Goal: Transaction & Acquisition: Purchase product/service

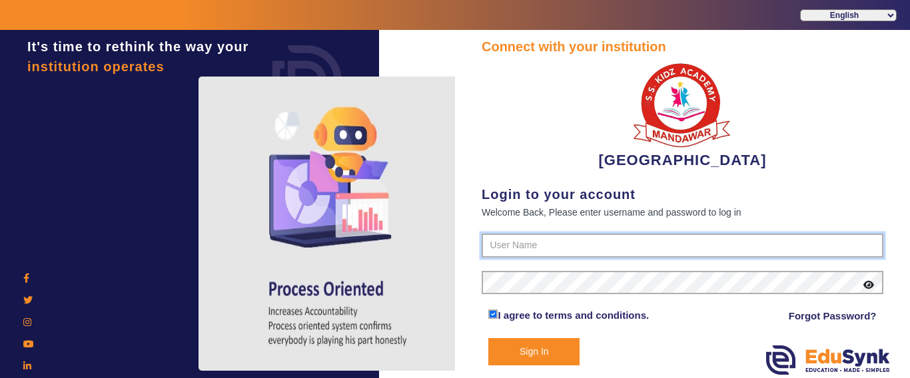
type input "9928895959"
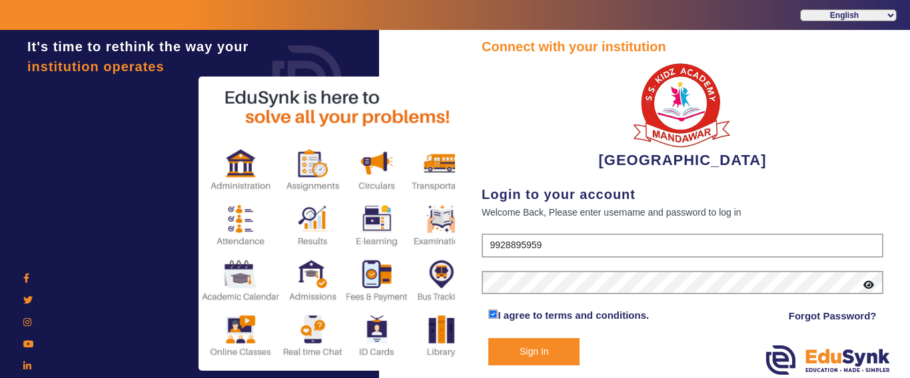
click at [560, 356] on button "Sign In" at bounding box center [533, 351] width 91 height 27
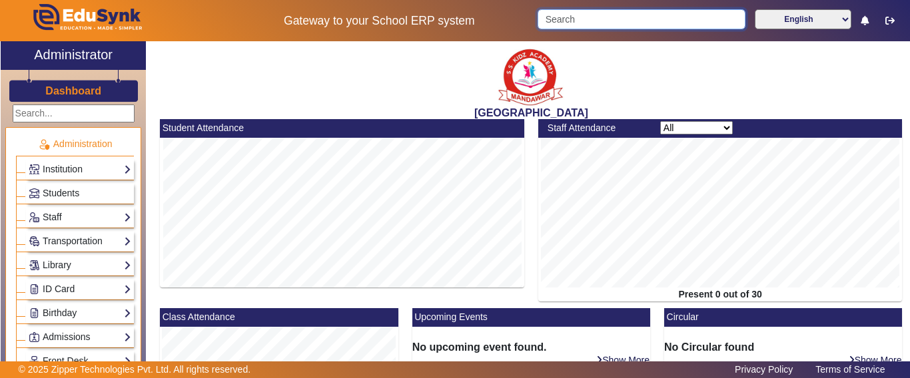
drag, startPoint x: 562, startPoint y: 27, endPoint x: 563, endPoint y: 20, distance: 7.4
click at [562, 25] on input "Search" at bounding box center [640, 19] width 207 height 20
click at [564, 20] on input "Search" at bounding box center [640, 19] width 207 height 20
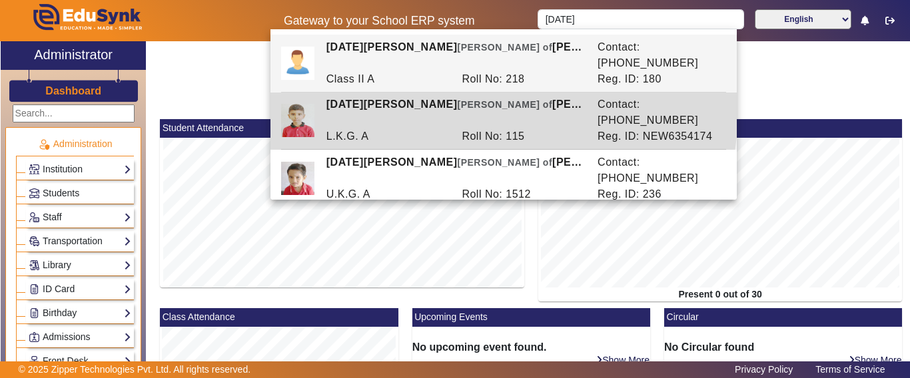
click at [457, 99] on span "Ward of" at bounding box center [504, 104] width 95 height 11
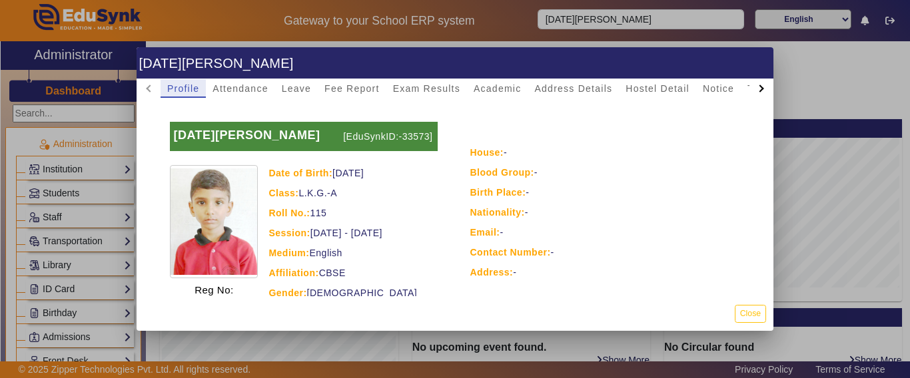
click at [563, 34] on div at bounding box center [455, 189] width 910 height 378
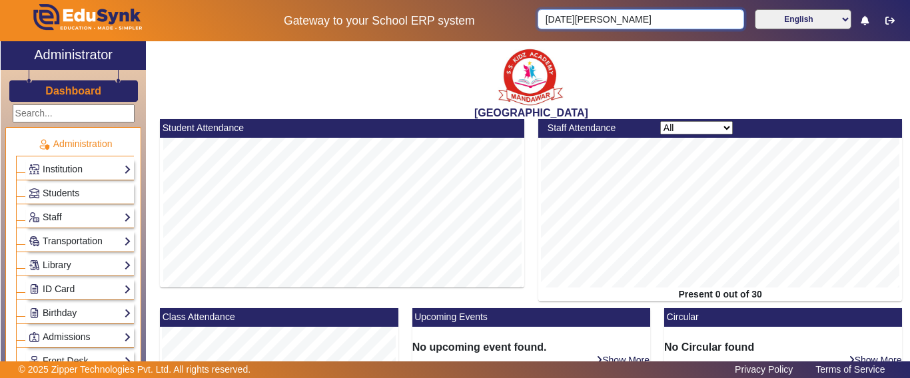
drag, startPoint x: 599, startPoint y: 21, endPoint x: 487, endPoint y: 11, distance: 113.0
click at [488, 11] on div "Gateway to your School ERP system KARTIK MEENA English हिंदी (Hindi) ಕನ್ನಡ (Kan…" at bounding box center [455, 20] width 908 height 41
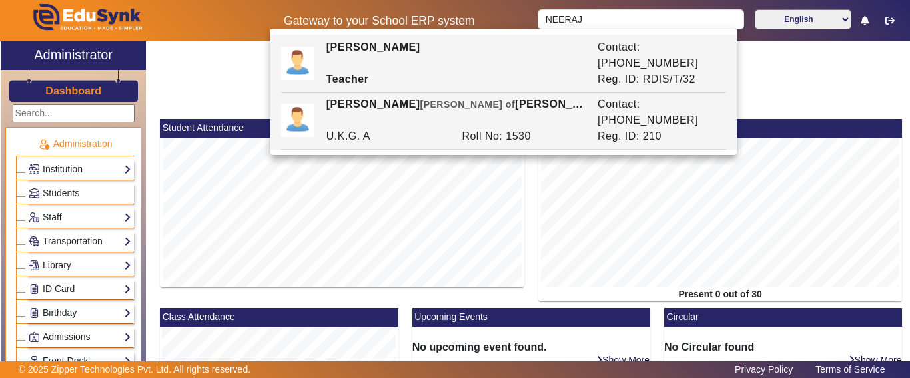
click at [491, 129] on div "Roll No: 1530" at bounding box center [523, 137] width 136 height 16
type input "[PERSON_NAME]"
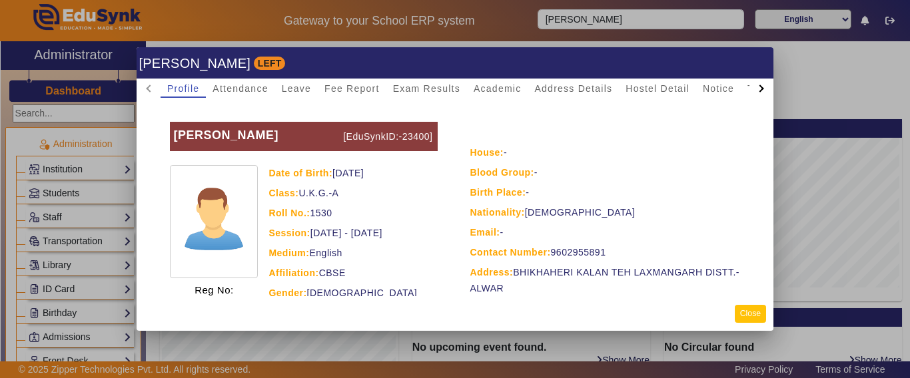
click at [754, 312] on button "Close" at bounding box center [750, 314] width 31 height 18
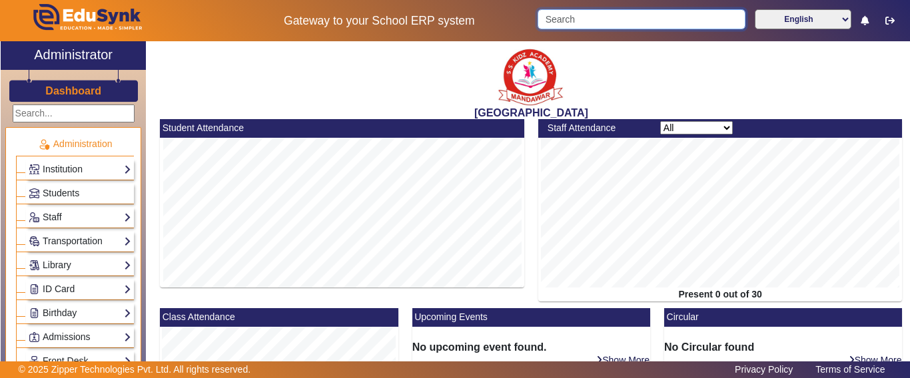
click at [610, 17] on input "Search" at bounding box center [640, 19] width 207 height 20
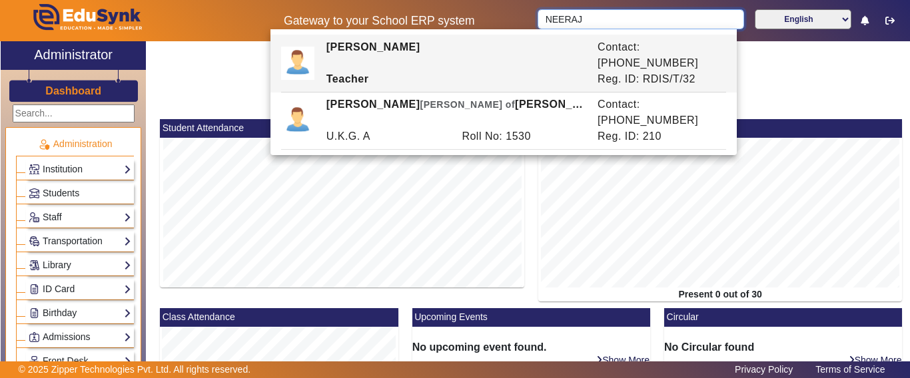
type input "NEERAJ"
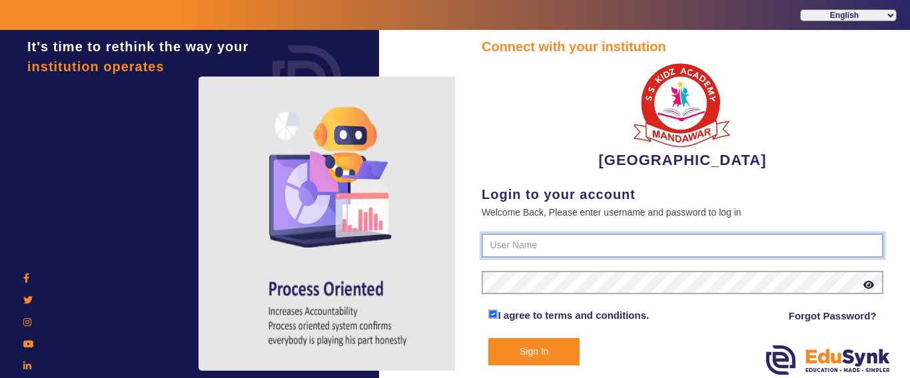
type input "9928895959"
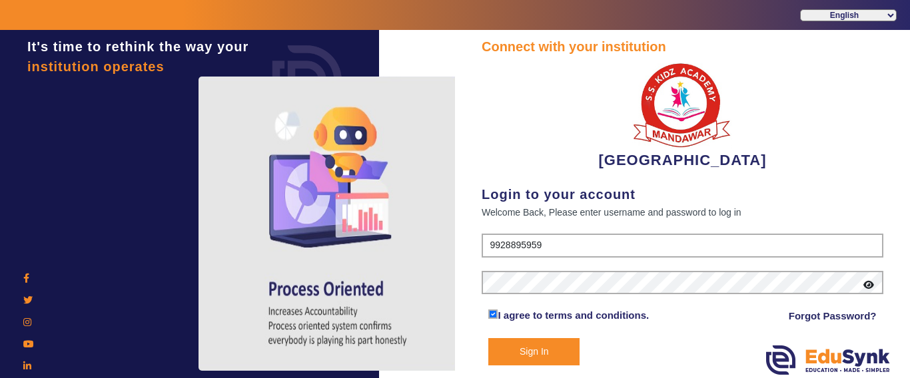
click at [534, 352] on button "Sign In" at bounding box center [533, 351] width 91 height 27
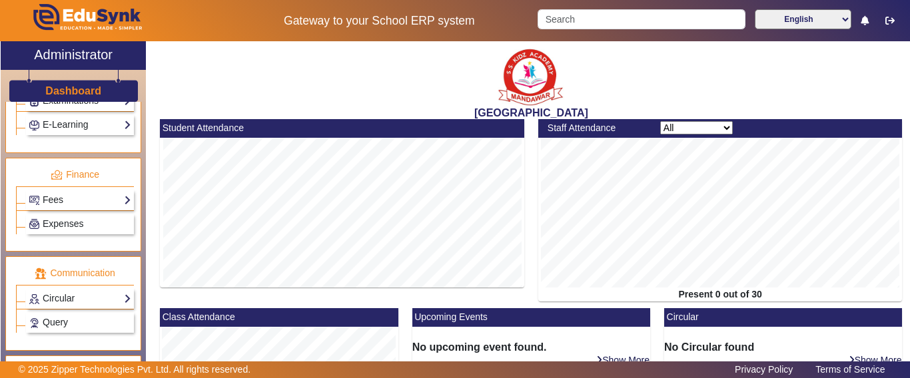
scroll to position [666, 0]
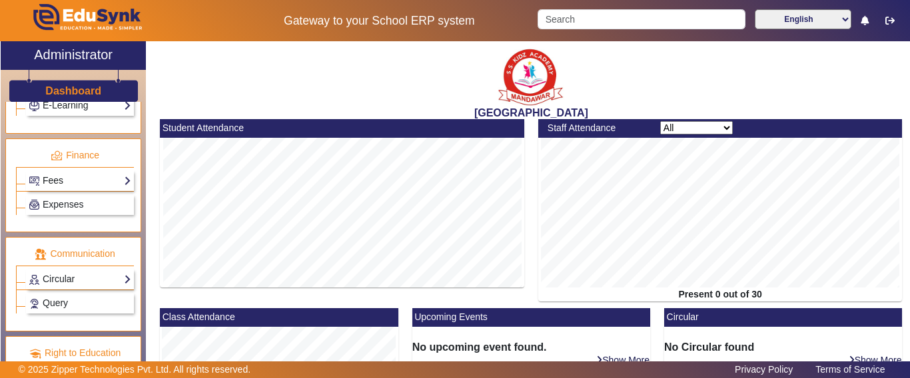
click at [59, 178] on link "Fees" at bounding box center [80, 180] width 103 height 15
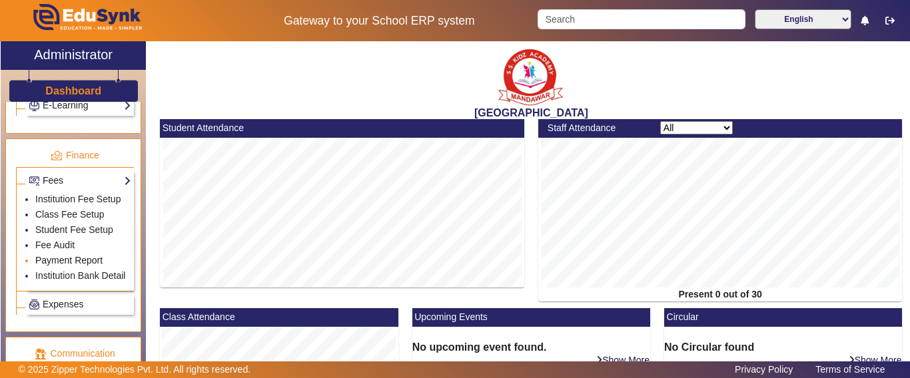
click at [57, 266] on link "Payment Report" at bounding box center [68, 260] width 67 height 11
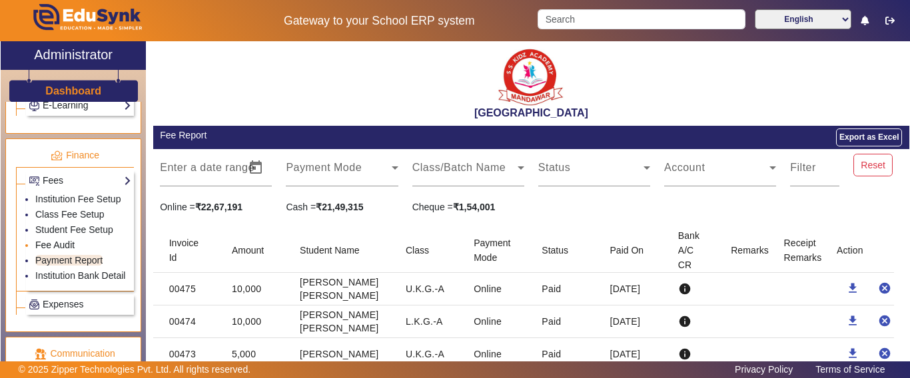
click at [59, 250] on link "Fee Audit" at bounding box center [54, 245] width 39 height 11
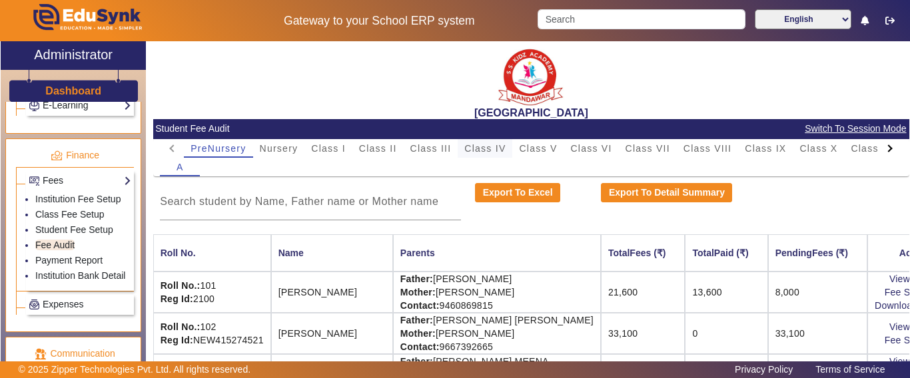
click at [465, 139] on span "Class IV" at bounding box center [484, 148] width 41 height 19
click at [285, 196] on input at bounding box center [310, 202] width 301 height 16
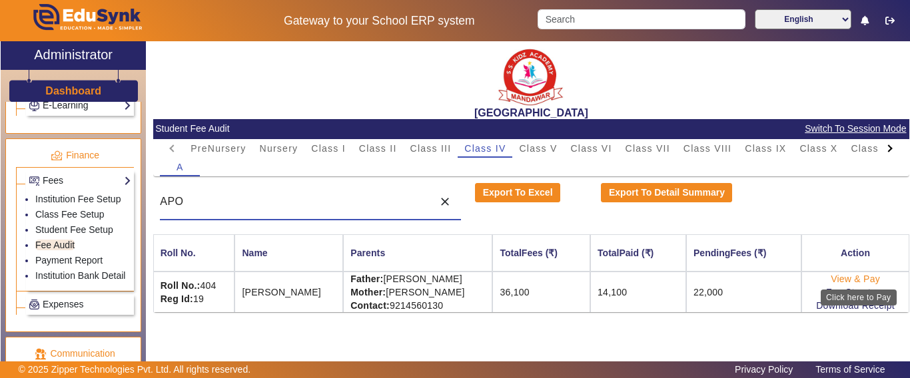
type input "APO"
click at [836, 278] on link "View & Pay" at bounding box center [854, 279] width 49 height 11
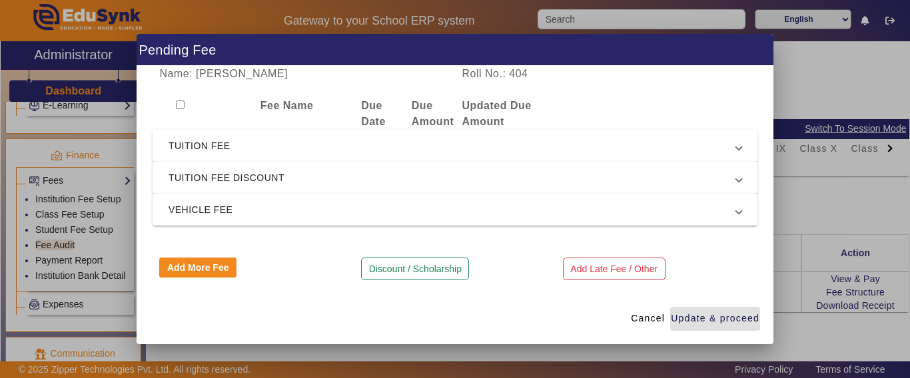
click at [239, 148] on span "TUITION FEE" at bounding box center [451, 146] width 567 height 16
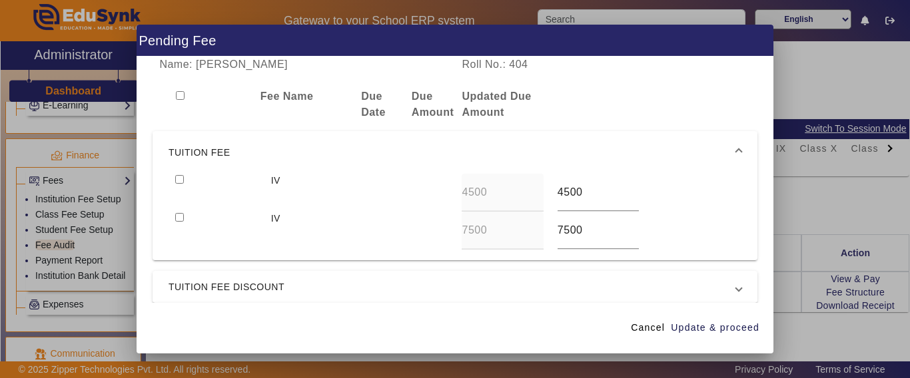
click at [180, 182] on input "checkbox" at bounding box center [179, 179] width 9 height 9
checkbox input "true"
click at [178, 218] on input "checkbox" at bounding box center [179, 217] width 9 height 9
checkbox input "true"
click at [395, 299] on mat-expansion-panel-header "TUITION FEE DISCOUNT" at bounding box center [454, 287] width 605 height 32
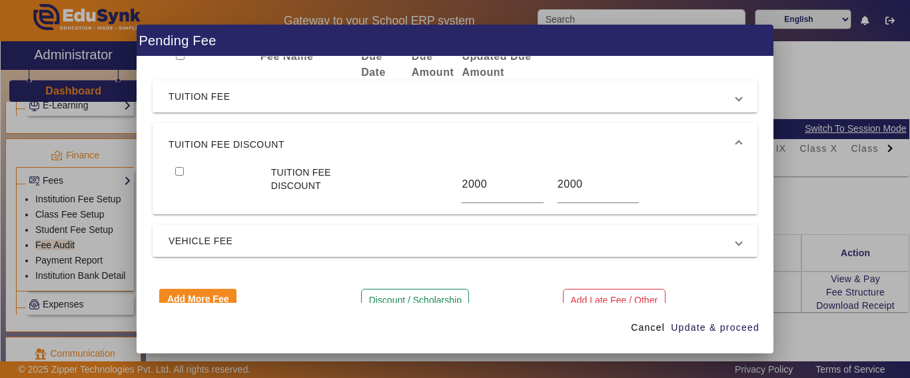
scroll to position [62, 0]
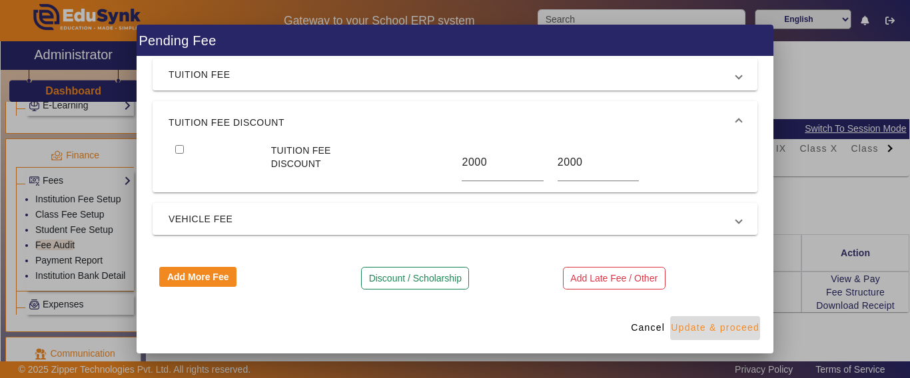
click at [707, 330] on span "Update & proceed" at bounding box center [715, 328] width 89 height 14
type input "7500"
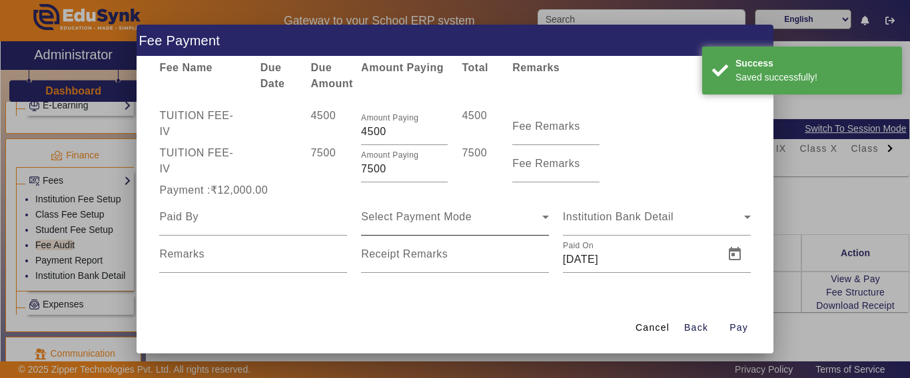
scroll to position [29, 0]
drag, startPoint x: 386, startPoint y: 169, endPoint x: 348, endPoint y: 169, distance: 37.3
click at [348, 169] on div "TUITION FEE - IV 7500 Amount Paying 7500 7500 Fee Remarks" at bounding box center [454, 163] width 605 height 37
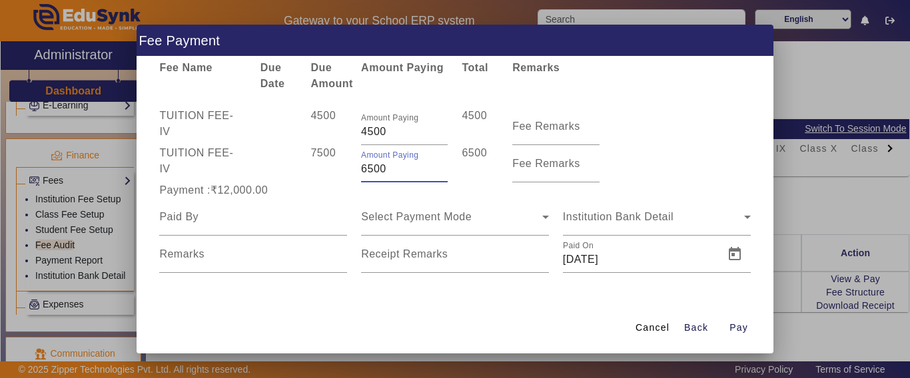
type input "6500"
click at [338, 191] on div "Payment :₹12,000.00" at bounding box center [253, 190] width 202 height 16
click at [236, 226] on div at bounding box center [253, 216] width 188 height 37
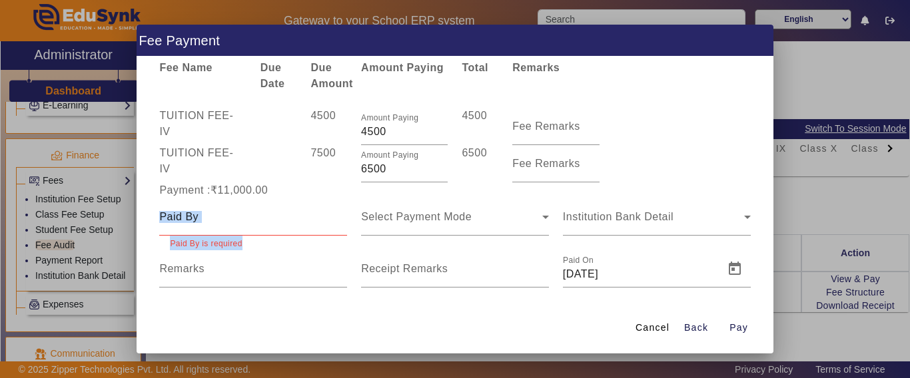
click at [236, 226] on div at bounding box center [253, 216] width 188 height 37
click at [235, 222] on input at bounding box center [253, 217] width 188 height 16
click at [238, 220] on input at bounding box center [253, 217] width 188 height 16
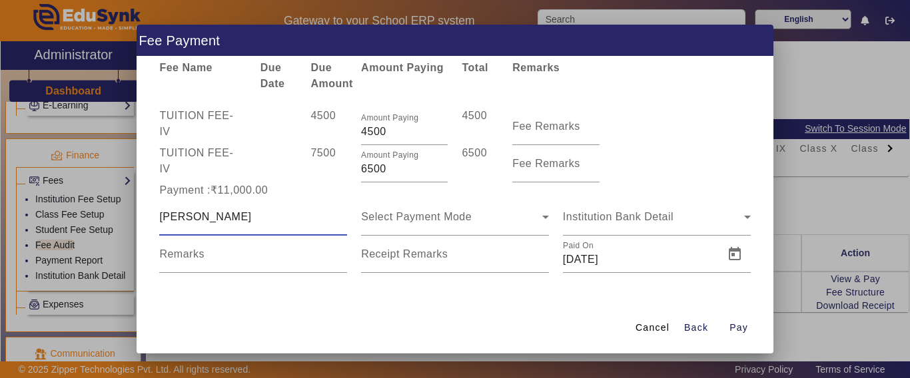
type input "[PERSON_NAME]"
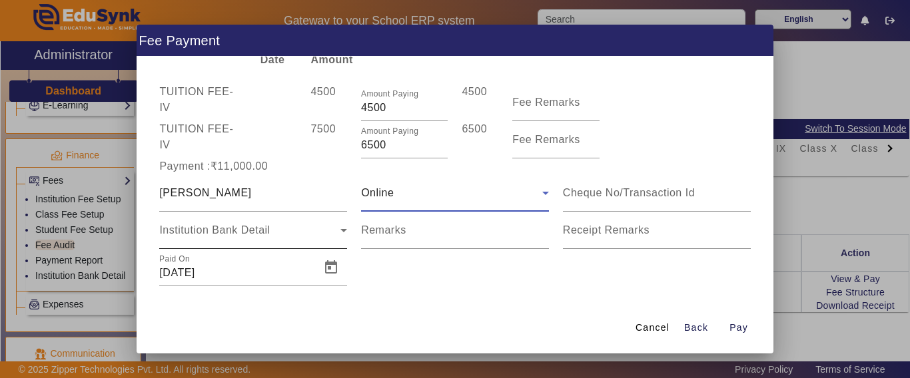
scroll to position [65, 0]
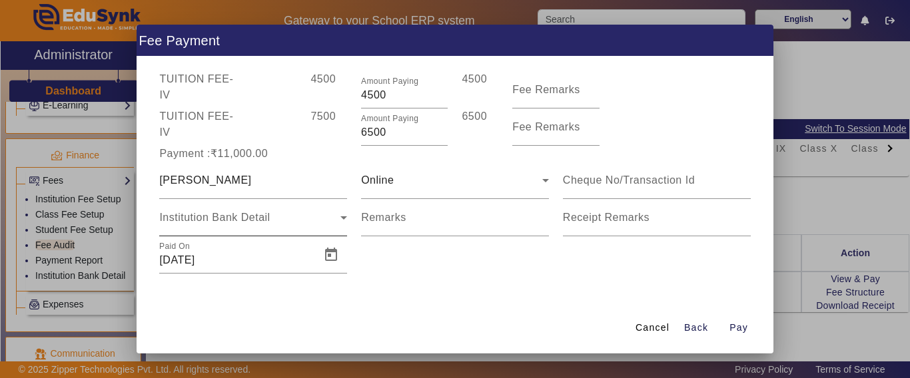
click at [214, 209] on div "Institution Bank Detail" at bounding box center [253, 217] width 188 height 37
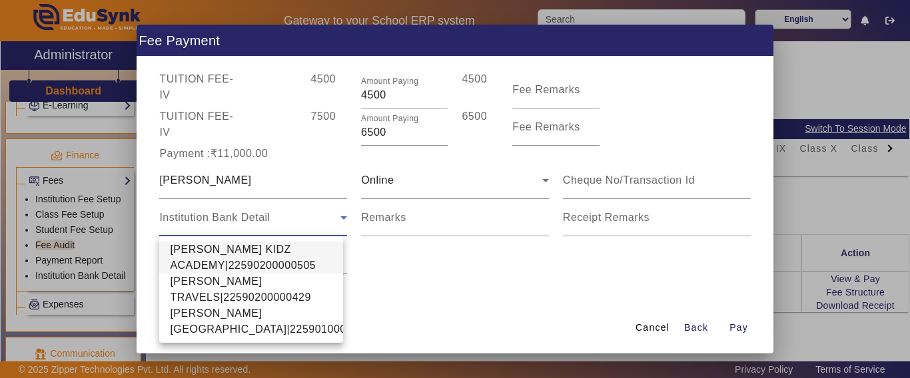
click at [208, 250] on span "[PERSON_NAME] KIDZ ACADEMY|22590200000505" at bounding box center [251, 258] width 162 height 32
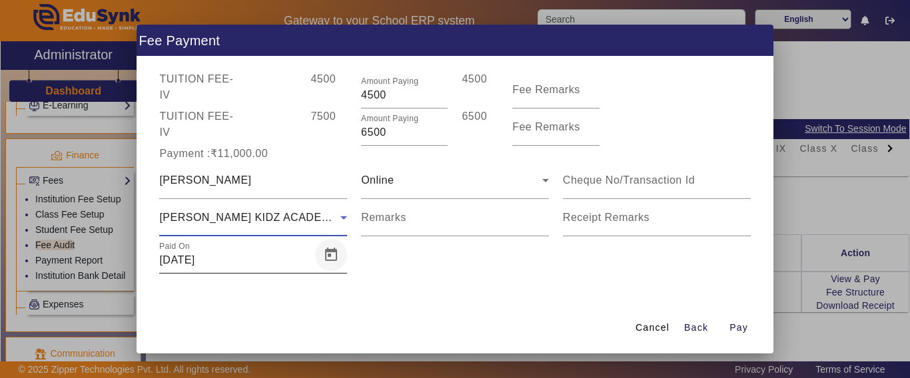
click at [330, 258] on span "Open calendar" at bounding box center [331, 255] width 32 height 32
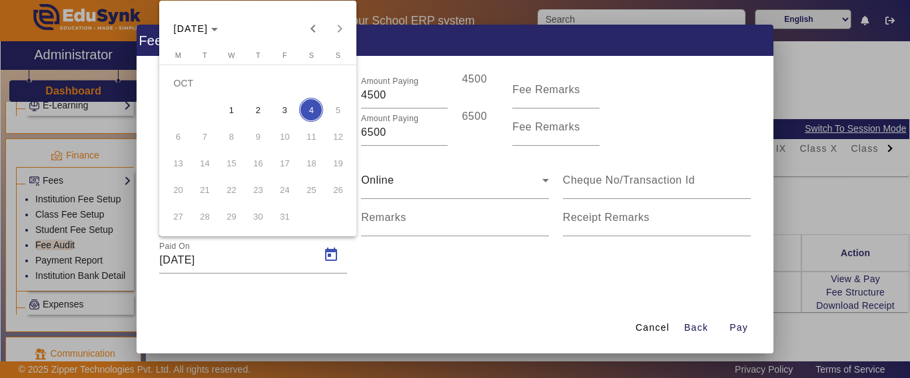
click at [279, 98] on button "3" at bounding box center [284, 110] width 27 height 27
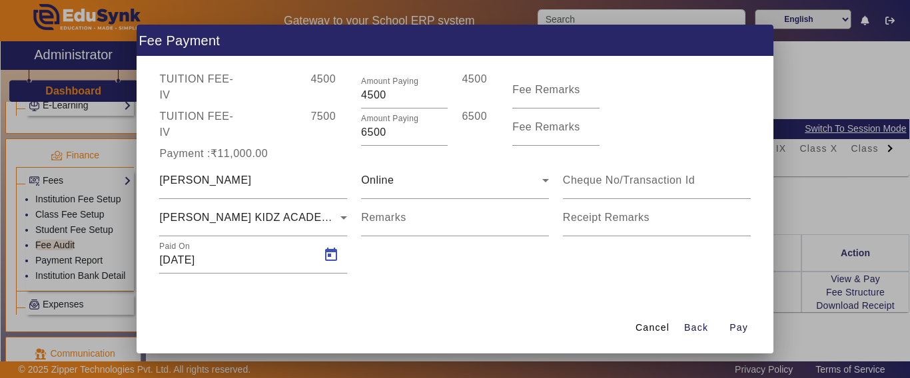
type input "[DATE]"
click at [740, 326] on span "Pay" at bounding box center [738, 328] width 19 height 14
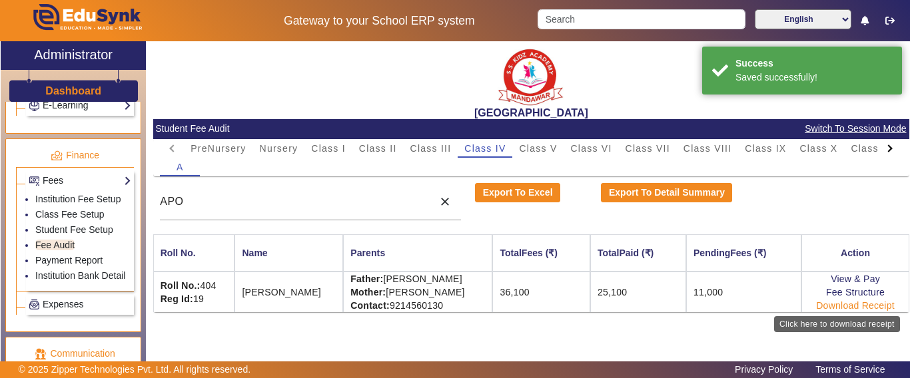
click at [843, 304] on link "Download Receipt" at bounding box center [855, 305] width 79 height 11
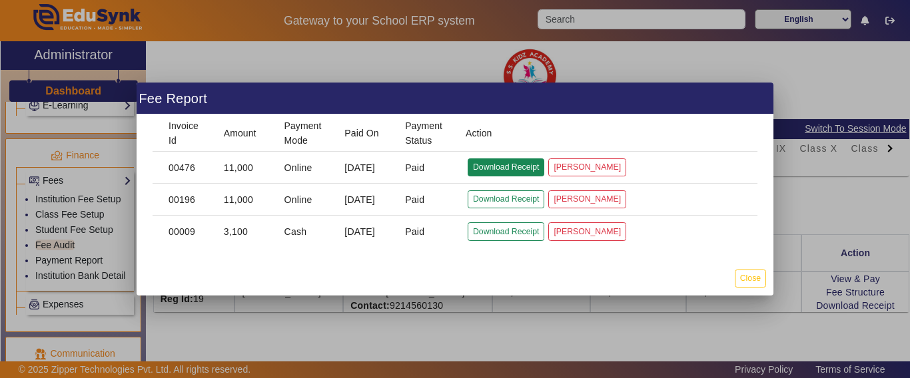
click at [499, 164] on button "Download Receipt" at bounding box center [505, 167] width 77 height 18
drag, startPoint x: 795, startPoint y: 320, endPoint x: 507, endPoint y: 232, distance: 301.4
click at [795, 320] on div at bounding box center [455, 189] width 910 height 378
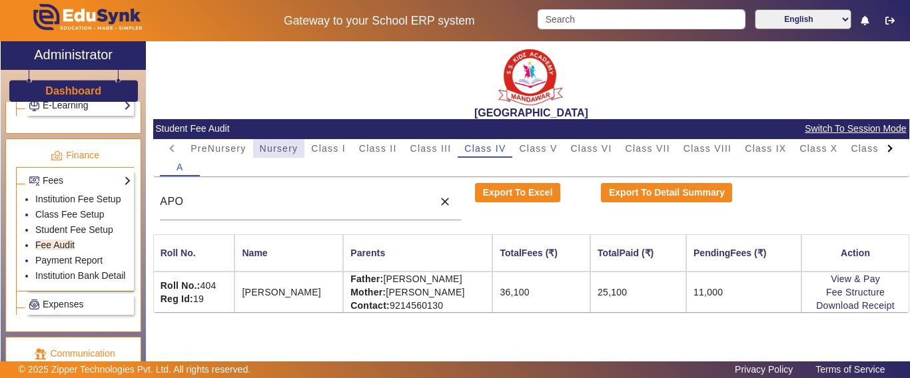
click at [260, 149] on span "Nursery" at bounding box center [279, 148] width 39 height 9
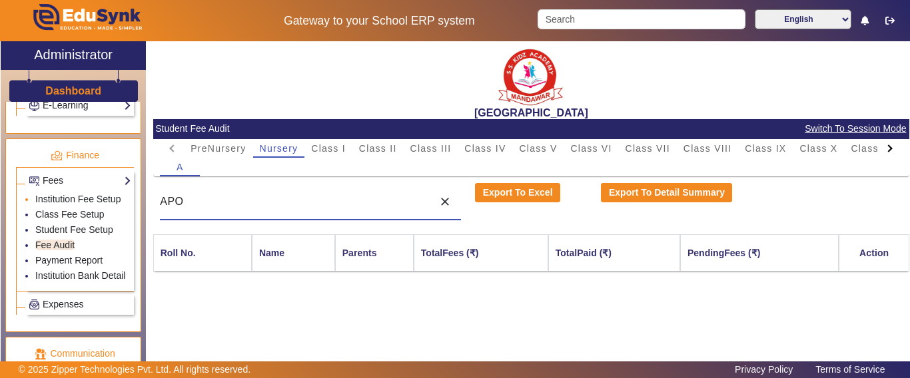
drag, startPoint x: 186, startPoint y: 202, endPoint x: 105, endPoint y: 202, distance: 81.2
click at [105, 202] on div "X Administrator Dashboard Administration Institution Institution Details Sessio…" at bounding box center [455, 218] width 908 height 354
click at [891, 151] on div at bounding box center [890, 148] width 24 height 19
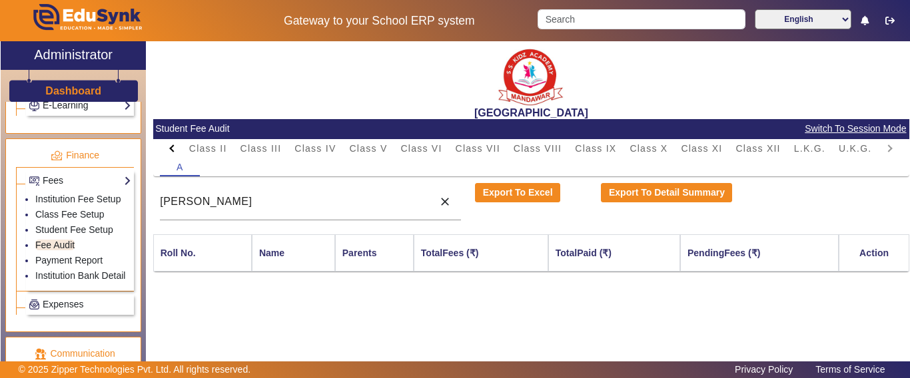
click at [891, 151] on mat-tab-header "PreNursery Nursery Class I Class II Class III Class IV Class V Class VI Class V…" at bounding box center [531, 148] width 742 height 19
drag, startPoint x: 891, startPoint y: 151, endPoint x: 857, endPoint y: 151, distance: 34.0
click at [891, 151] on mat-tab-header "PreNursery Nursery Class I Class II Class III Class IV Class V Class VI Class V…" at bounding box center [531, 148] width 742 height 19
click at [810, 146] on span "L.K.G." at bounding box center [809, 148] width 31 height 9
drag, startPoint x: 301, startPoint y: 208, endPoint x: 170, endPoint y: 206, distance: 131.2
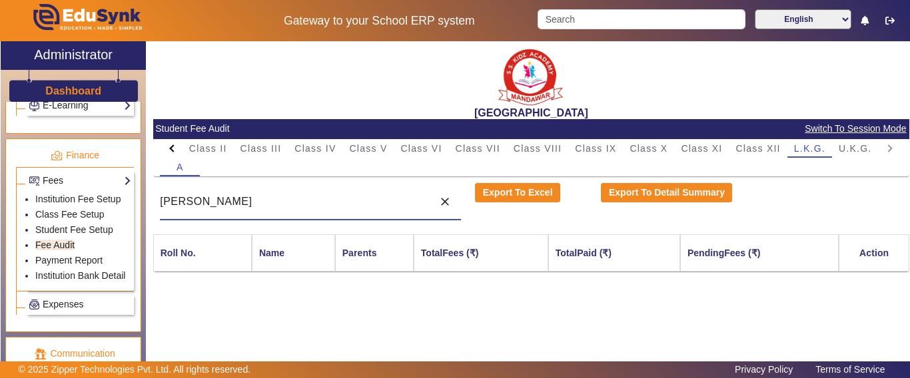
click at [170, 206] on input "[PERSON_NAME]" at bounding box center [293, 202] width 266 height 16
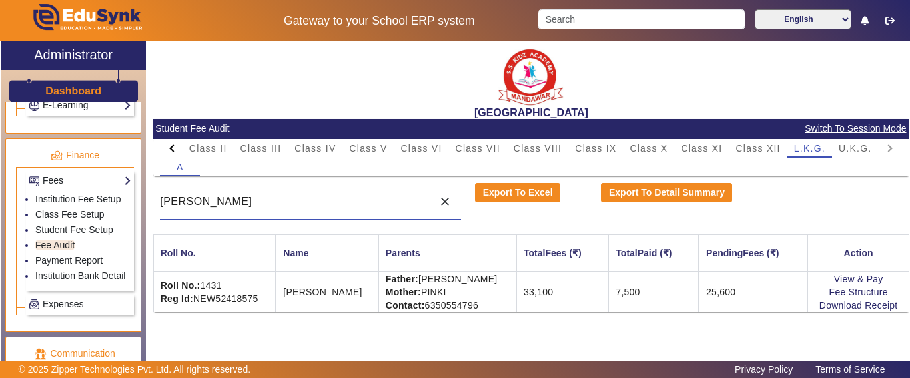
type input "S"
type input "[PERSON_NAME]"
click at [855, 276] on link "View & Pay" at bounding box center [858, 279] width 49 height 11
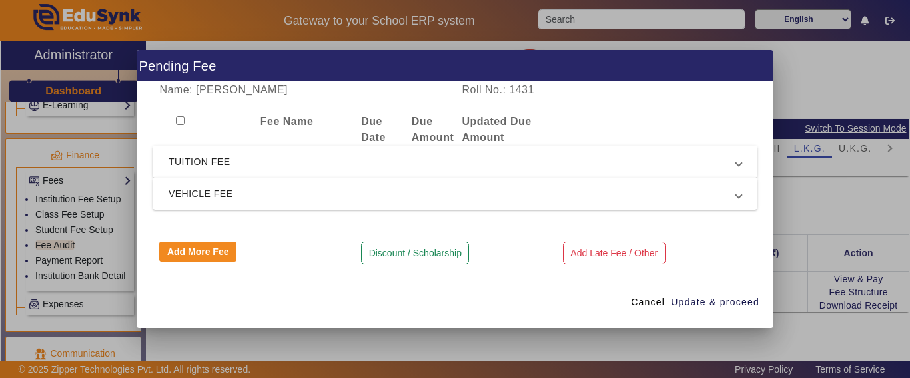
click at [210, 164] on span "TUITION FEE" at bounding box center [451, 162] width 567 height 16
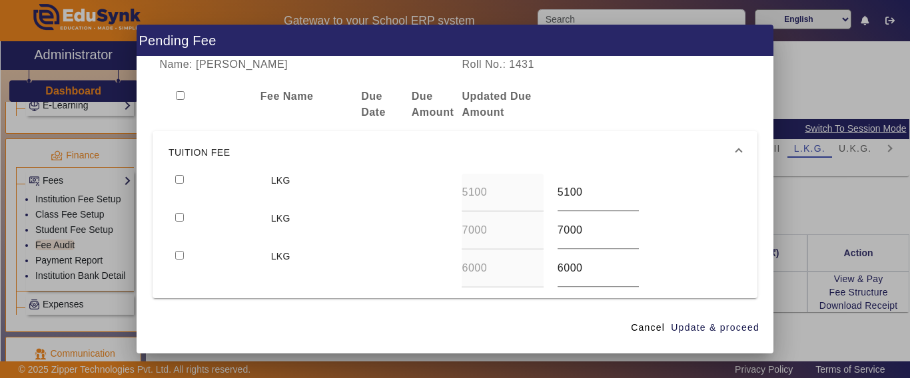
click at [175, 179] on input "checkbox" at bounding box center [179, 179] width 9 height 9
checkbox input "true"
drag, startPoint x: 573, startPoint y: 187, endPoint x: 507, endPoint y: 187, distance: 65.3
click at [507, 187] on div "LKG 5100 5100" at bounding box center [454, 193] width 573 height 38
type input "5000"
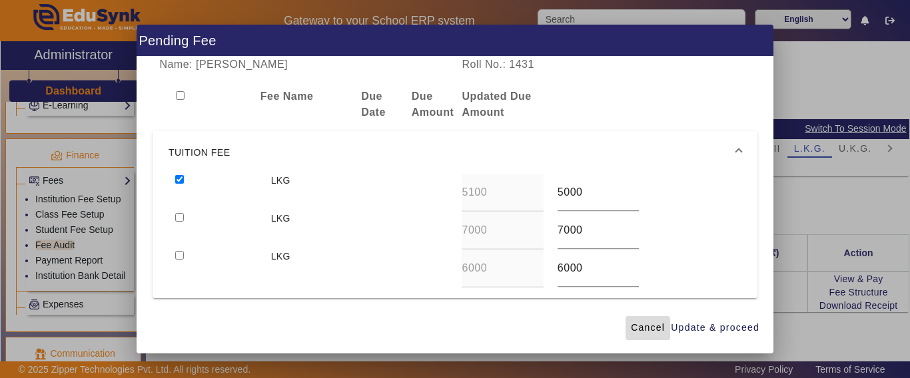
click at [638, 328] on span "Cancel" at bounding box center [648, 328] width 34 height 14
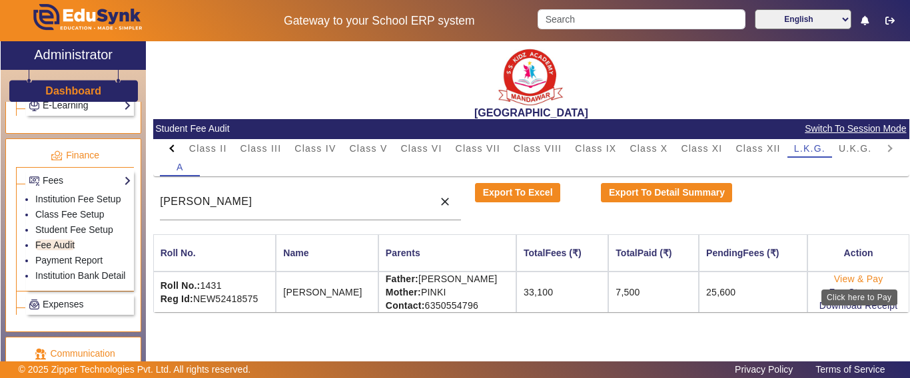
click at [865, 282] on link "View & Pay" at bounding box center [858, 279] width 49 height 11
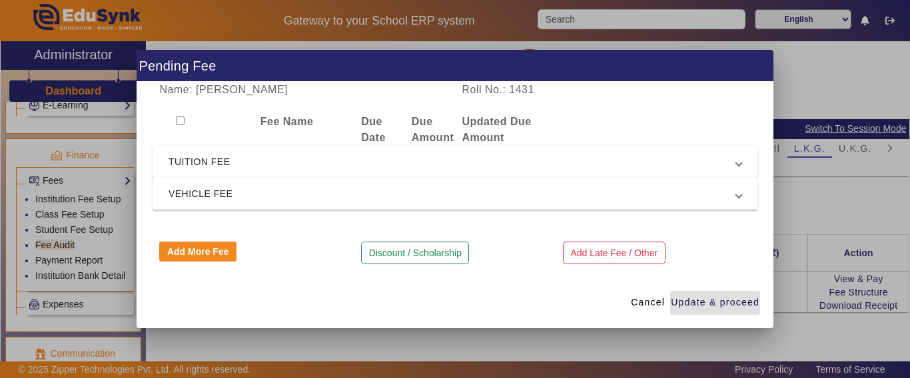
click at [232, 160] on span "TUITION FEE" at bounding box center [451, 162] width 567 height 16
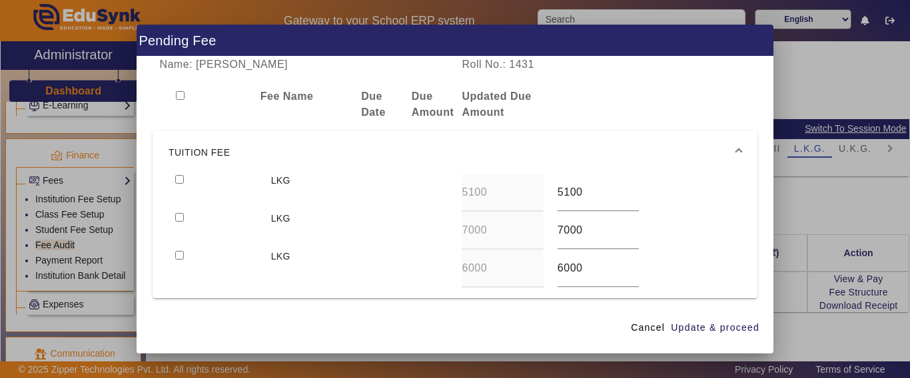
click at [184, 180] on input "checkbox" at bounding box center [179, 179] width 9 height 9
checkbox input "true"
click at [720, 327] on span "Update & proceed" at bounding box center [715, 328] width 89 height 14
type input "7000"
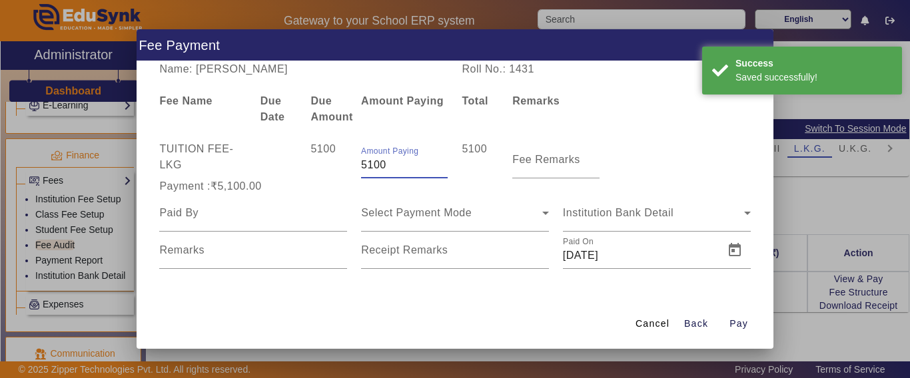
drag, startPoint x: 403, startPoint y: 172, endPoint x: 317, endPoint y: 163, distance: 86.4
click at [317, 163] on div "TUITION FEE - LKG 5100 Amount Paying 5100 5100 Fee Remarks" at bounding box center [454, 159] width 605 height 37
drag, startPoint x: 400, startPoint y: 168, endPoint x: 321, endPoint y: 163, distance: 78.7
click at [322, 163] on div "TUITION FEE - LKG 5100 Amount Paying 5000 5000 Fee Remarks" at bounding box center [454, 159] width 605 height 37
type input "5100"
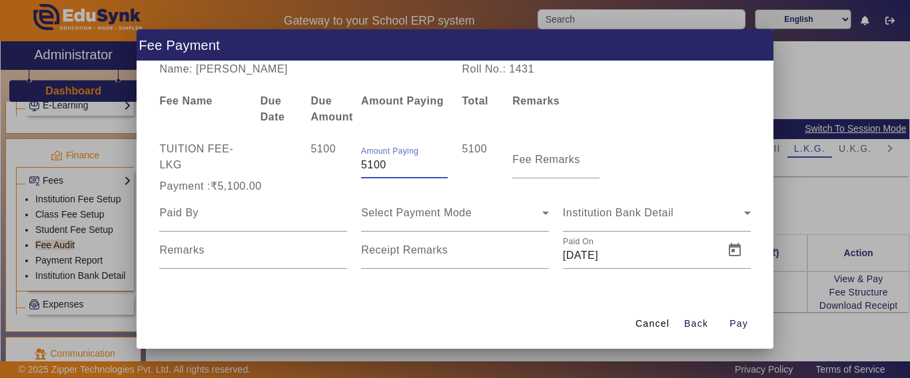
click at [328, 177] on div "5100" at bounding box center [329, 159] width 51 height 37
click at [231, 224] on div at bounding box center [253, 212] width 188 height 37
click at [230, 217] on input at bounding box center [253, 213] width 188 height 16
drag, startPoint x: 230, startPoint y: 217, endPoint x: 242, endPoint y: 242, distance: 27.7
click at [240, 234] on div "Select Payment Mode Institution Bank Detail Remarks Receipt Remarks Paid On [DA…" at bounding box center [454, 231] width 605 height 75
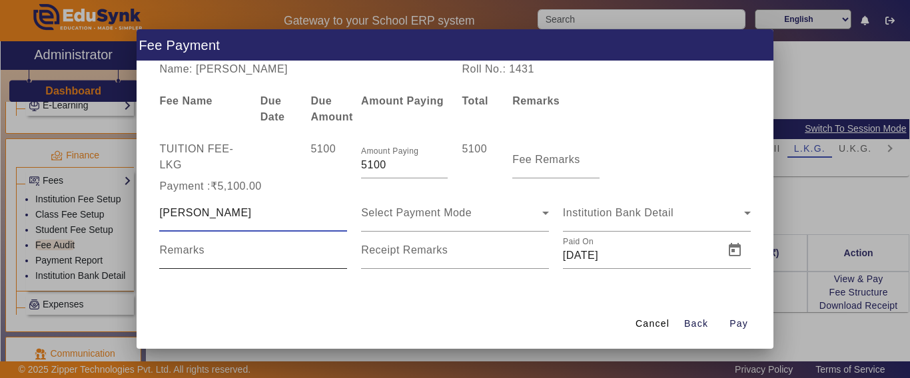
type input "[PERSON_NAME]"
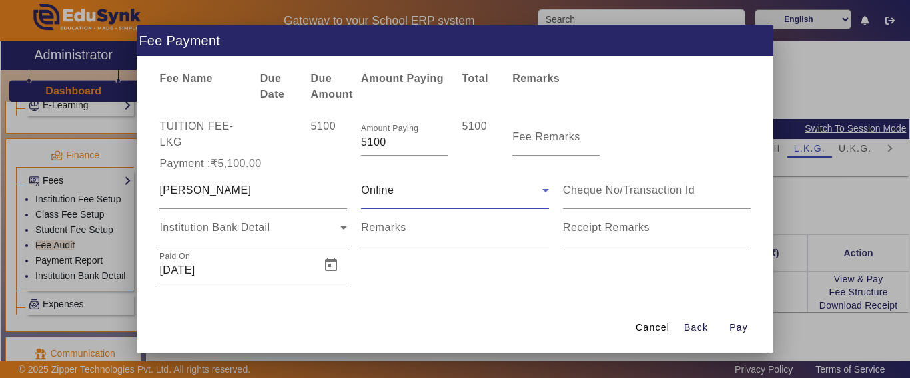
scroll to position [28, 0]
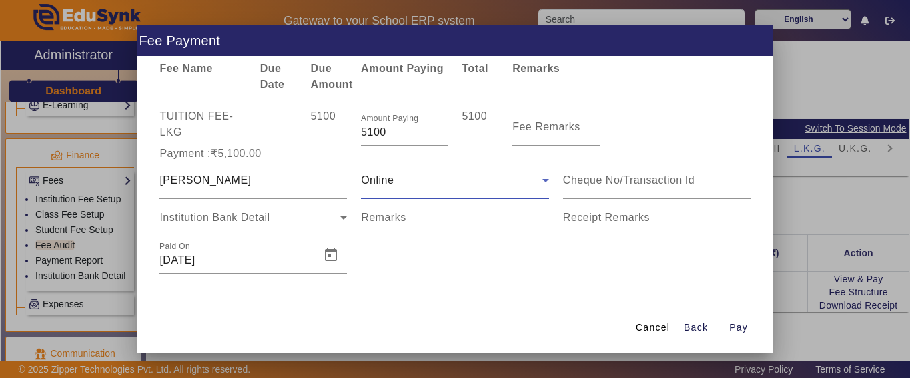
click at [222, 214] on span "Institution Bank Detail" at bounding box center [214, 217] width 111 height 11
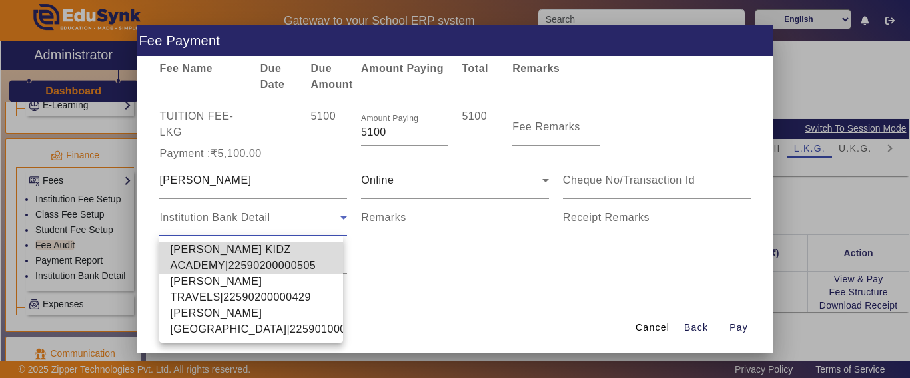
click at [204, 245] on span "[PERSON_NAME] KIDZ ACADEMY|22590200000505" at bounding box center [251, 258] width 162 height 32
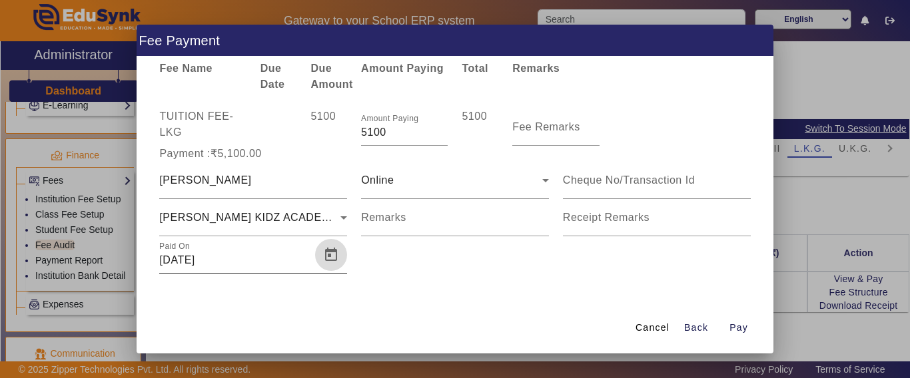
click at [332, 258] on span "Open calendar" at bounding box center [331, 255] width 32 height 32
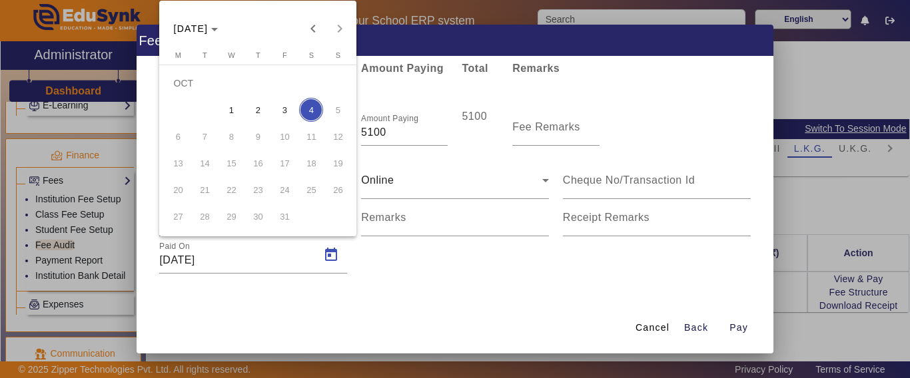
click at [287, 114] on span "3" at bounding box center [284, 110] width 24 height 24
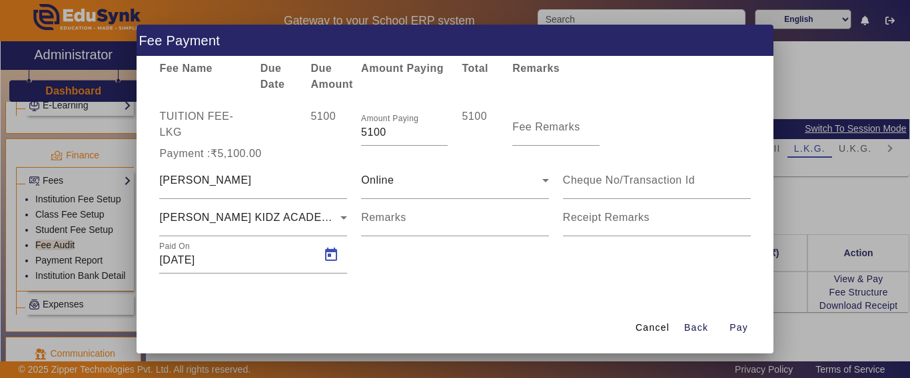
type input "[DATE]"
click at [739, 325] on span "Pay" at bounding box center [738, 328] width 19 height 14
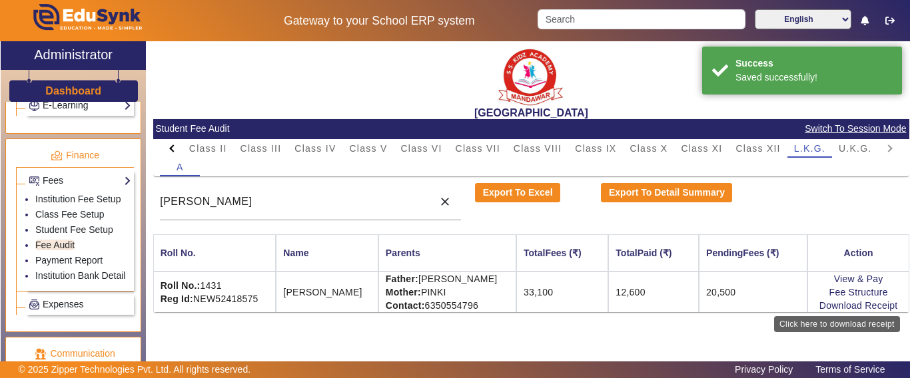
click at [839, 303] on link "Download Receipt" at bounding box center [858, 305] width 79 height 11
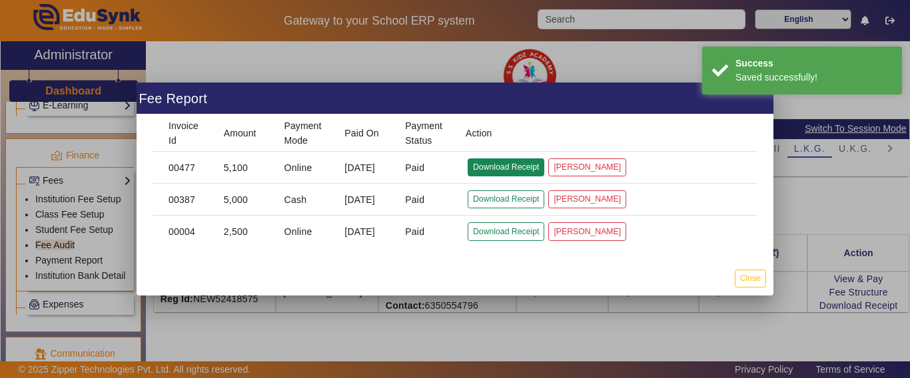
click at [501, 162] on button "Download Receipt" at bounding box center [505, 167] width 77 height 18
click at [715, 337] on div at bounding box center [455, 189] width 910 height 378
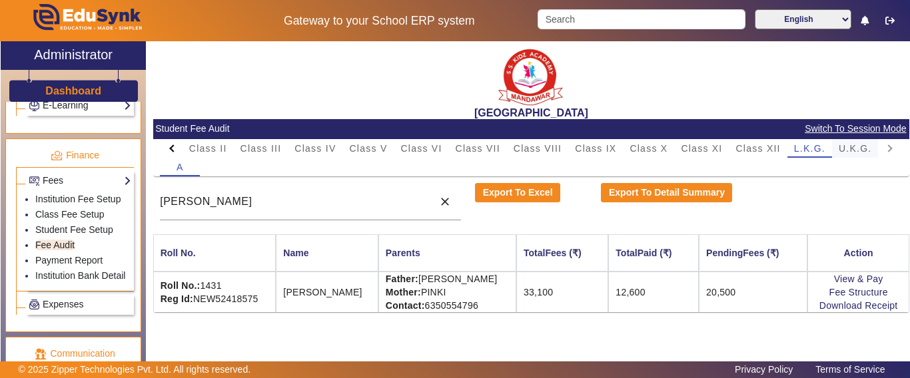
click at [851, 151] on span "U.K.G." at bounding box center [854, 148] width 33 height 9
drag, startPoint x: 252, startPoint y: 200, endPoint x: 89, endPoint y: 186, distance: 164.4
click at [89, 186] on div "X Administrator Dashboard Administration Institution Institution Details Sessio…" at bounding box center [455, 218] width 908 height 354
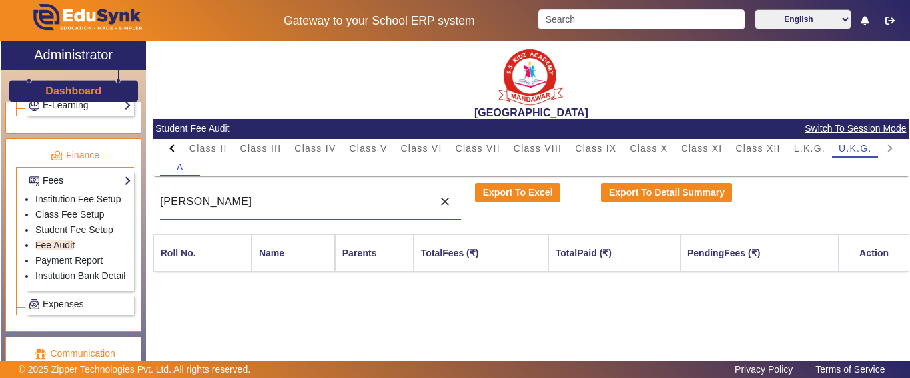
type input "["
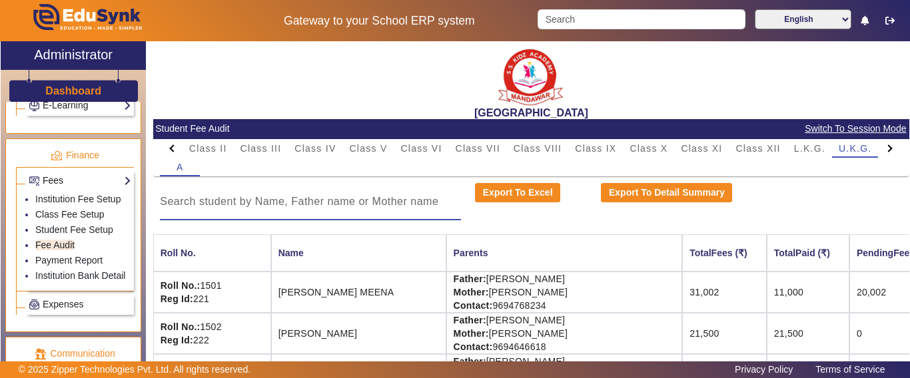
type input "R"
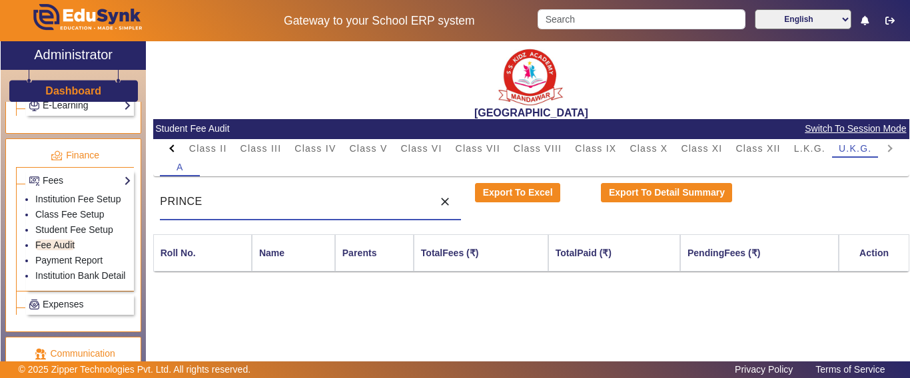
type input "PRINCE"
click at [811, 158] on div "A" at bounding box center [531, 167] width 742 height 19
click at [804, 149] on span "L.K.G." at bounding box center [809, 148] width 31 height 9
drag, startPoint x: 312, startPoint y: 213, endPoint x: 198, endPoint y: 211, distance: 113.9
click at [199, 211] on div "PRINCE" at bounding box center [293, 201] width 266 height 37
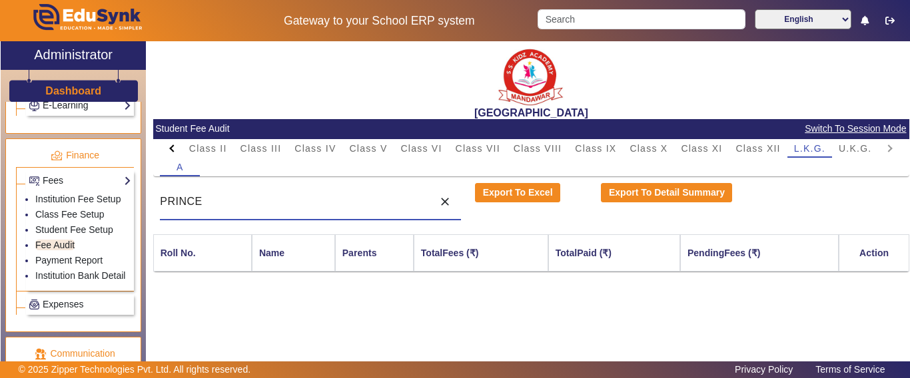
drag, startPoint x: 214, startPoint y: 208, endPoint x: 202, endPoint y: 205, distance: 12.4
click at [202, 205] on input "PRINCE" at bounding box center [293, 202] width 266 height 16
click at [166, 141] on div at bounding box center [172, 148] width 24 height 19
click at [166, 141] on mat-tab-header "PreNursery Nursery Class I Class II Class III Class IV Class V Class VI Class V…" at bounding box center [531, 148] width 742 height 19
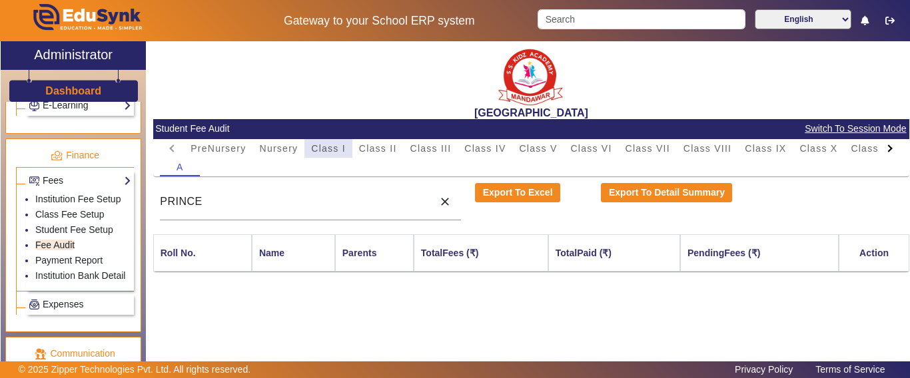
click at [333, 144] on span "Class I" at bounding box center [328, 148] width 35 height 9
click at [266, 200] on input "PRINCE" at bounding box center [293, 202] width 266 height 16
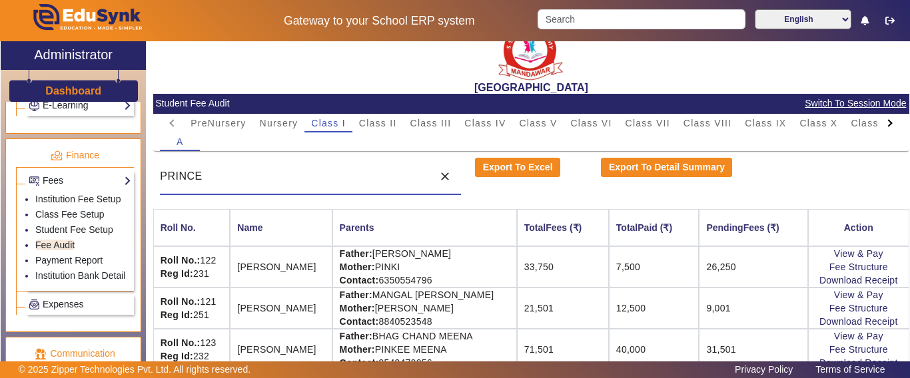
scroll to position [39, 0]
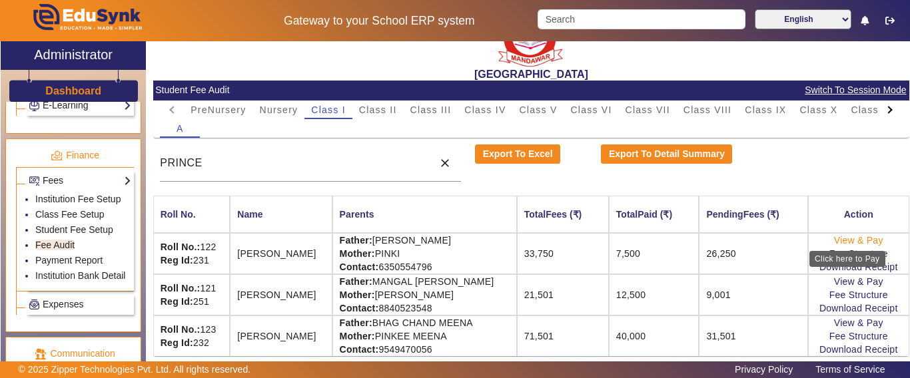
click at [834, 238] on link "View & Pay" at bounding box center [858, 240] width 49 height 11
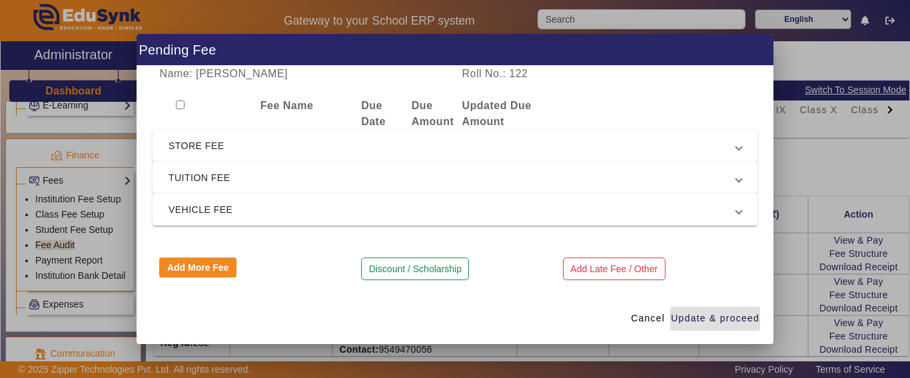
click at [214, 149] on span "STORE FEE" at bounding box center [451, 146] width 567 height 16
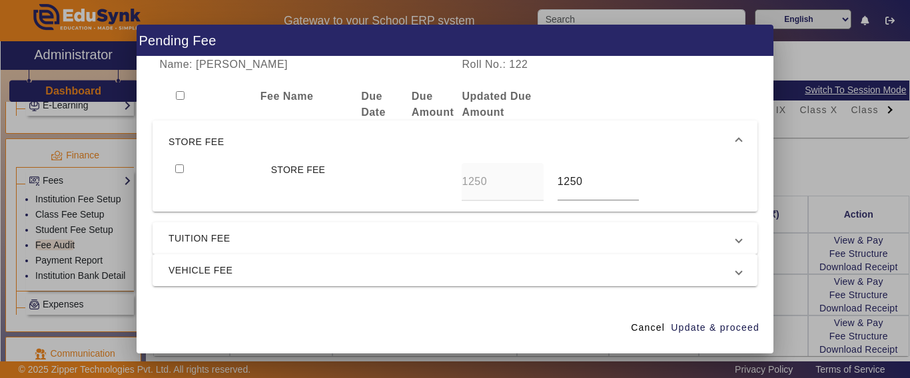
click at [204, 147] on span "STORE FEE" at bounding box center [451, 142] width 567 height 16
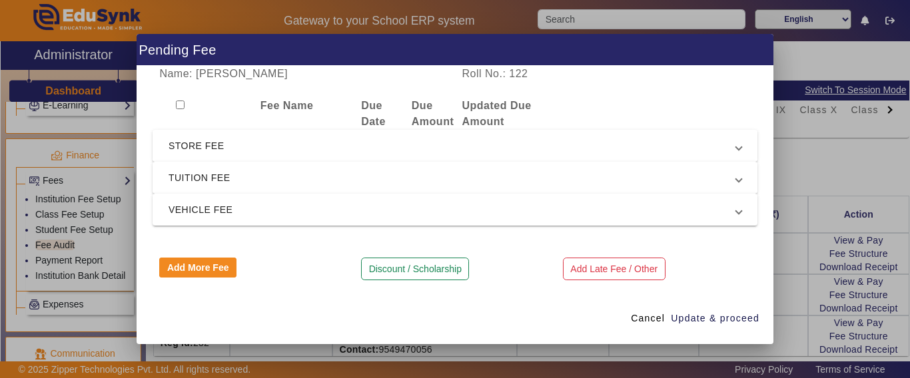
click at [200, 140] on span "STORE FEE" at bounding box center [451, 146] width 567 height 16
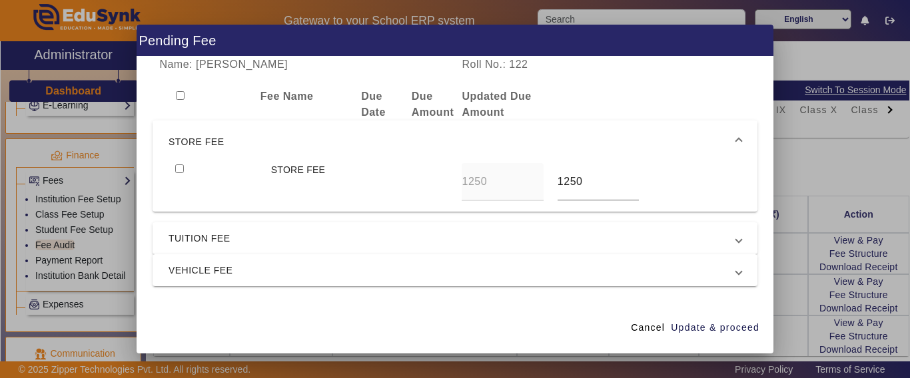
click at [202, 143] on span "STORE FEE" at bounding box center [451, 142] width 567 height 16
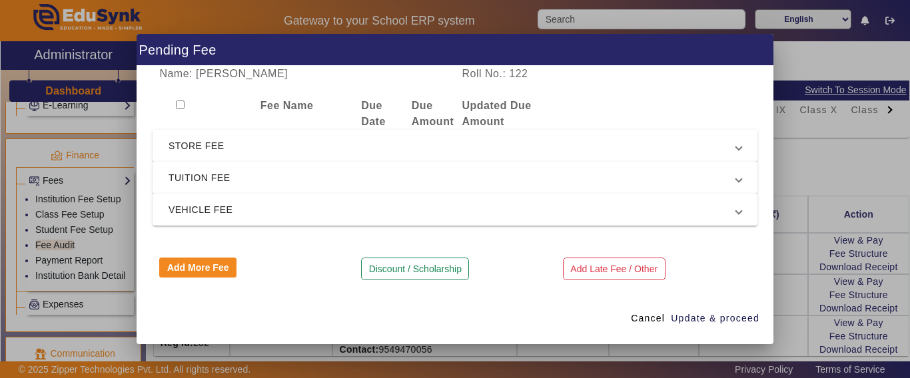
click at [206, 177] on span "TUITION FEE" at bounding box center [451, 178] width 567 height 16
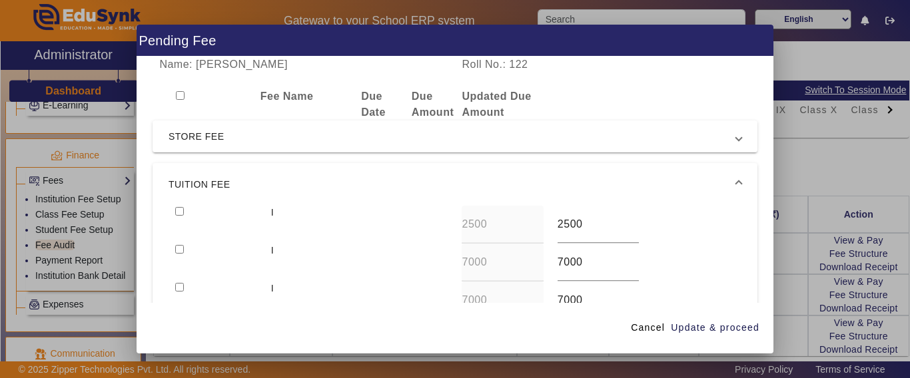
click at [177, 214] on input "checkbox" at bounding box center [179, 211] width 9 height 9
checkbox input "true"
click at [173, 248] on div at bounding box center [215, 263] width 95 height 38
click at [182, 250] on input "checkbox" at bounding box center [179, 249] width 9 height 9
checkbox input "true"
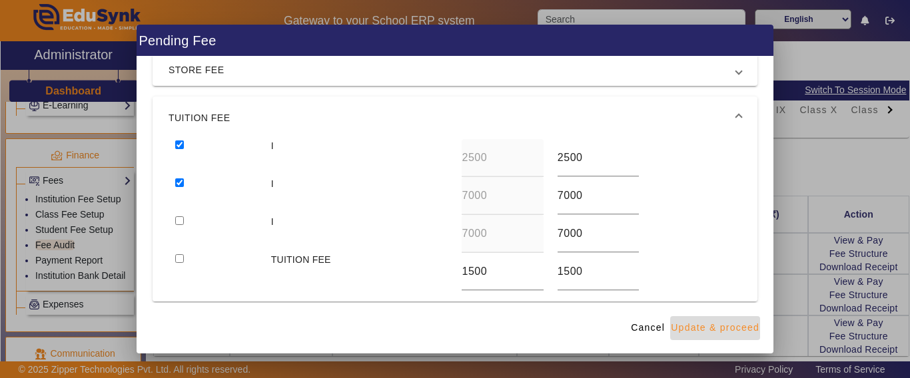
click at [744, 322] on span "Update & proceed" at bounding box center [715, 328] width 89 height 14
type input "7500"
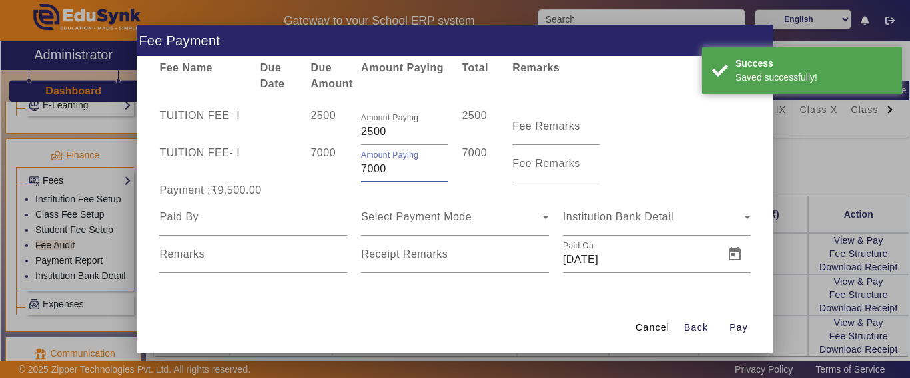
drag, startPoint x: 378, startPoint y: 174, endPoint x: 335, endPoint y: 178, distance: 43.5
click at [335, 178] on div "TUITION FEE - I 7000 Amount Paying 7000 7000 Fee Remarks" at bounding box center [454, 163] width 605 height 37
type input "2400"
click at [328, 176] on div "7000" at bounding box center [329, 163] width 51 height 37
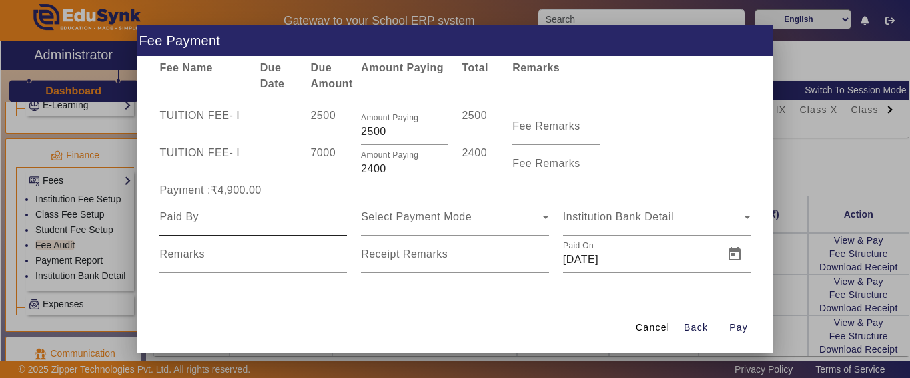
click at [224, 219] on input at bounding box center [253, 217] width 188 height 16
type input "PRINCE"
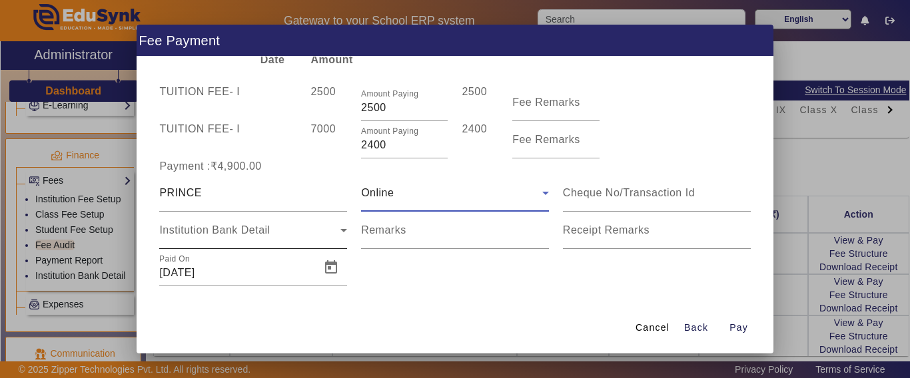
scroll to position [65, 0]
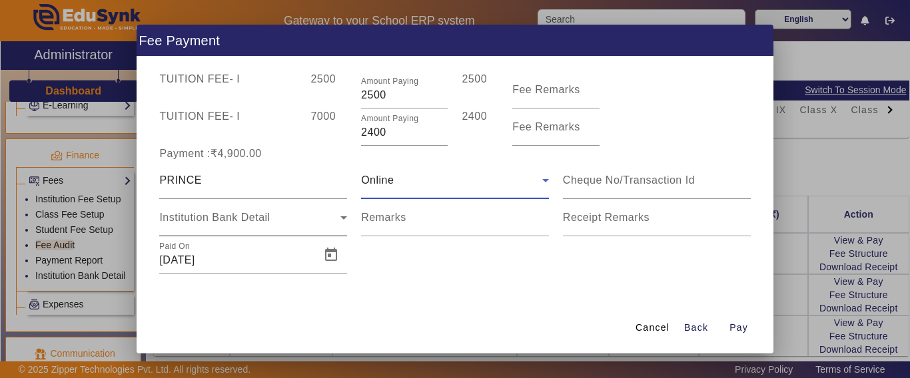
click at [232, 210] on div "Institution Bank Detail" at bounding box center [249, 218] width 181 height 16
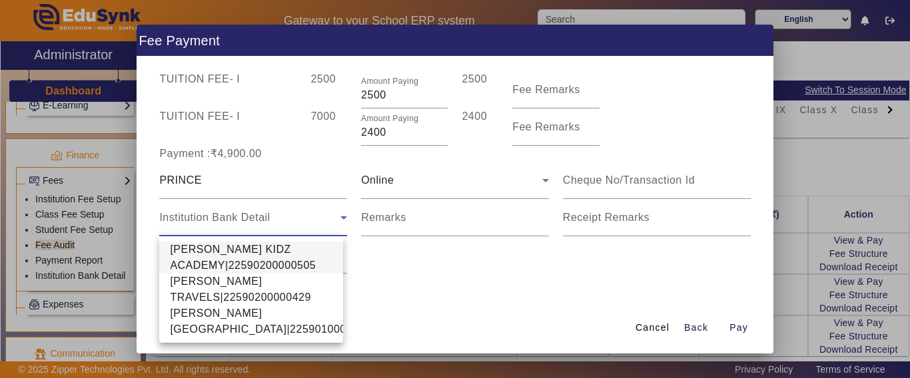
click at [206, 251] on span "[PERSON_NAME] KIDZ ACADEMY|22590200000505" at bounding box center [251, 258] width 162 height 32
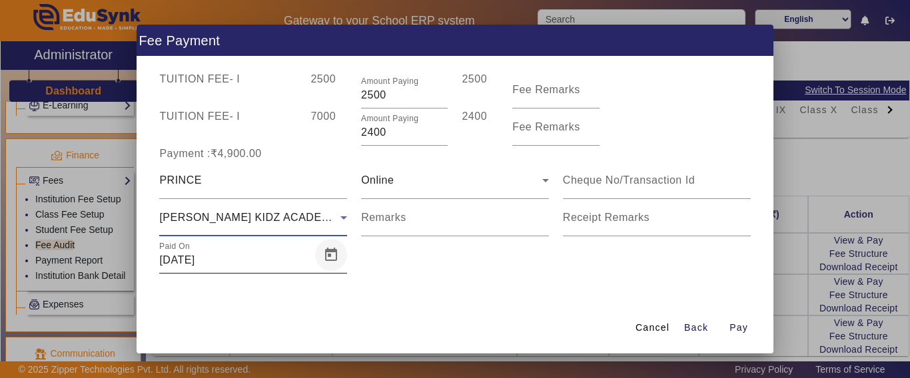
click at [315, 253] on span "Open calendar" at bounding box center [331, 255] width 32 height 32
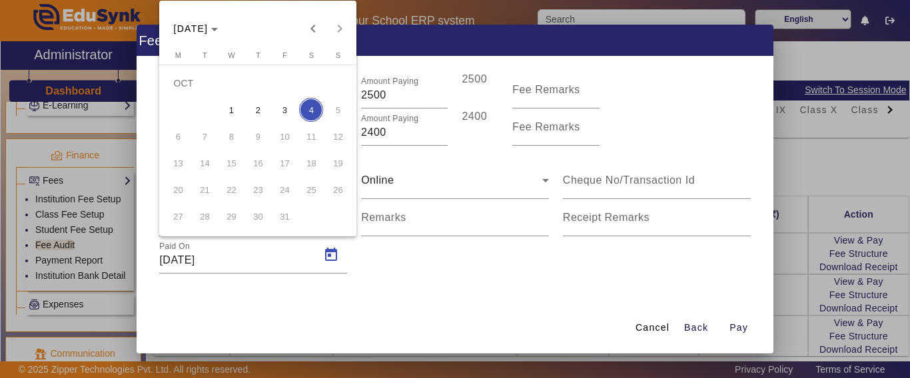
click at [284, 111] on span "3" at bounding box center [284, 110] width 24 height 24
type input "[DATE]"
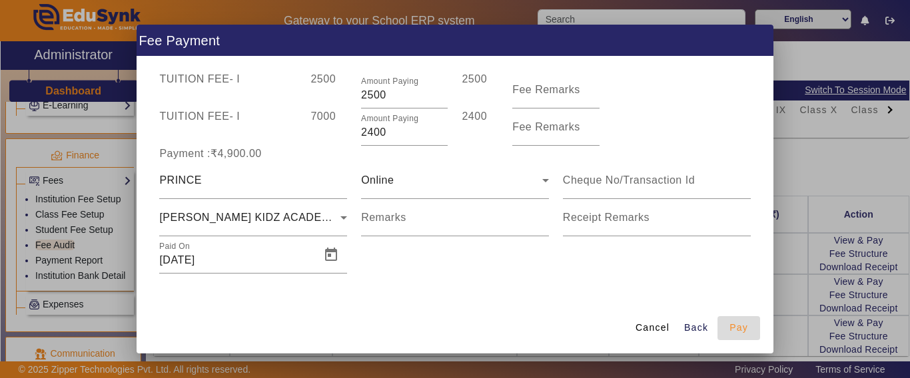
click at [737, 329] on span "Pay" at bounding box center [738, 328] width 19 height 14
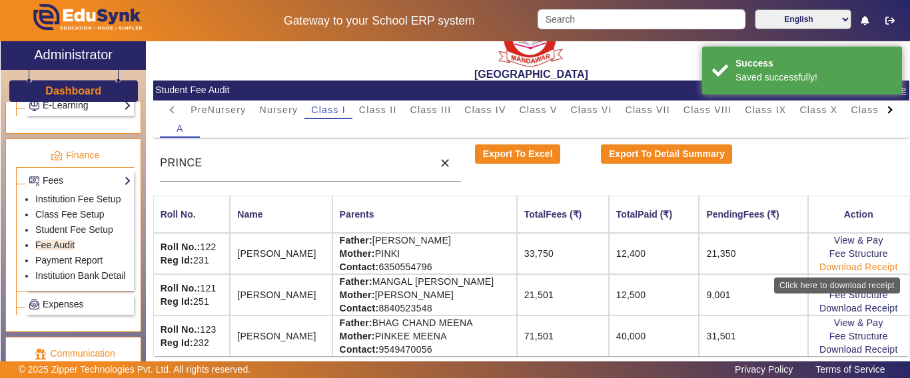
click at [851, 266] on link "Download Receipt" at bounding box center [858, 267] width 79 height 11
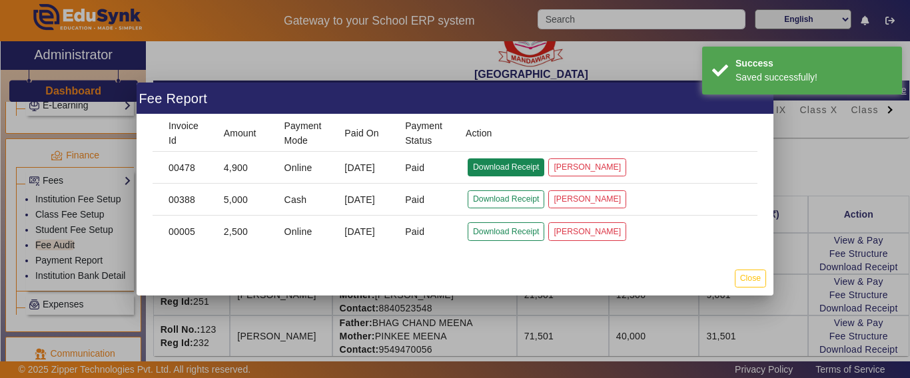
click at [512, 165] on button "Download Receipt" at bounding box center [505, 167] width 77 height 18
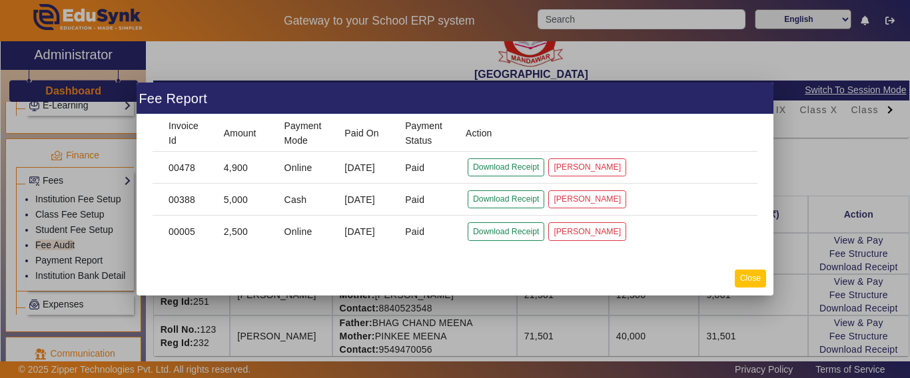
click at [750, 280] on button "Close" at bounding box center [750, 279] width 31 height 18
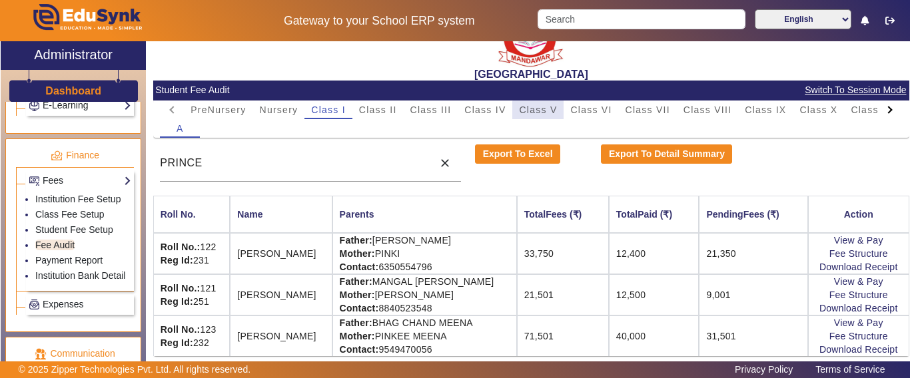
click at [549, 115] on span "Class V" at bounding box center [538, 109] width 38 height 9
drag, startPoint x: 263, startPoint y: 160, endPoint x: 152, endPoint y: 147, distance: 111.3
click at [153, 147] on div "PRINCE close" at bounding box center [310, 163] width 315 height 37
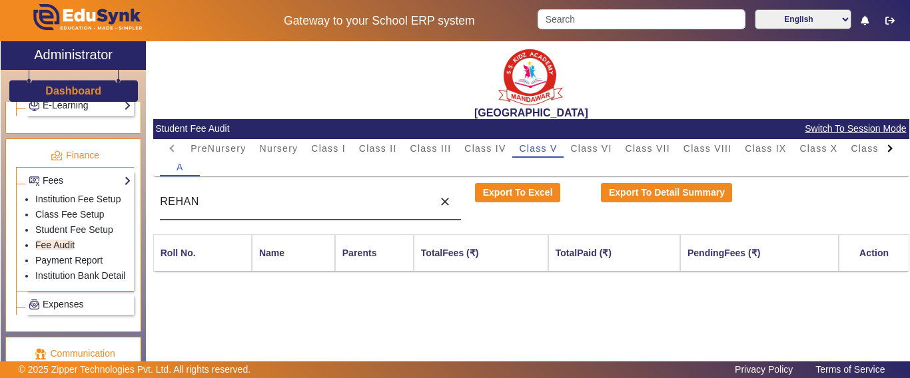
drag, startPoint x: 222, startPoint y: 197, endPoint x: 133, endPoint y: 204, distance: 89.5
click at [133, 204] on div "X Administrator Dashboard Administration Institution Institution Details Sessio…" at bounding box center [455, 218] width 908 height 354
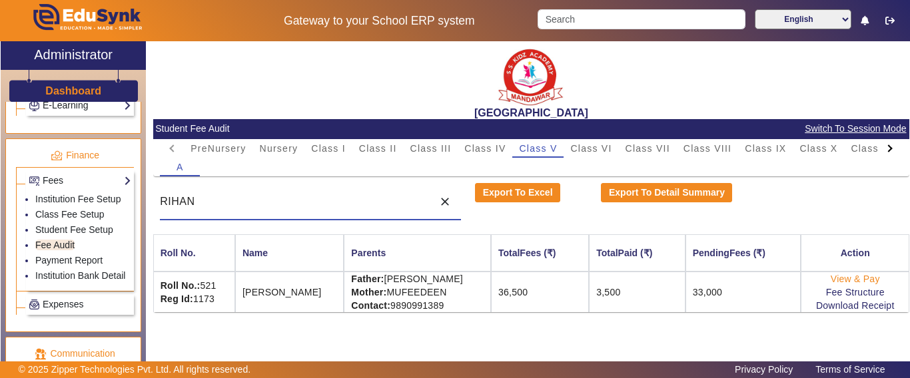
type input "RIHAN"
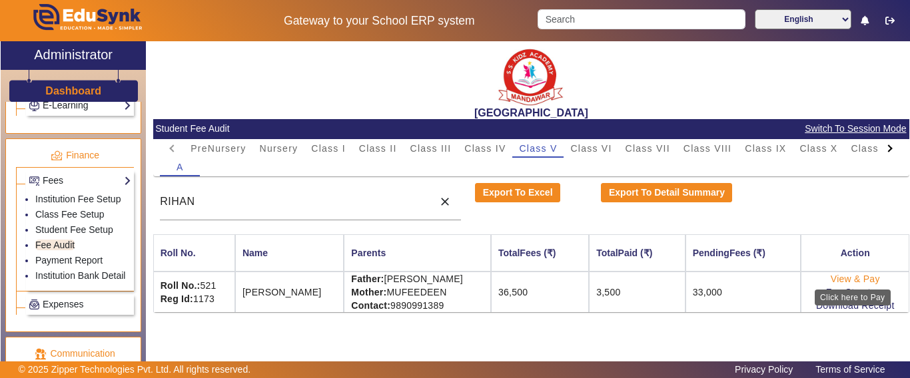
click at [842, 282] on link "View & Pay" at bounding box center [854, 279] width 49 height 11
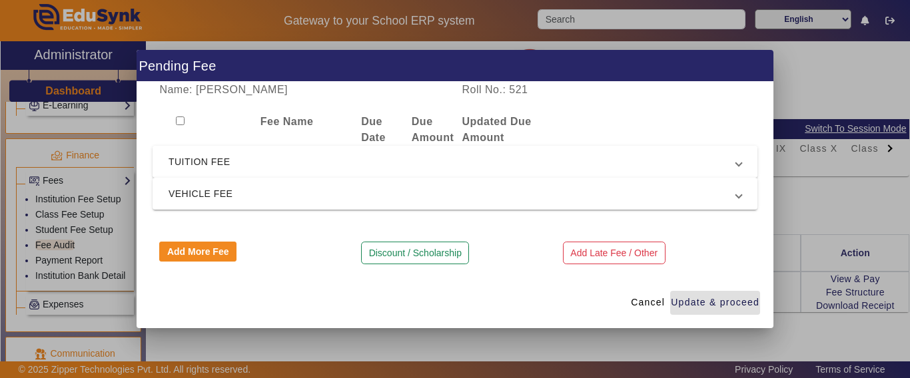
click at [198, 160] on span "TUITION FEE" at bounding box center [451, 162] width 567 height 16
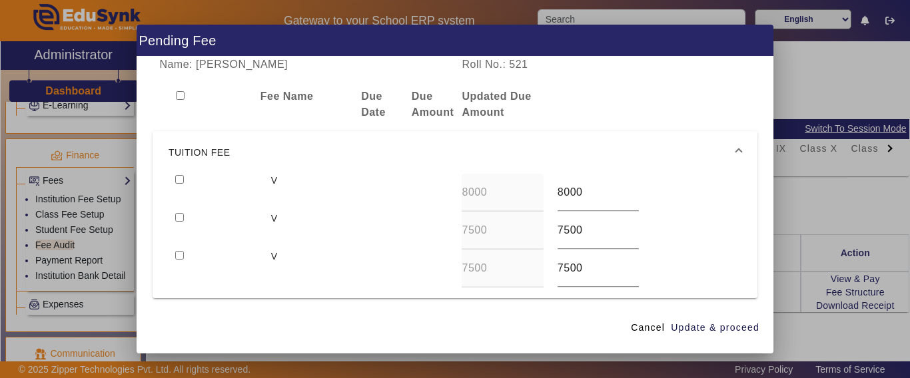
click at [178, 178] on input "checkbox" at bounding box center [179, 179] width 9 height 9
checkbox input "true"
click at [177, 218] on input "checkbox" at bounding box center [179, 217] width 9 height 9
checkbox input "true"
drag, startPoint x: 747, startPoint y: 330, endPoint x: 641, endPoint y: 297, distance: 110.8
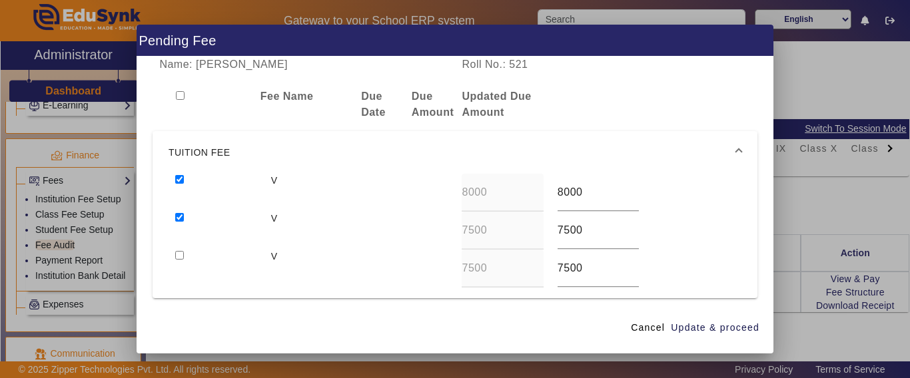
click at [745, 330] on span "Update & proceed" at bounding box center [715, 328] width 89 height 14
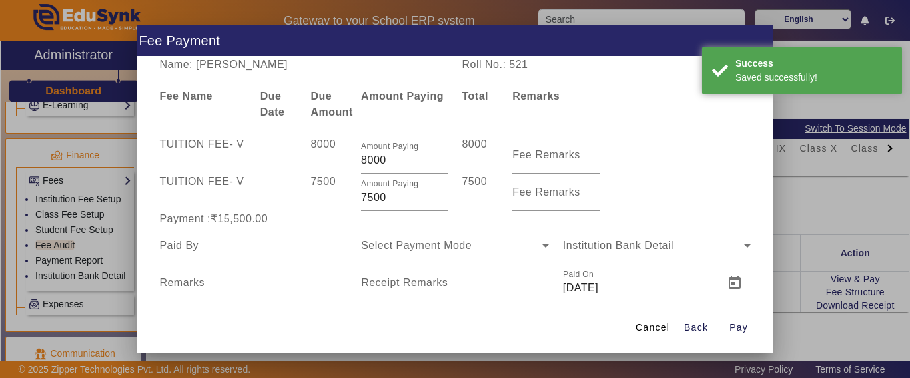
drag, startPoint x: 389, startPoint y: 201, endPoint x: 340, endPoint y: 203, distance: 49.3
click at [340, 203] on div "TUITION FEE - V 7500 Amount Paying 7500 7500 Fee Remarks" at bounding box center [454, 192] width 605 height 37
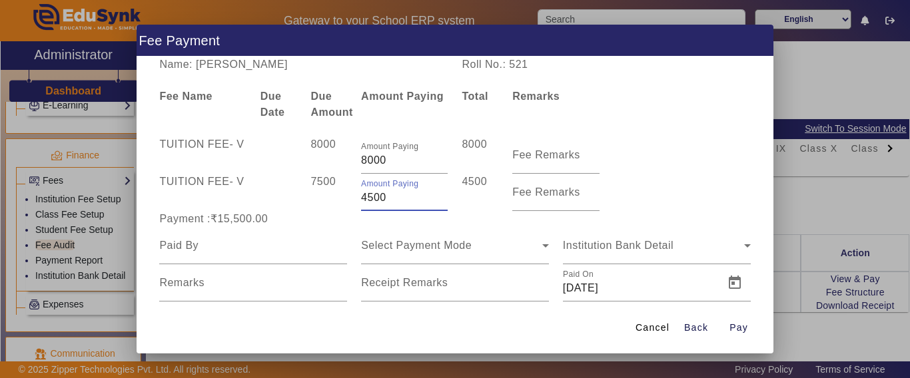
type input "4500"
click at [301, 216] on div "Payment :₹12,500.00" at bounding box center [253, 219] width 202 height 16
click at [238, 249] on input at bounding box center [253, 246] width 188 height 16
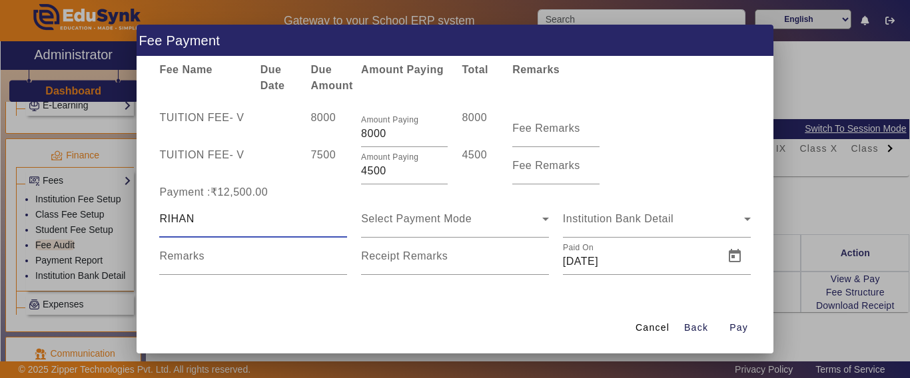
scroll to position [28, 0]
type input "RIHAN"
click at [415, 213] on span "Select Payment Mode" at bounding box center [416, 217] width 111 height 11
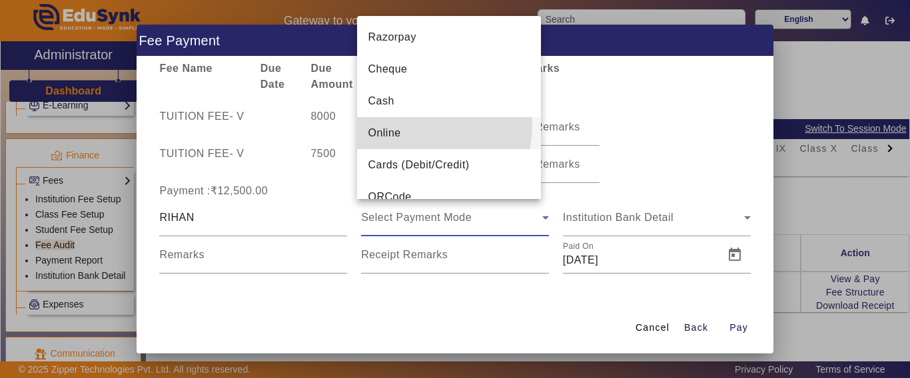
click at [414, 125] on mat-option "Online" at bounding box center [449, 133] width 184 height 32
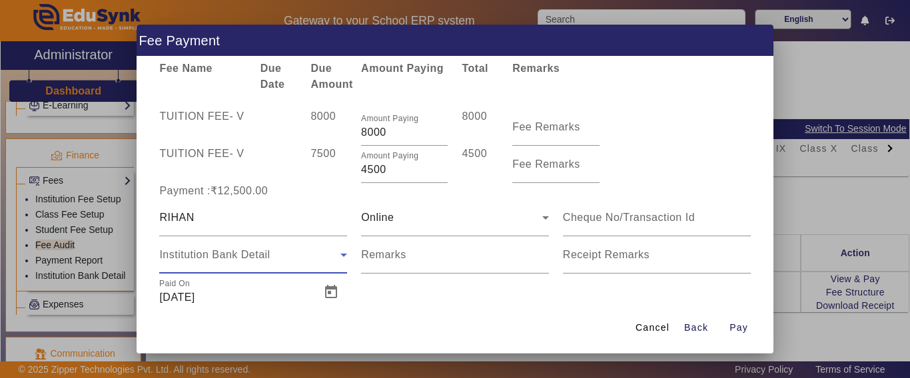
click at [245, 248] on div "Institution Bank Detail" at bounding box center [249, 255] width 181 height 16
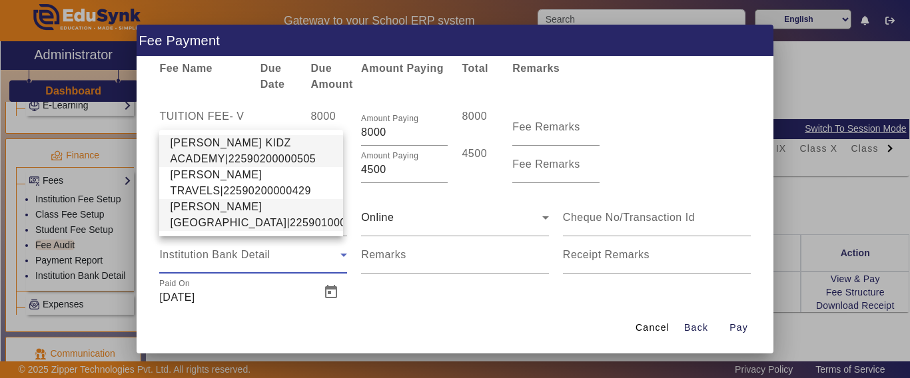
click at [227, 210] on span "[PERSON_NAME][GEOGRAPHIC_DATA]|22590100002640" at bounding box center [273, 215] width 207 height 32
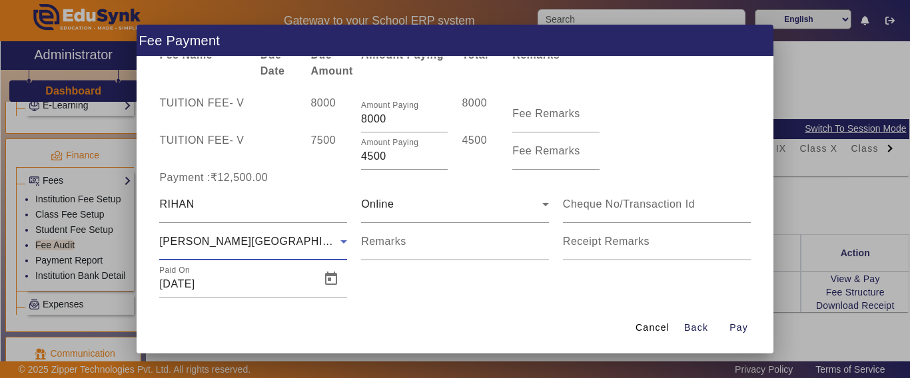
scroll to position [65, 0]
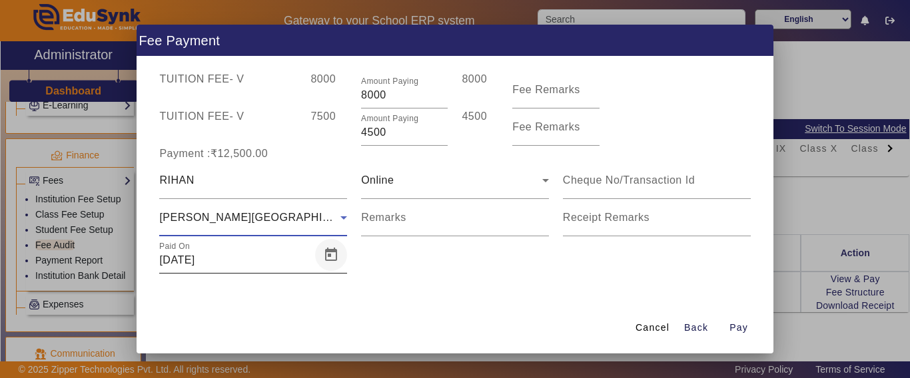
click at [320, 256] on span "Open calendar" at bounding box center [331, 255] width 32 height 32
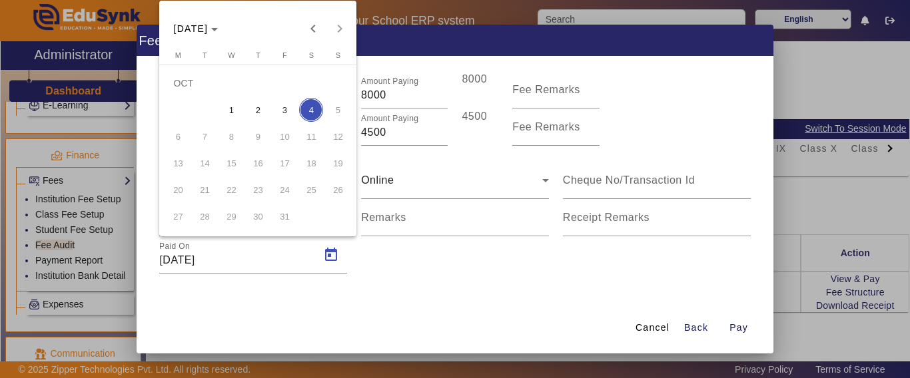
click at [282, 107] on span "3" at bounding box center [284, 110] width 24 height 24
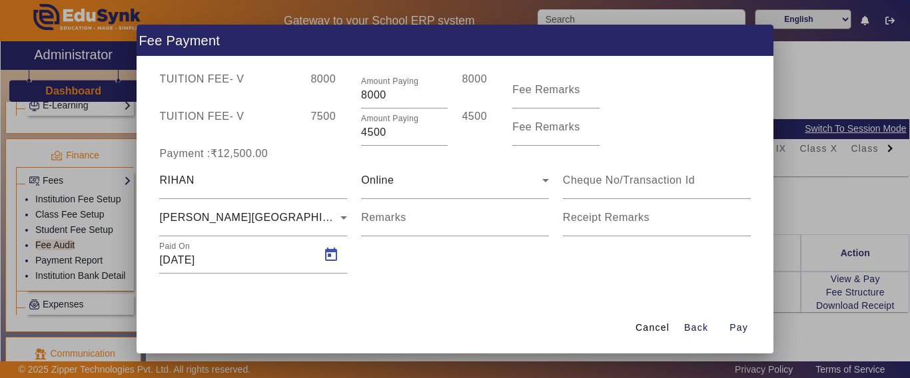
type input "[DATE]"
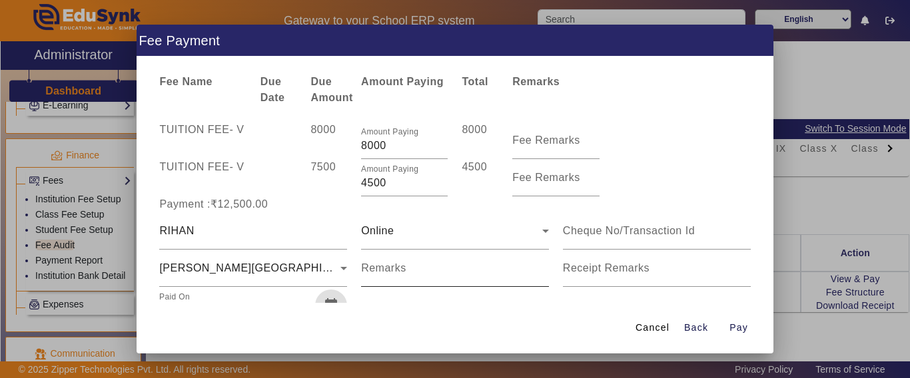
scroll to position [0, 0]
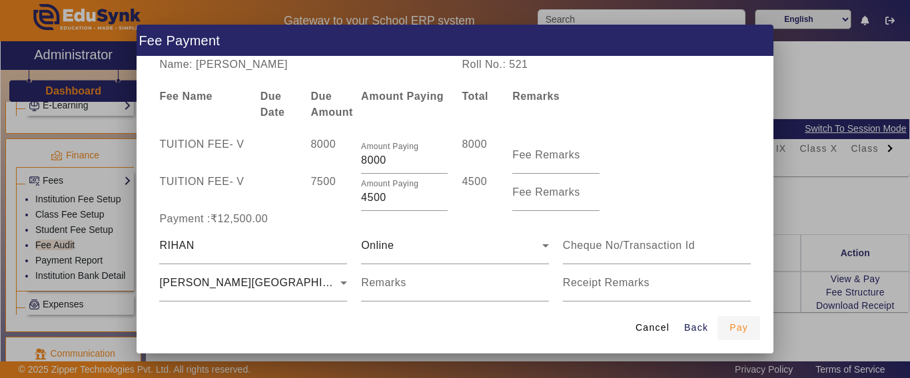
click at [737, 329] on span "Pay" at bounding box center [738, 328] width 19 height 14
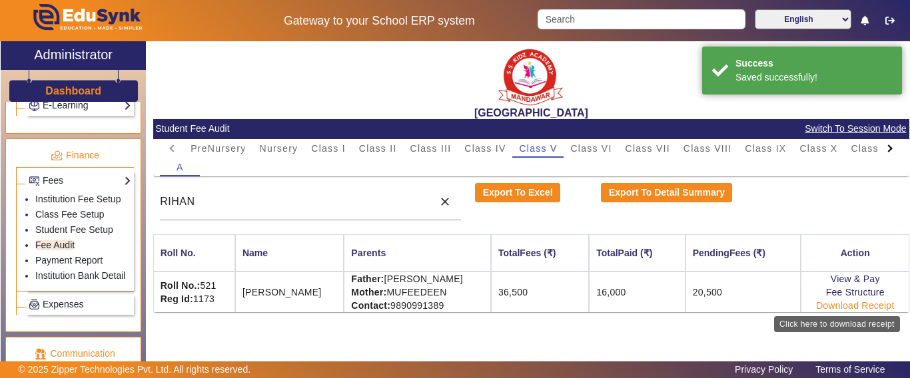
click at [864, 301] on link "Download Receipt" at bounding box center [855, 305] width 79 height 11
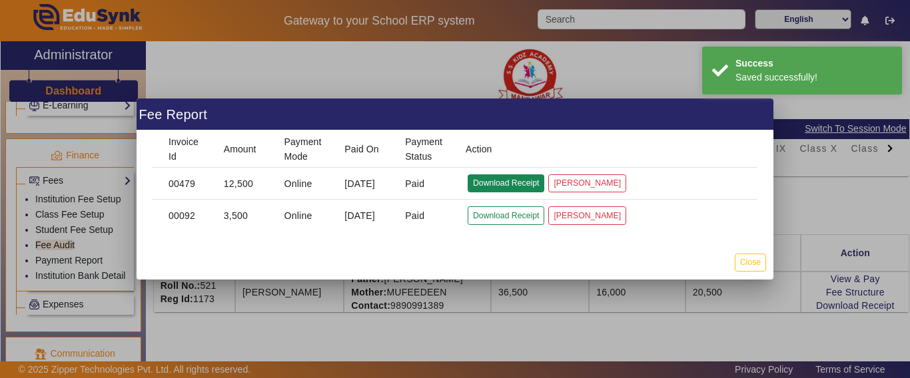
click at [501, 182] on button "Download Receipt" at bounding box center [505, 183] width 77 height 18
click at [742, 266] on button "Close" at bounding box center [750, 263] width 31 height 18
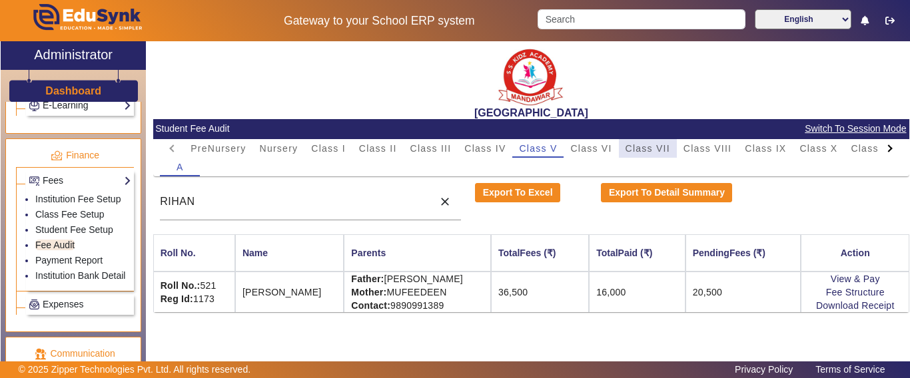
click at [638, 149] on span "Class VII" at bounding box center [647, 148] width 45 height 9
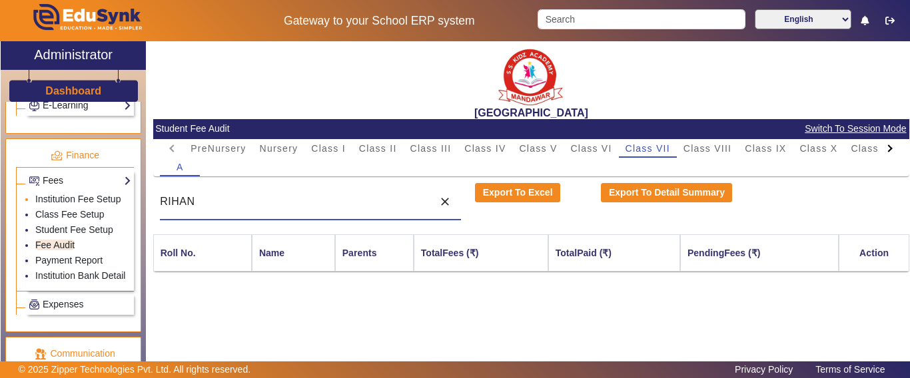
drag, startPoint x: 250, startPoint y: 208, endPoint x: 107, endPoint y: 198, distance: 143.5
click at [107, 198] on div "X Administrator Dashboard Administration Institution Institution Details Sessio…" at bounding box center [455, 218] width 908 height 354
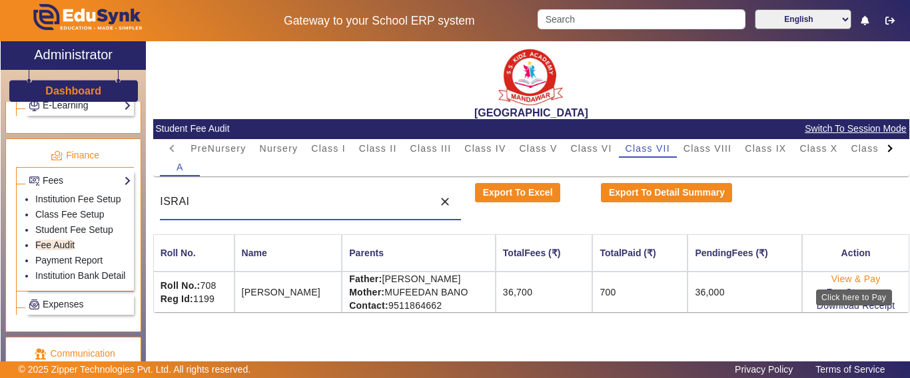
type input "ISRAI"
click at [848, 278] on link "View & Pay" at bounding box center [855, 279] width 49 height 11
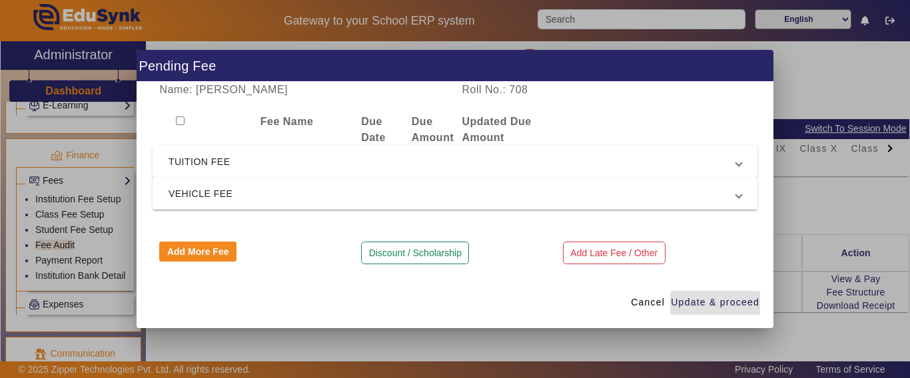
click at [232, 172] on mat-expansion-panel-header "TUITION FEE" at bounding box center [454, 162] width 605 height 32
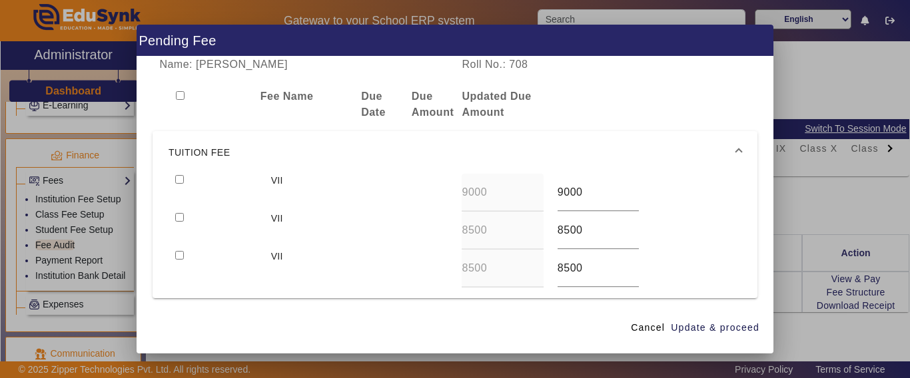
click at [183, 176] on input "checkbox" at bounding box center [179, 179] width 9 height 9
checkbox input "true"
click at [180, 217] on input "checkbox" at bounding box center [179, 217] width 9 height 9
checkbox input "true"
click at [717, 322] on span "Update & proceed" at bounding box center [715, 328] width 89 height 14
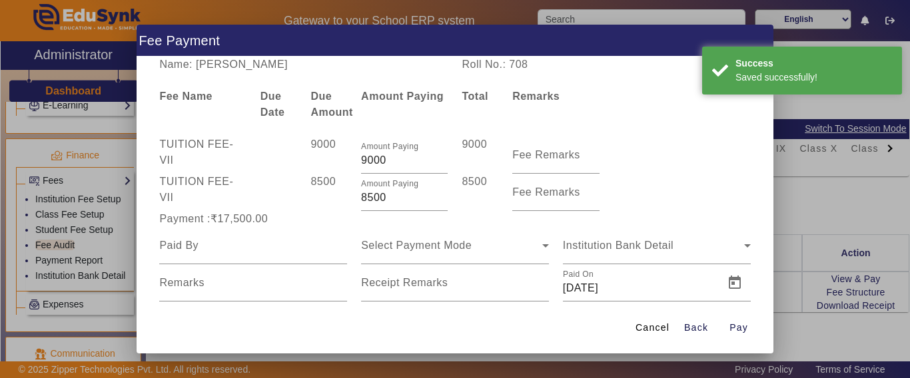
drag, startPoint x: 352, startPoint y: 196, endPoint x: 338, endPoint y: 196, distance: 14.0
click at [343, 196] on div "TUITION FEE - VII 8500 Amount Paying 8500 8500 Fee Remarks" at bounding box center [454, 192] width 605 height 37
type input "3500"
drag, startPoint x: 314, startPoint y: 245, endPoint x: 318, endPoint y: 236, distance: 9.3
click at [314, 244] on input at bounding box center [253, 246] width 188 height 16
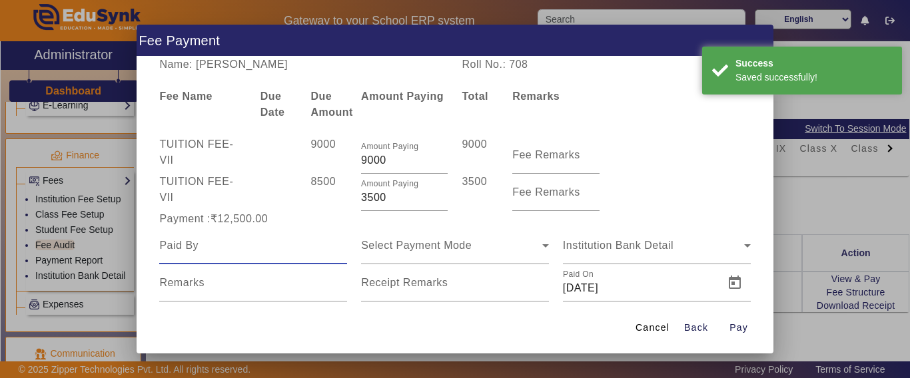
click at [214, 241] on input at bounding box center [253, 246] width 188 height 16
click at [214, 242] on input at bounding box center [253, 246] width 188 height 16
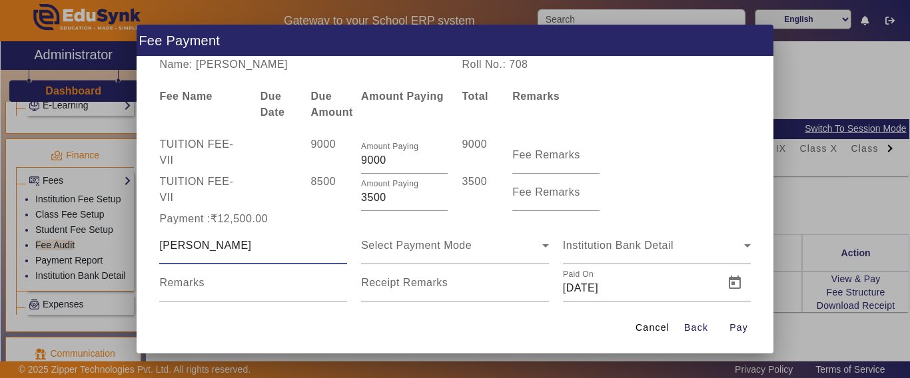
type input "[PERSON_NAME]"
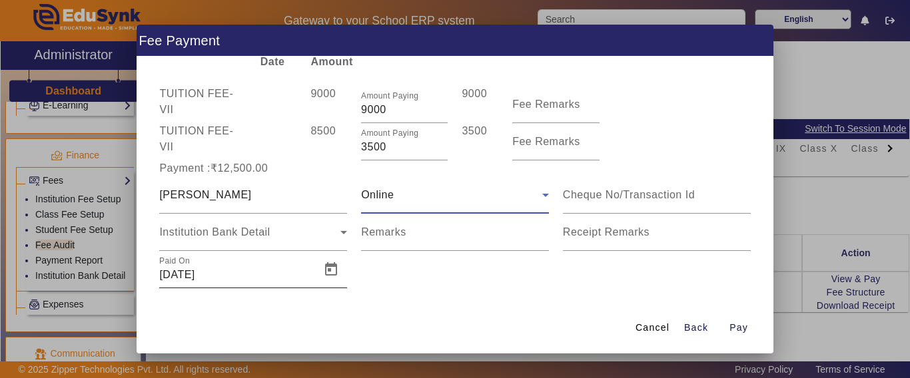
scroll to position [65, 0]
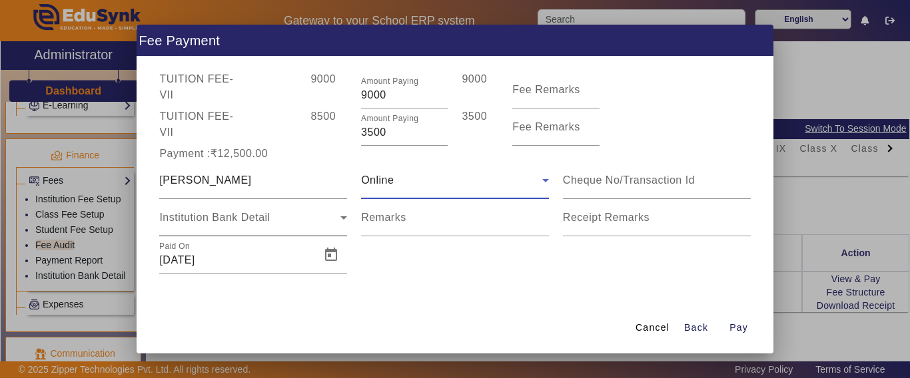
click at [200, 229] on div "Institution Bank Detail" at bounding box center [253, 217] width 188 height 37
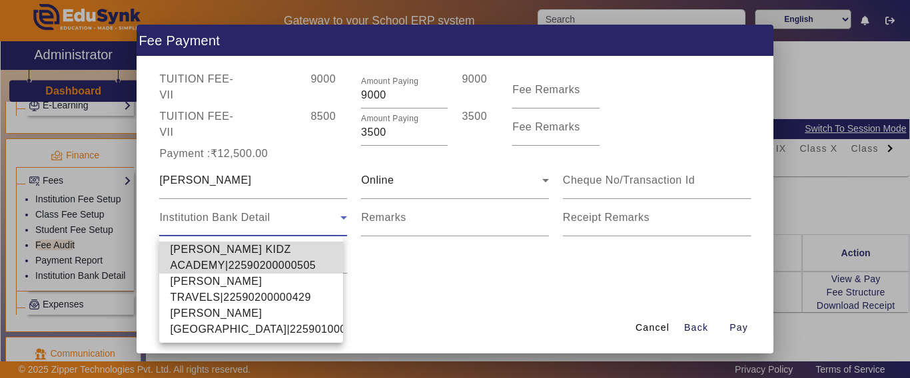
click at [200, 247] on span "[PERSON_NAME] KIDZ ACADEMY|22590200000505" at bounding box center [251, 258] width 162 height 32
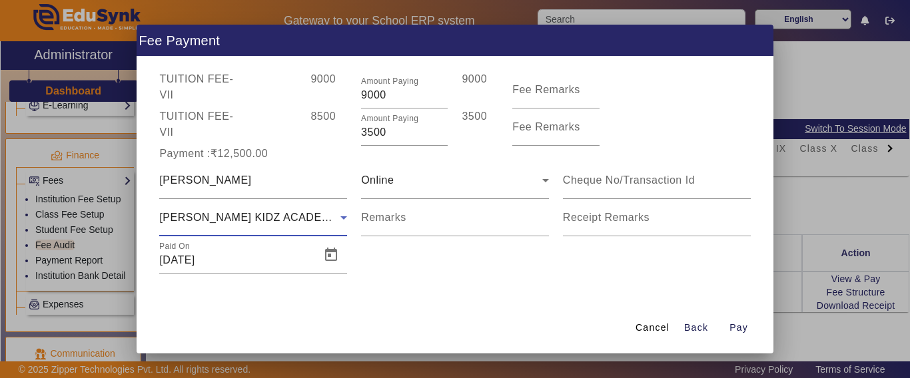
click at [203, 213] on span "[PERSON_NAME] KIDZ ACADEMY|22590200000505" at bounding box center [293, 217] width 269 height 11
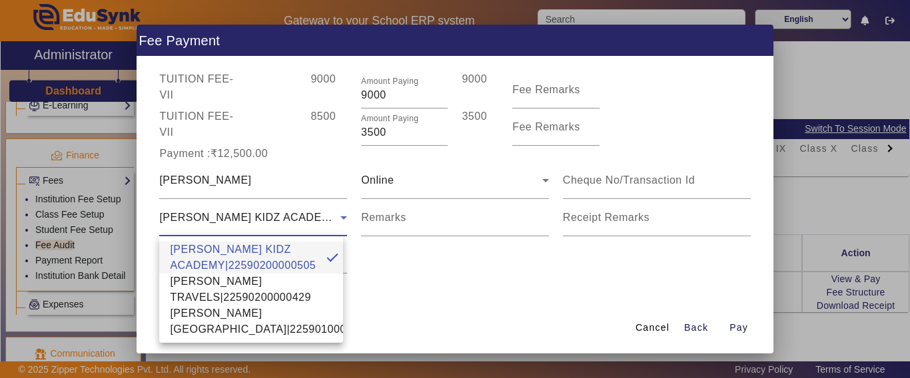
click at [193, 323] on span "[PERSON_NAME][GEOGRAPHIC_DATA]|22590100002640" at bounding box center [273, 322] width 207 height 32
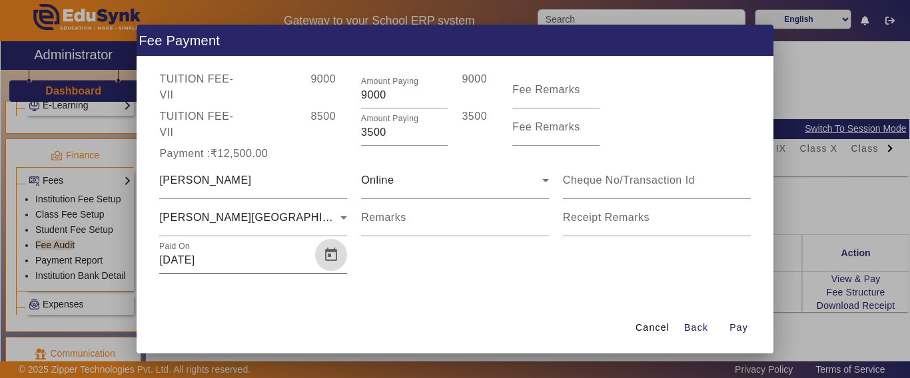
click at [330, 253] on span "Open calendar" at bounding box center [331, 255] width 32 height 32
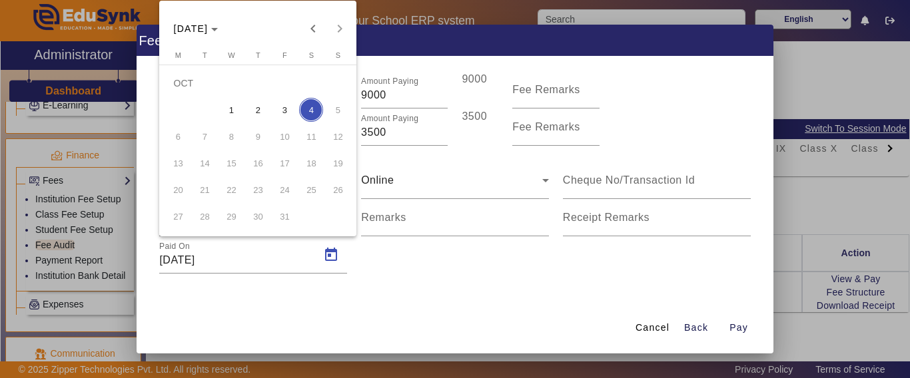
click at [284, 115] on span "3" at bounding box center [284, 110] width 24 height 24
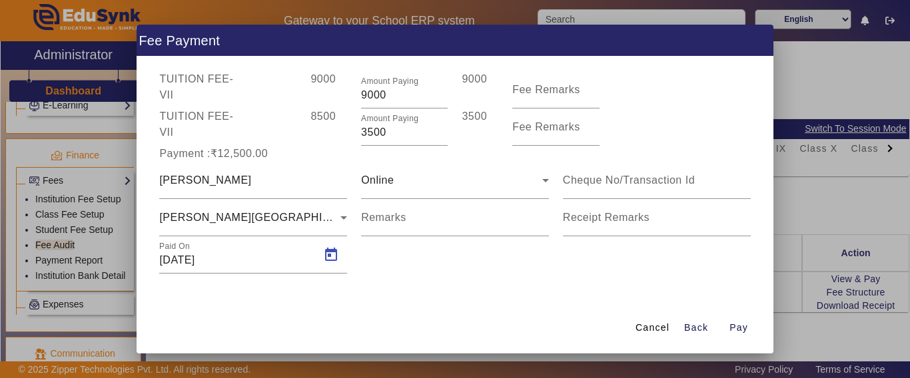
type input "[DATE]"
click at [741, 328] on span "Pay" at bounding box center [738, 328] width 19 height 14
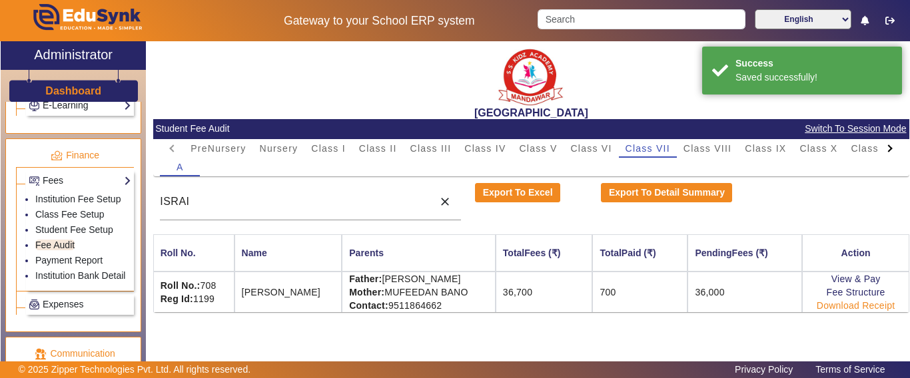
scroll to position [0, 0]
click at [832, 305] on link "Download Receipt" at bounding box center [855, 305] width 79 height 11
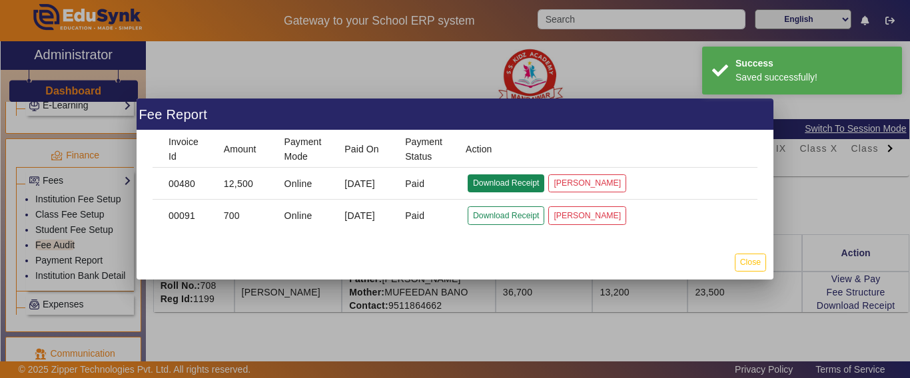
click at [492, 180] on button "Download Receipt" at bounding box center [505, 183] width 77 height 18
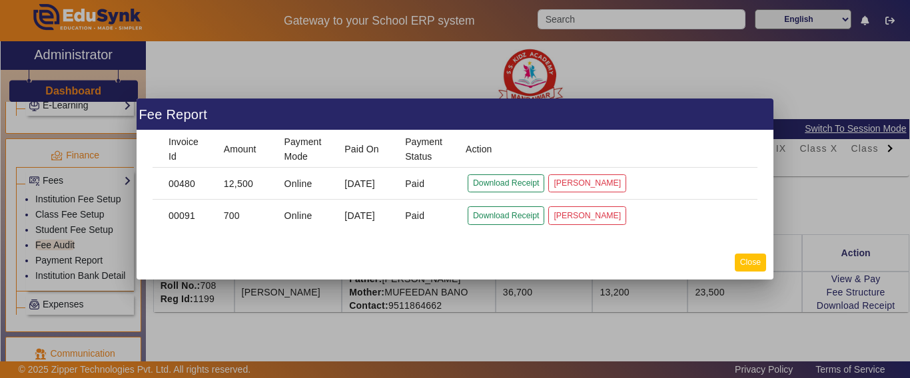
click at [739, 260] on button "Close" at bounding box center [750, 263] width 31 height 18
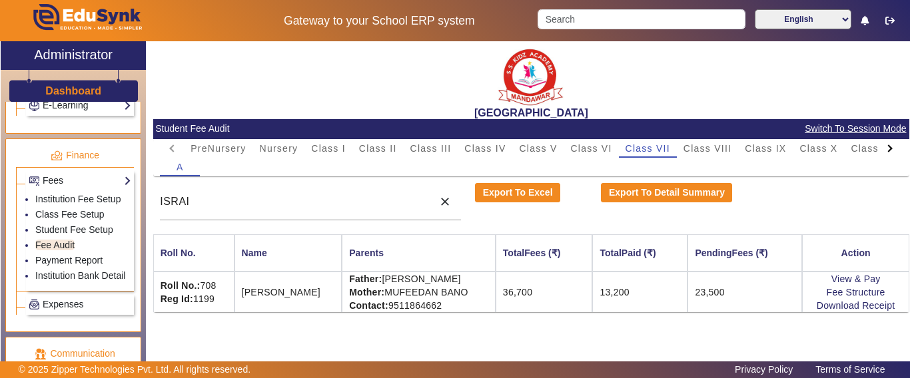
click at [886, 152] on div at bounding box center [890, 148] width 24 height 19
click at [886, 151] on mat-tab-header "PreNursery Nursery Class I Class II Class III Class IV Class V Class VI Class V…" at bounding box center [531, 148] width 742 height 19
drag, startPoint x: 805, startPoint y: 141, endPoint x: 807, endPoint y: 150, distance: 8.9
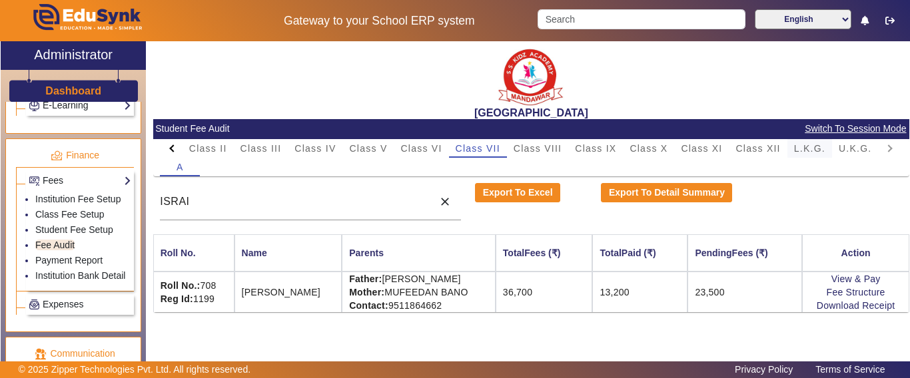
click at [804, 142] on span "L.K.G." at bounding box center [809, 148] width 31 height 19
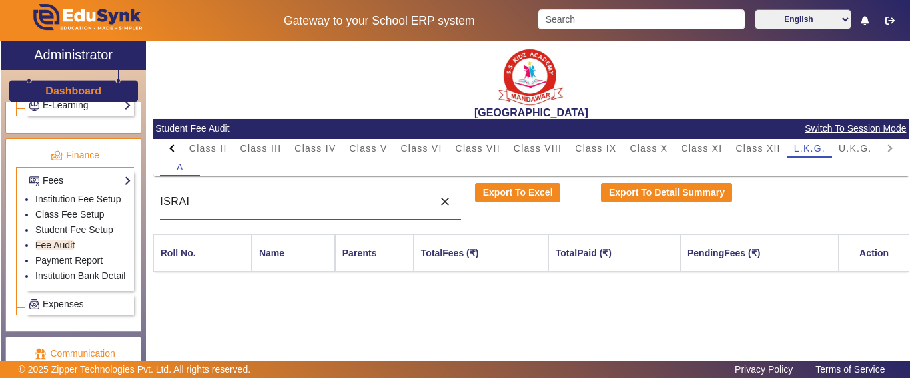
drag, startPoint x: 313, startPoint y: 208, endPoint x: 159, endPoint y: 207, distance: 153.8
click at [159, 207] on div "ISRAI close" at bounding box center [310, 201] width 315 height 37
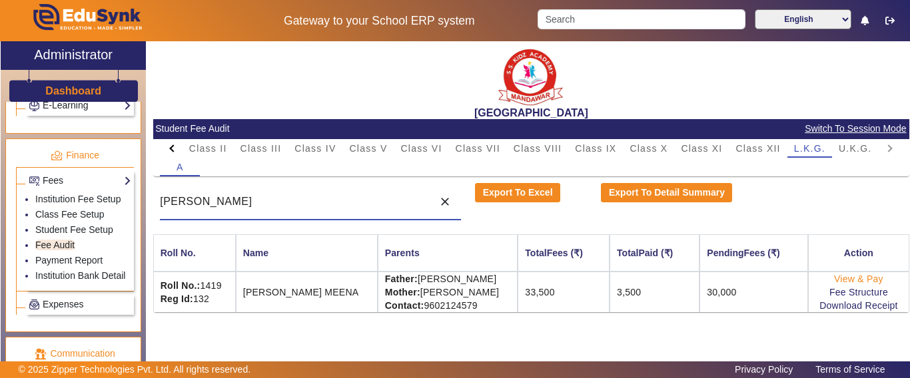
type input "[PERSON_NAME]"
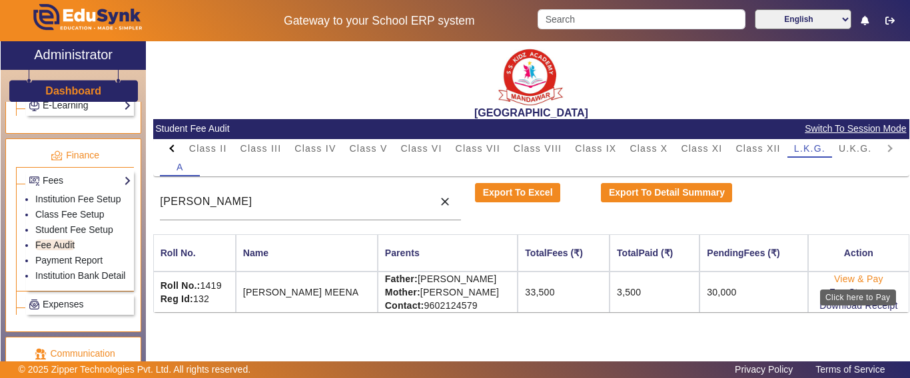
click at [847, 278] on link "View & Pay" at bounding box center [858, 279] width 49 height 11
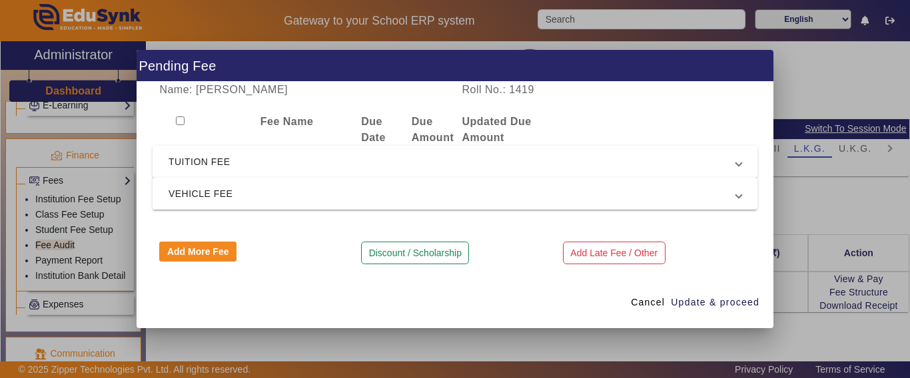
click at [251, 164] on span "TUITION FEE" at bounding box center [451, 162] width 567 height 16
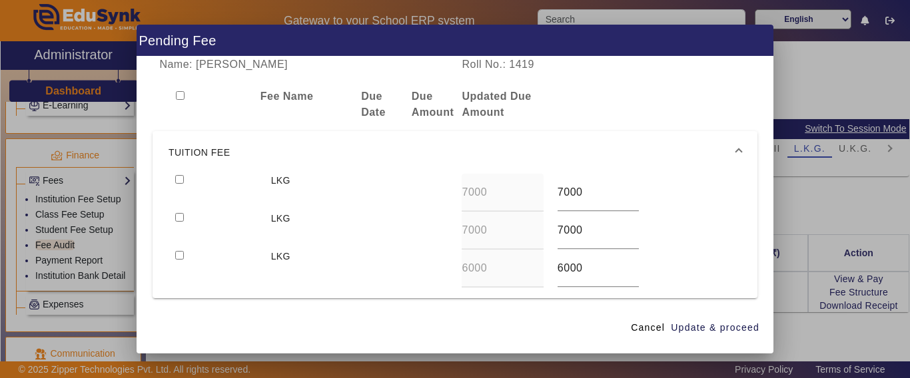
click at [180, 180] on input "checkbox" at bounding box center [179, 179] width 9 height 9
checkbox input "true"
click at [178, 218] on input "checkbox" at bounding box center [179, 217] width 9 height 9
checkbox input "true"
click at [178, 254] on input "checkbox" at bounding box center [179, 255] width 9 height 9
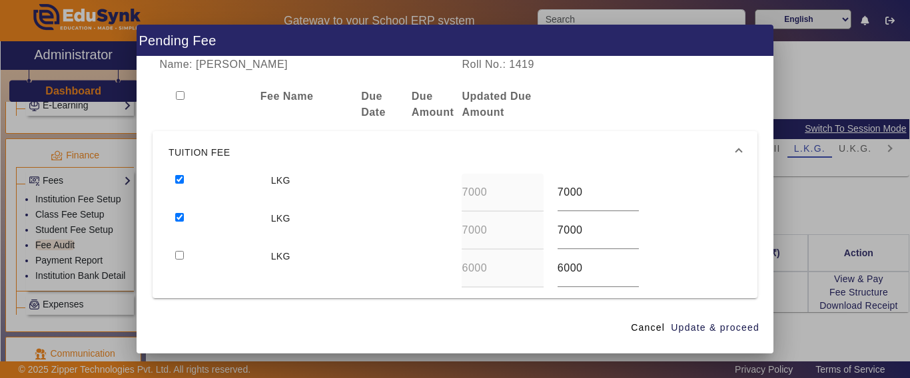
checkbox input "true"
drag, startPoint x: 188, startPoint y: 256, endPoint x: 464, endPoint y: 139, distance: 299.8
click at [464, 139] on mat-expansion-panel-header "TUITION FEE" at bounding box center [454, 152] width 605 height 43
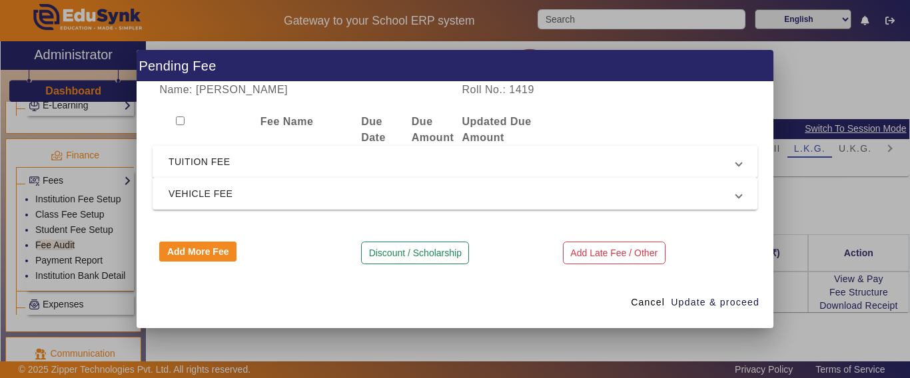
click at [264, 160] on span "TUITION FEE" at bounding box center [451, 162] width 567 height 16
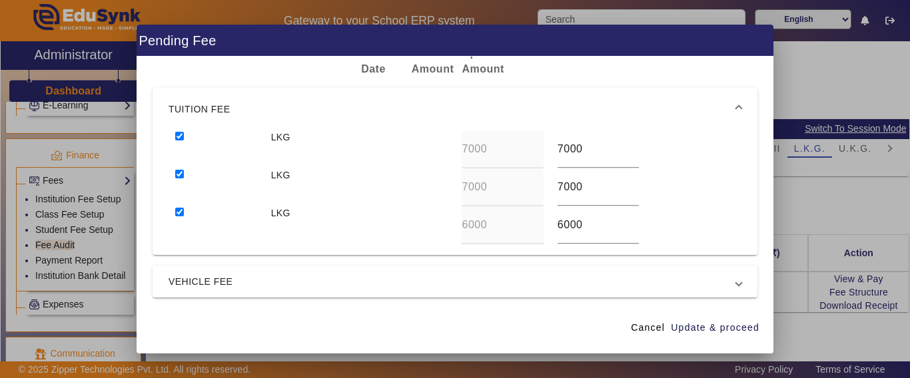
scroll to position [67, 0]
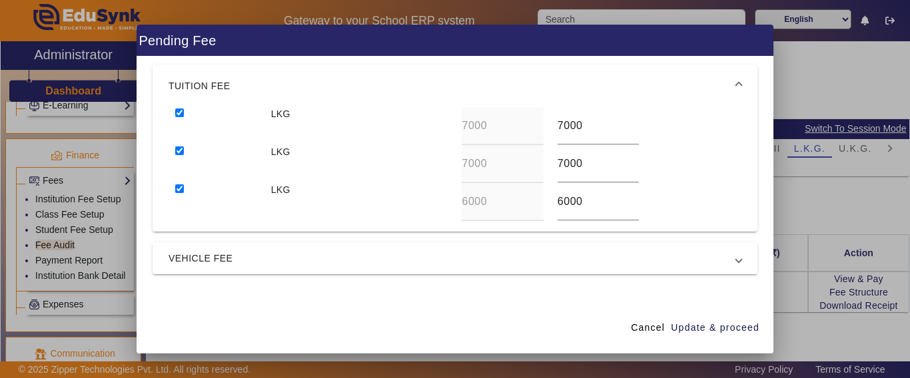
click at [250, 248] on mat-expansion-panel-header "VEHICLE FEE" at bounding box center [454, 258] width 605 height 32
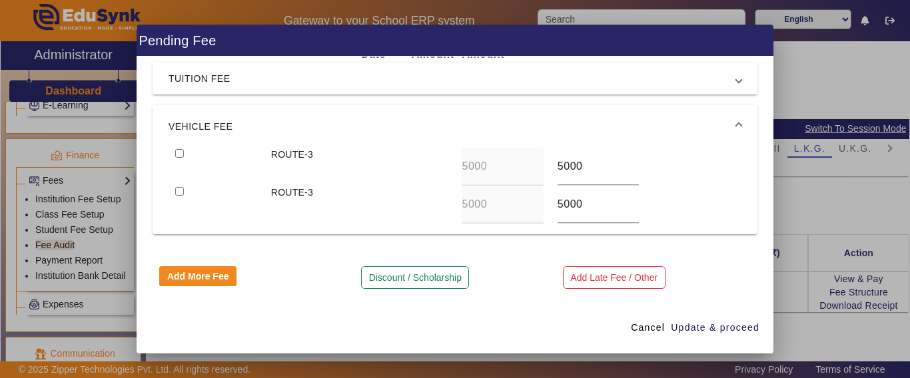
scroll to position [57, 0]
click at [182, 154] on input "checkbox" at bounding box center [179, 154] width 9 height 9
checkbox input "true"
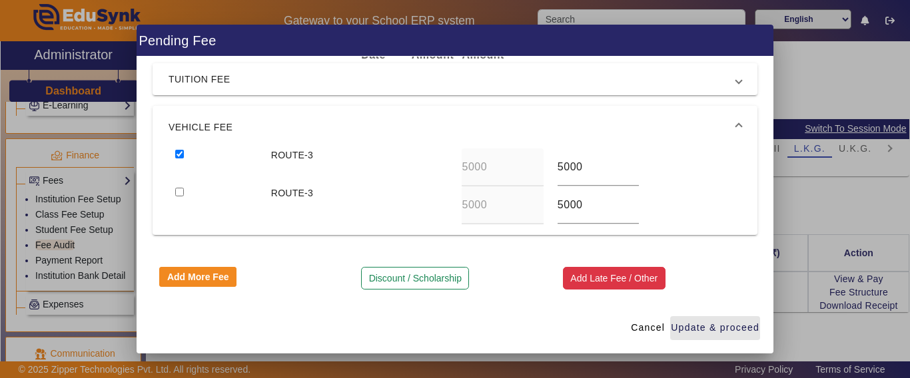
drag, startPoint x: 695, startPoint y: 322, endPoint x: 603, endPoint y: 282, distance: 100.2
click at [695, 323] on span "Update & proceed" at bounding box center [715, 328] width 89 height 14
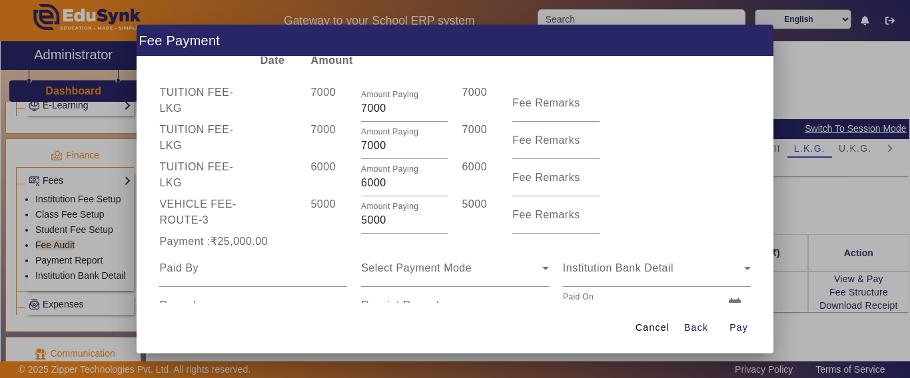
scroll to position [67, 0]
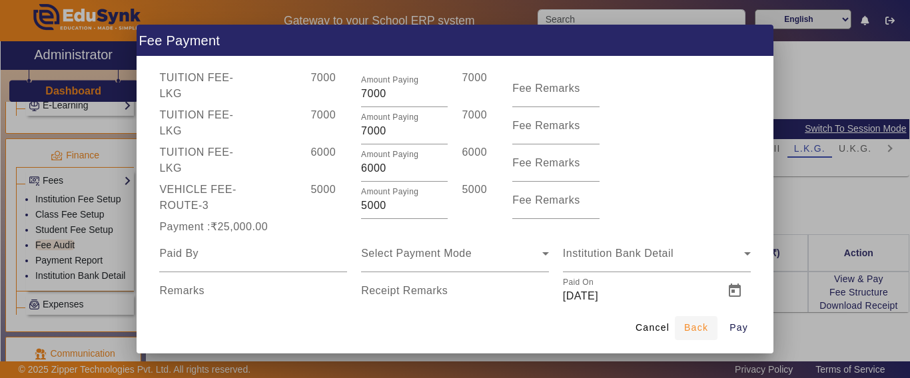
click at [708, 325] on span "Back" at bounding box center [696, 328] width 24 height 14
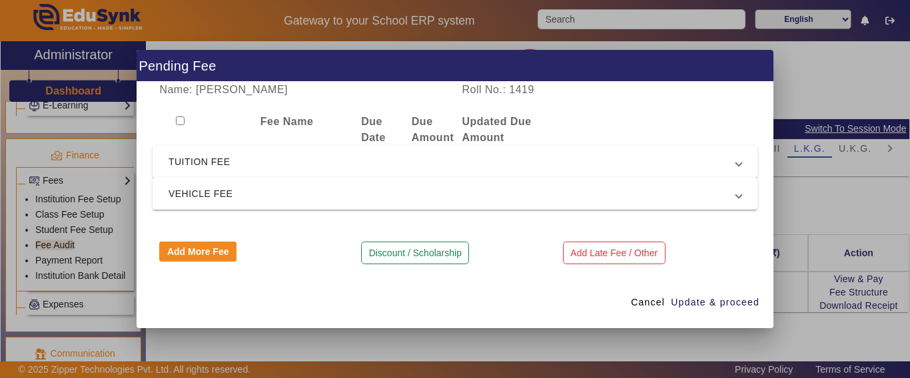
scroll to position [0, 0]
click at [202, 157] on span "TUITION FEE" at bounding box center [451, 162] width 567 height 16
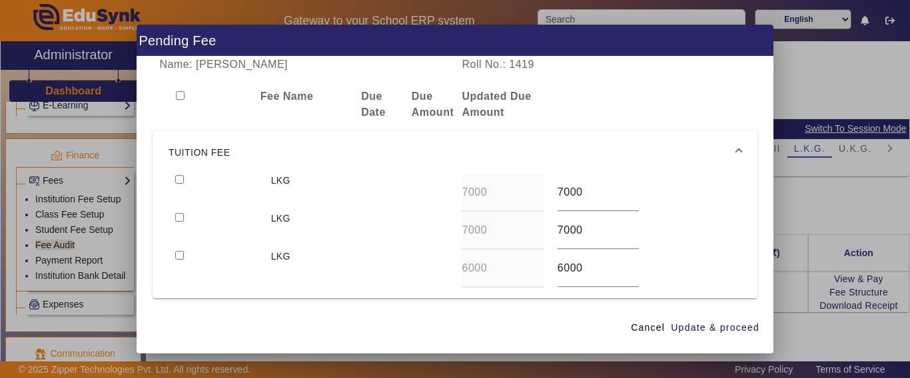
click at [178, 180] on input "checkbox" at bounding box center [179, 179] width 9 height 9
checkbox input "true"
click at [174, 218] on div at bounding box center [215, 231] width 95 height 38
click at [183, 254] on input "checkbox" at bounding box center [179, 255] width 9 height 9
checkbox input "true"
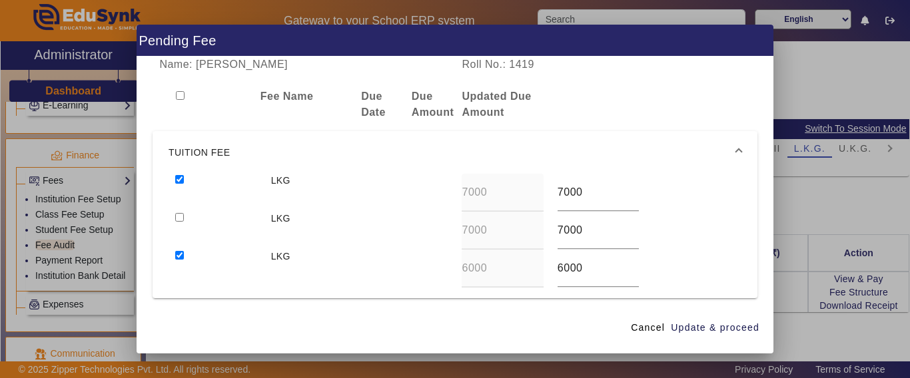
click at [179, 218] on input "checkbox" at bounding box center [179, 217] width 9 height 9
checkbox input "true"
click at [728, 337] on span "button" at bounding box center [715, 328] width 90 height 32
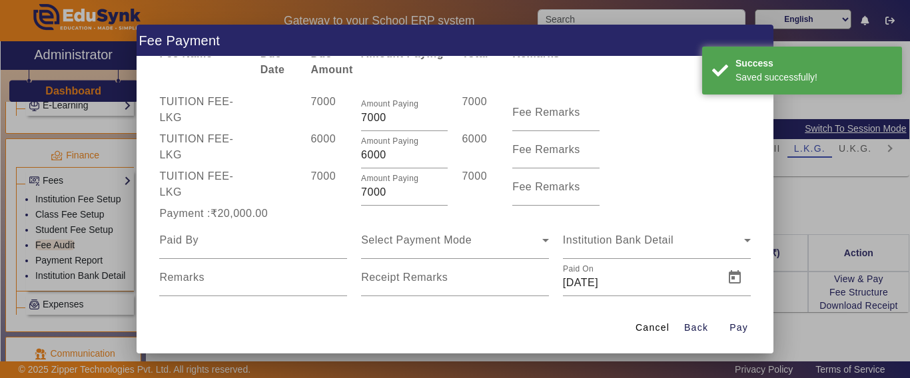
scroll to position [65, 0]
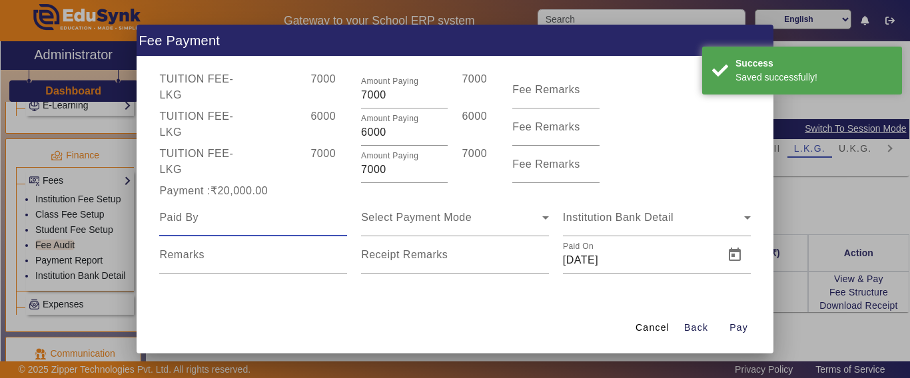
click at [252, 213] on input at bounding box center [253, 218] width 188 height 16
type input "[PERSON_NAME]"
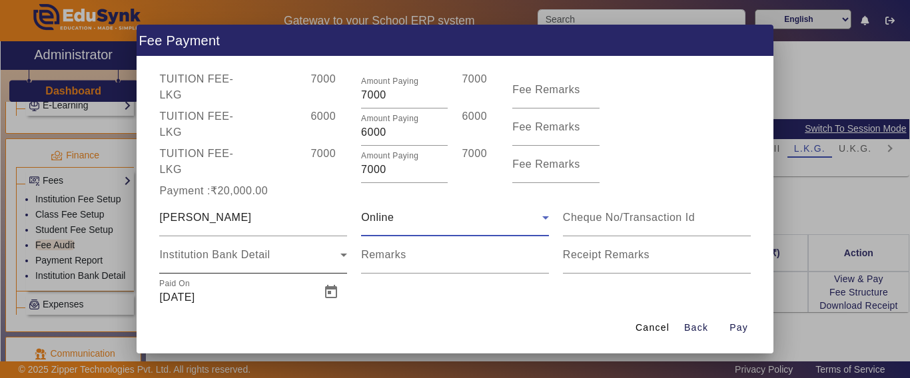
click at [249, 249] on span "Institution Bank Detail" at bounding box center [214, 254] width 111 height 11
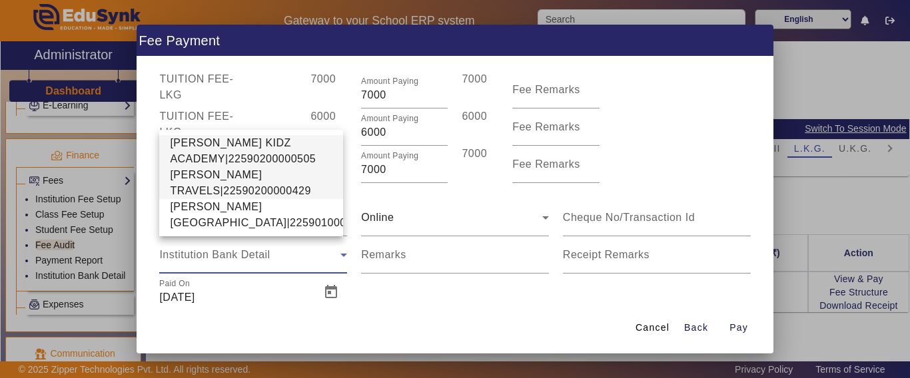
click at [217, 167] on span "[PERSON_NAME] TRAVELS|22590200000429" at bounding box center [251, 183] width 162 height 32
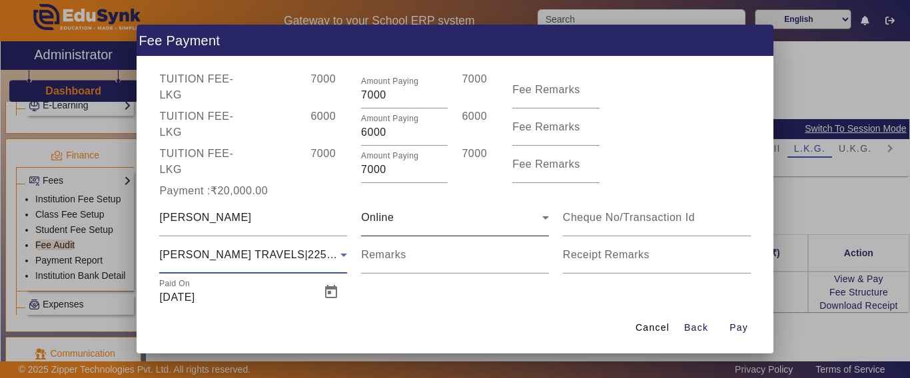
scroll to position [103, 0]
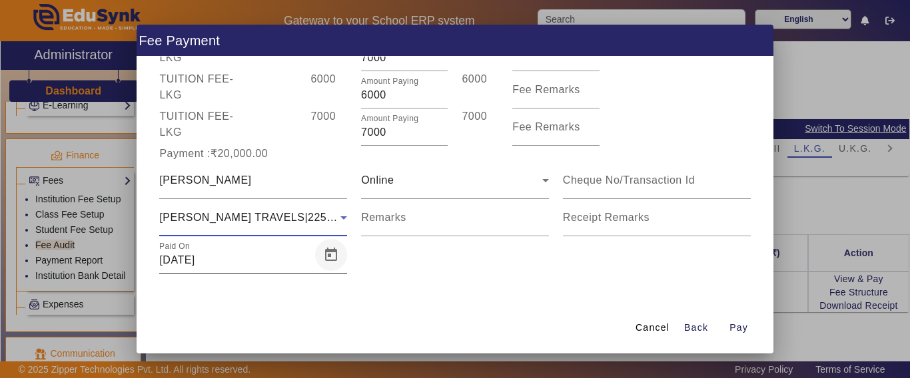
click at [318, 256] on span "Open calendar" at bounding box center [331, 255] width 32 height 32
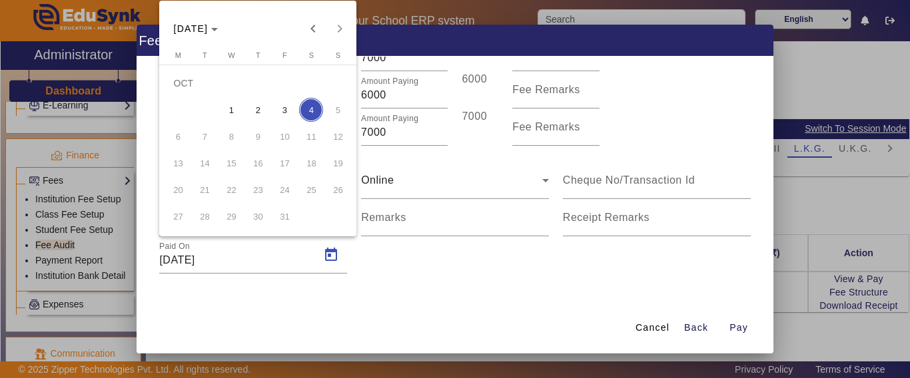
click at [284, 112] on span "3" at bounding box center [284, 110] width 24 height 24
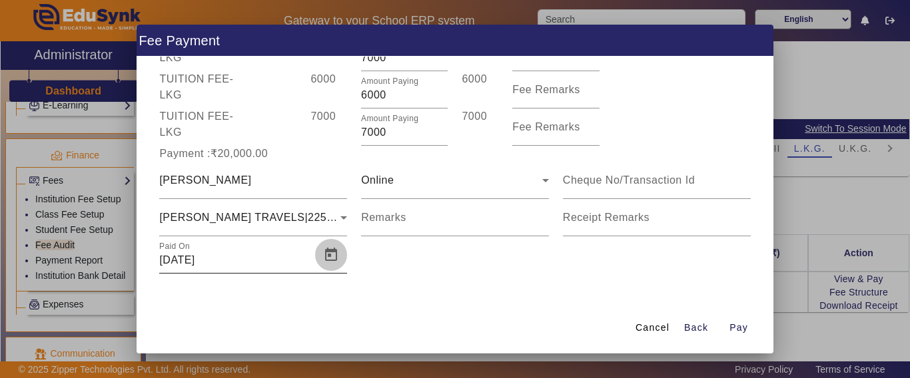
click at [319, 256] on span "Open calendar" at bounding box center [331, 255] width 32 height 32
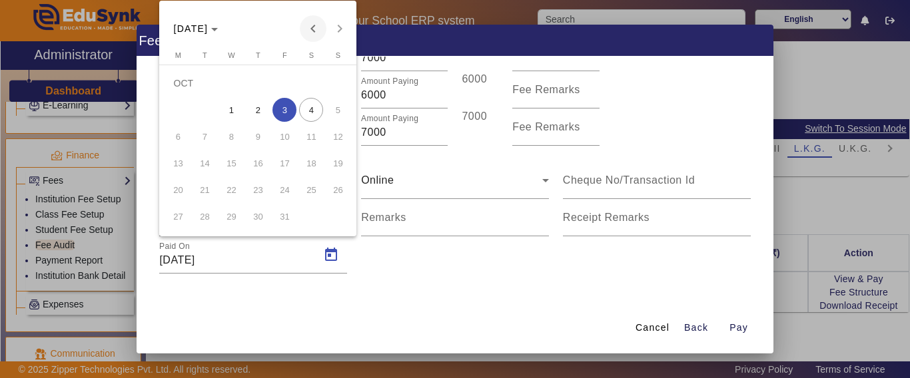
click at [306, 32] on span "Previous month" at bounding box center [313, 28] width 27 height 27
click at [204, 218] on span "30" at bounding box center [204, 216] width 24 height 24
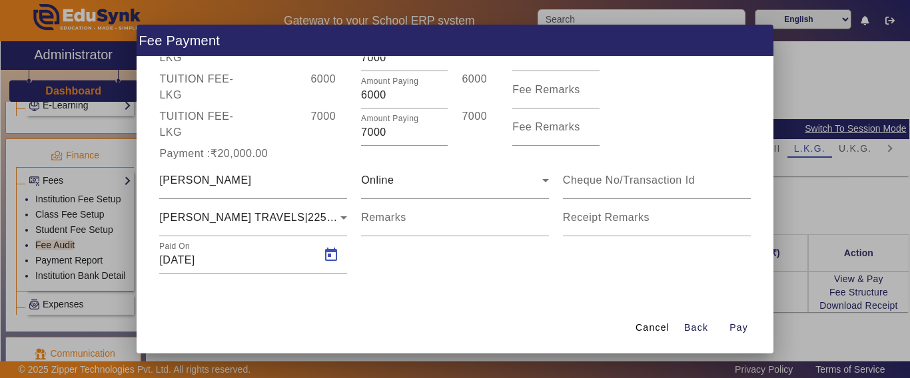
type input "[DATE]"
click at [731, 323] on span "Pay" at bounding box center [738, 328] width 19 height 14
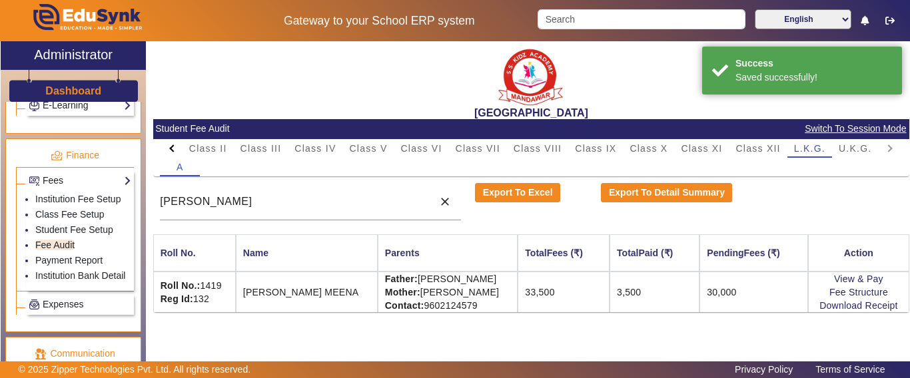
scroll to position [0, 0]
click at [837, 300] on link "Download Receipt" at bounding box center [858, 305] width 79 height 11
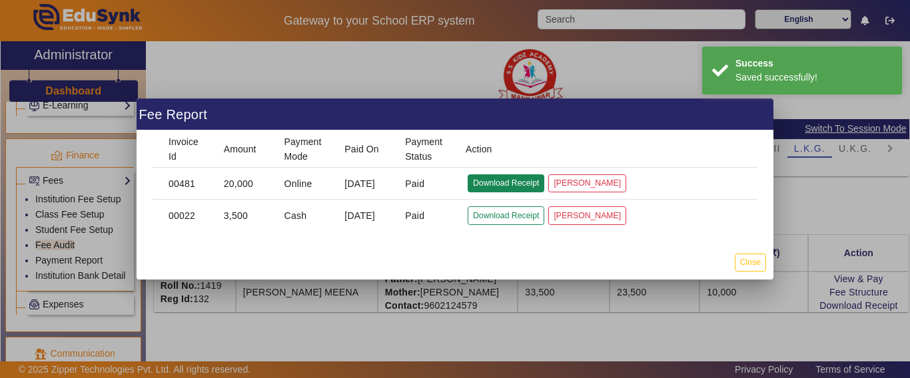
click at [513, 179] on button "Download Receipt" at bounding box center [505, 183] width 77 height 18
click at [742, 255] on button "Close" at bounding box center [750, 263] width 31 height 18
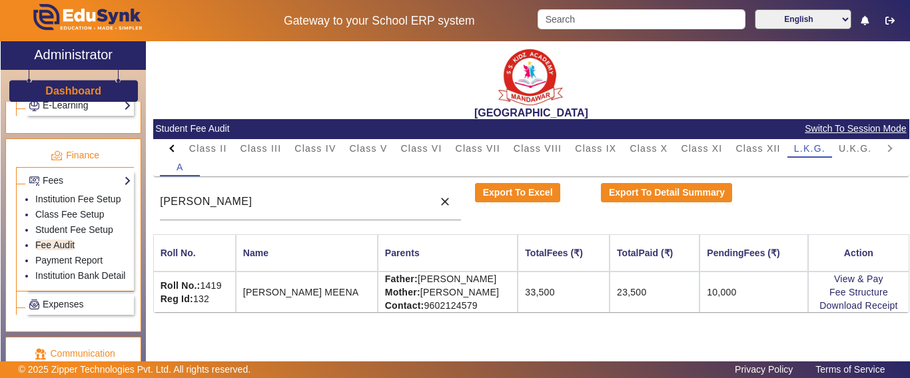
click at [178, 149] on div at bounding box center [172, 148] width 24 height 19
click at [178, 149] on mat-tab-header "PreNursery Nursery Class I Class II Class III Class IV Class V Class VI Class V…" at bounding box center [531, 148] width 742 height 19
click at [177, 149] on mat-tab-header "PreNursery Nursery Class I Class II Class III Class IV Class V Class VI Class V…" at bounding box center [531, 148] width 742 height 19
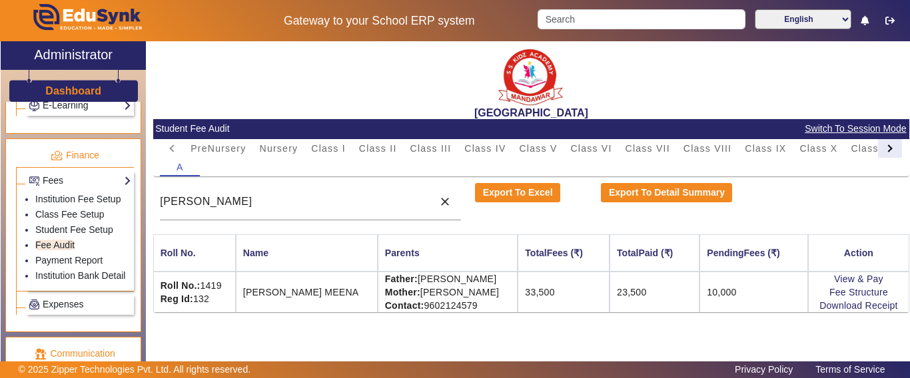
click at [888, 147] on div at bounding box center [888, 148] width 7 height 7
click at [888, 147] on mat-tab-header "PreNursery Nursery Class I Class II Class III Class IV Class V Class VI Class V…" at bounding box center [531, 148] width 742 height 19
click at [886, 148] on mat-tab-header "PreNursery Nursery Class I Class II Class III Class IV Class V Class VI Class V…" at bounding box center [531, 148] width 742 height 19
click at [862, 148] on span "U.K.G." at bounding box center [854, 148] width 33 height 9
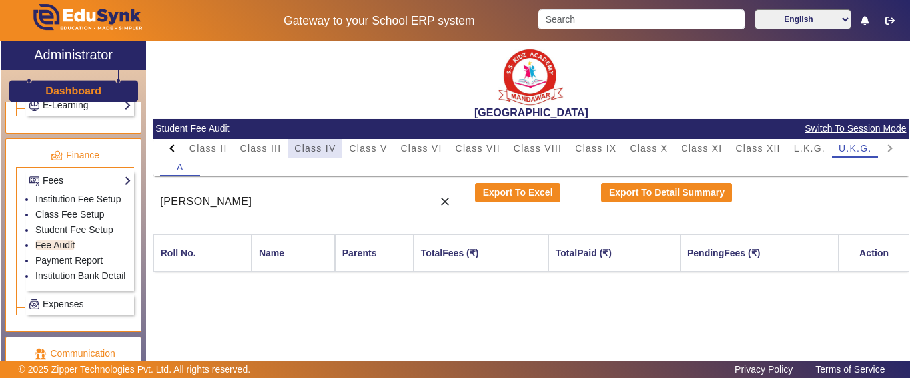
click at [324, 149] on span "Class IV" at bounding box center [314, 148] width 41 height 9
drag, startPoint x: 228, startPoint y: 201, endPoint x: 135, endPoint y: 199, distance: 93.3
click at [135, 199] on div "X Administrator Dashboard Administration Institution Institution Details Sessio…" at bounding box center [455, 218] width 908 height 354
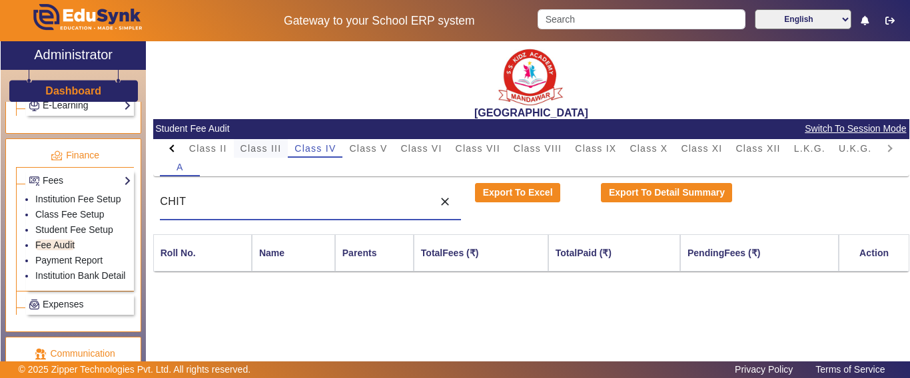
type input "CHIT"
click at [252, 154] on span "Class III" at bounding box center [260, 148] width 41 height 19
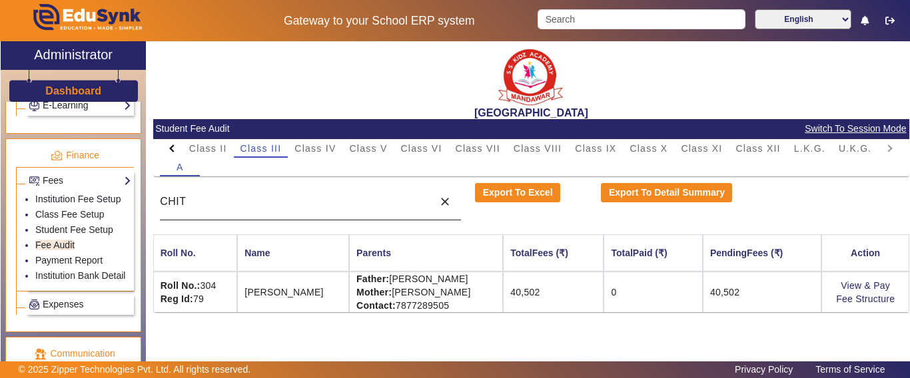
click at [240, 190] on div "CHIT" at bounding box center [293, 201] width 266 height 37
click at [857, 283] on link "View & Pay" at bounding box center [864, 285] width 49 height 11
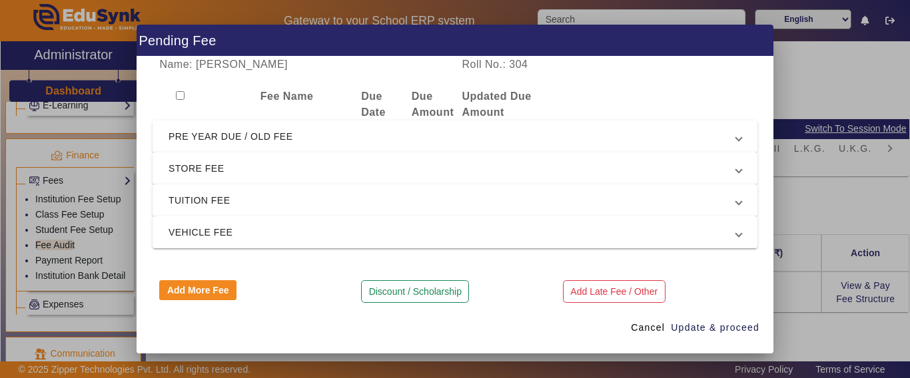
click at [237, 134] on span "PRE YEAR DUE / OLD FEE" at bounding box center [451, 137] width 567 height 16
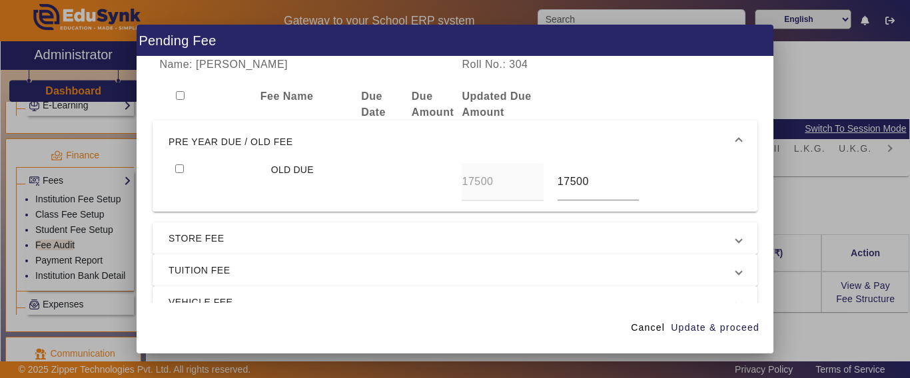
click at [172, 166] on div at bounding box center [215, 182] width 95 height 38
click at [180, 170] on input "checkbox" at bounding box center [179, 168] width 9 height 9
checkbox input "true"
click at [710, 329] on span "Update & proceed" at bounding box center [715, 328] width 89 height 14
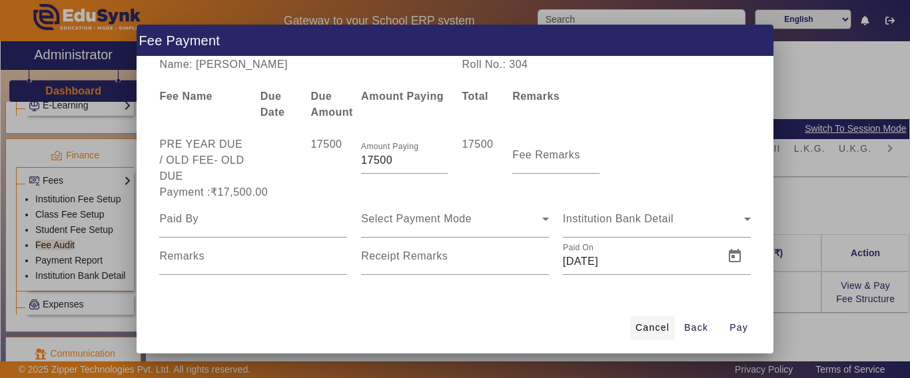
click at [657, 320] on span at bounding box center [652, 328] width 45 height 32
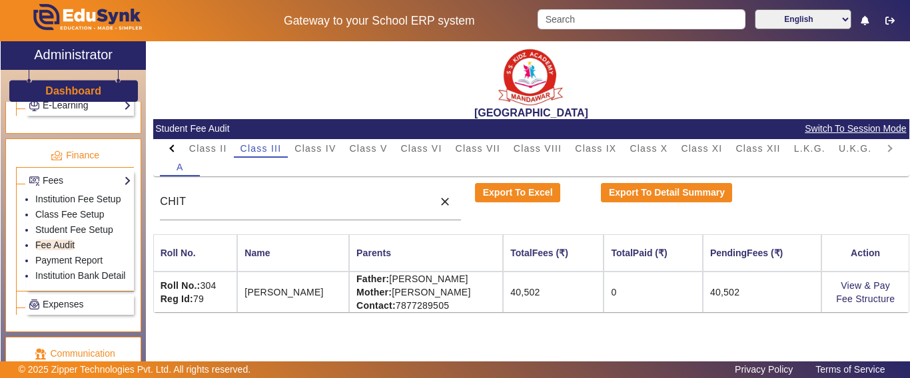
click at [177, 146] on div at bounding box center [172, 148] width 24 height 19
click at [177, 146] on mat-tab-header "PreNursery Nursery Class I Class II Class III Class IV Class V Class VI Class V…" at bounding box center [531, 148] width 742 height 19
drag, startPoint x: 177, startPoint y: 146, endPoint x: 253, endPoint y: 157, distance: 76.8
click at [178, 146] on mat-tab-header "PreNursery Nursery Class I Class II Class III Class IV Class V Class VI Class V…" at bounding box center [531, 148] width 742 height 19
click at [276, 152] on span "Nursery" at bounding box center [279, 148] width 39 height 9
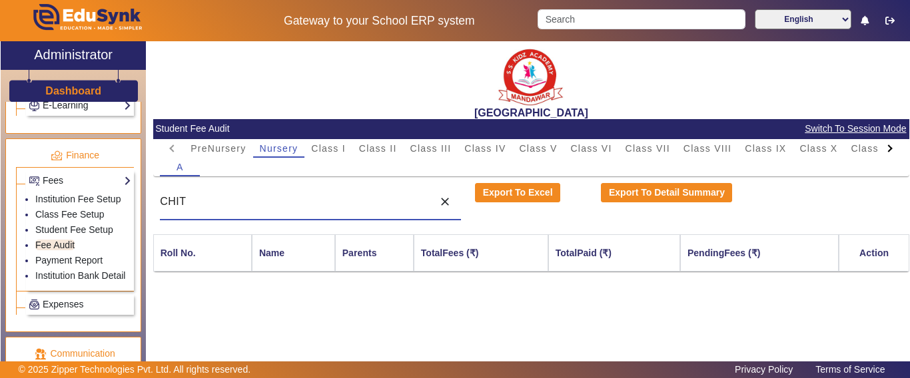
drag, startPoint x: 230, startPoint y: 202, endPoint x: 160, endPoint y: 200, distance: 69.3
click at [160, 200] on input "CHIT" at bounding box center [293, 202] width 266 height 16
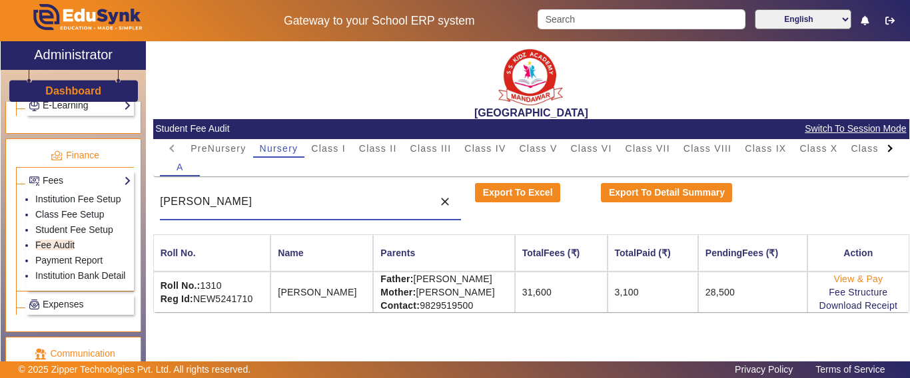
type input "[PERSON_NAME]"
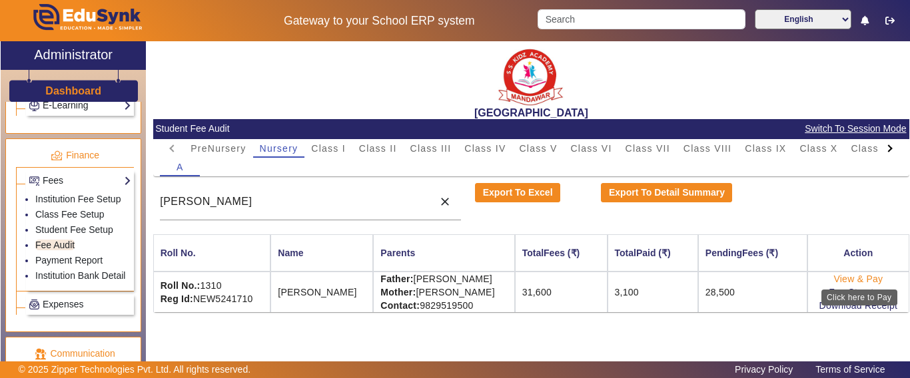
click at [838, 275] on link "View & Pay" at bounding box center [857, 279] width 49 height 11
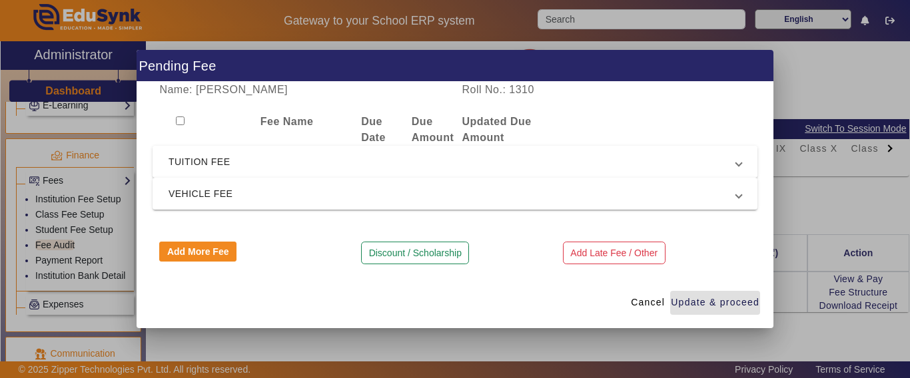
click at [216, 162] on span "TUITION FEE" at bounding box center [451, 162] width 567 height 16
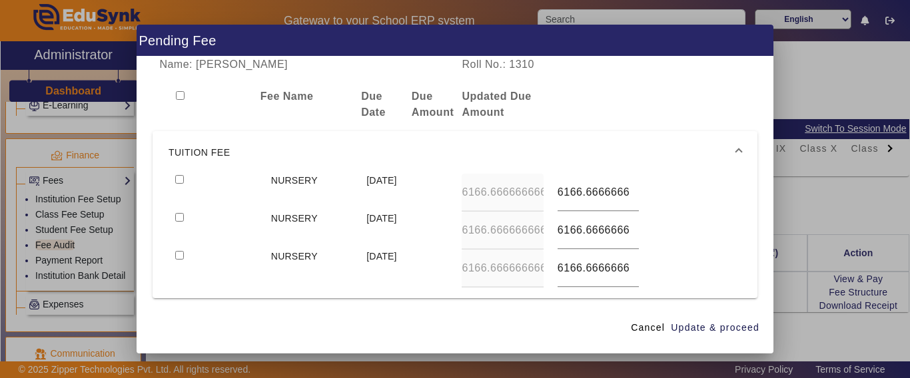
click at [182, 180] on input "checkbox" at bounding box center [179, 179] width 9 height 9
checkbox input "true"
type input "6500"
click at [175, 213] on input "checkbox" at bounding box center [179, 217] width 9 height 9
checkbox input "true"
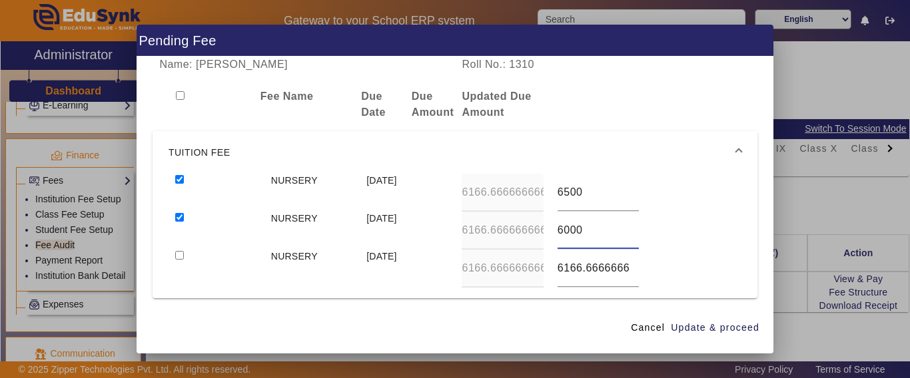
type input "6000"
click at [175, 251] on input "checkbox" at bounding box center [179, 255] width 9 height 9
checkbox input "true"
type input "6000"
click at [735, 332] on span "Update & proceed" at bounding box center [715, 328] width 89 height 14
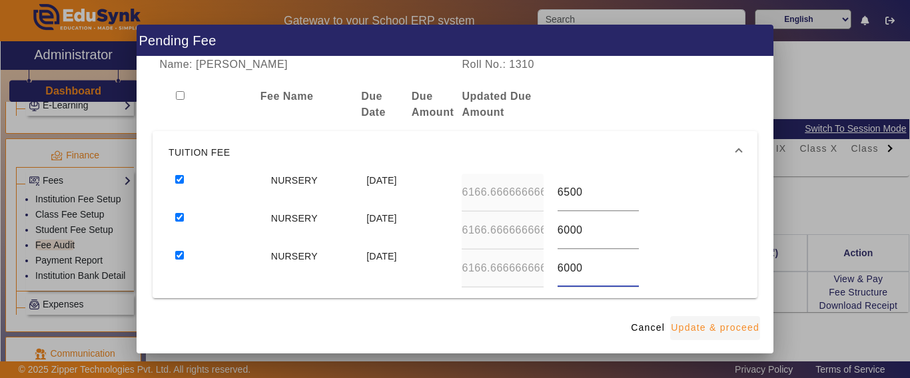
type input "6500"
type input "6000"
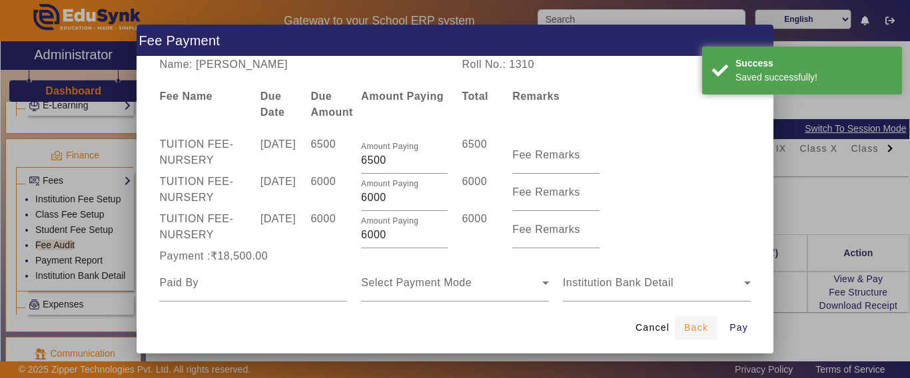
click at [693, 326] on span "Back" at bounding box center [696, 328] width 24 height 14
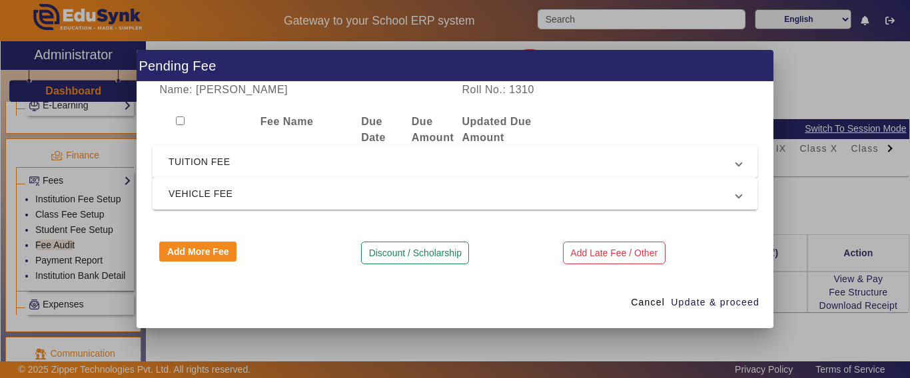
click at [220, 161] on span "TUITION FEE" at bounding box center [451, 162] width 567 height 16
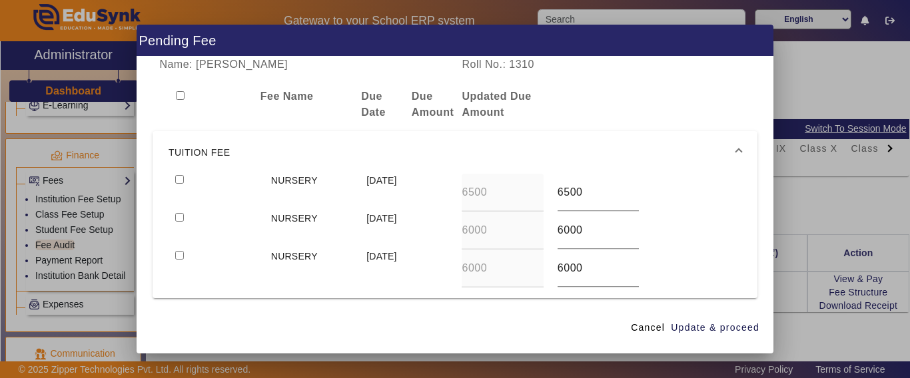
click at [182, 179] on input "checkbox" at bounding box center [179, 179] width 9 height 9
checkbox input "true"
click at [178, 213] on input "checkbox" at bounding box center [179, 217] width 9 height 9
checkbox input "true"
drag, startPoint x: 707, startPoint y: 336, endPoint x: 707, endPoint y: 322, distance: 13.3
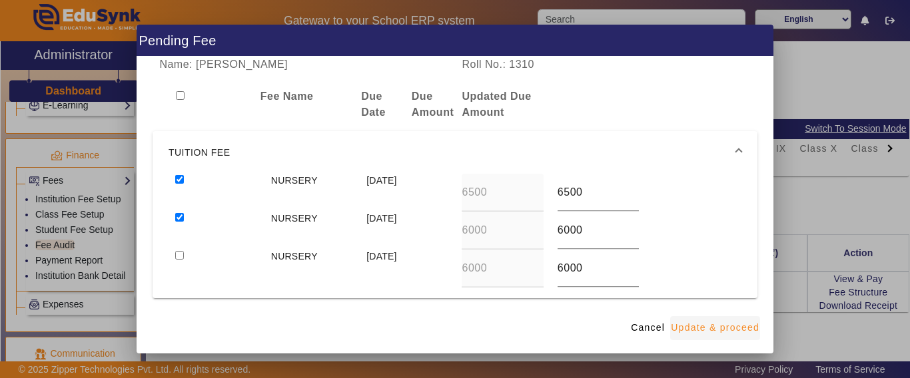
click at [709, 336] on span "button" at bounding box center [715, 328] width 90 height 32
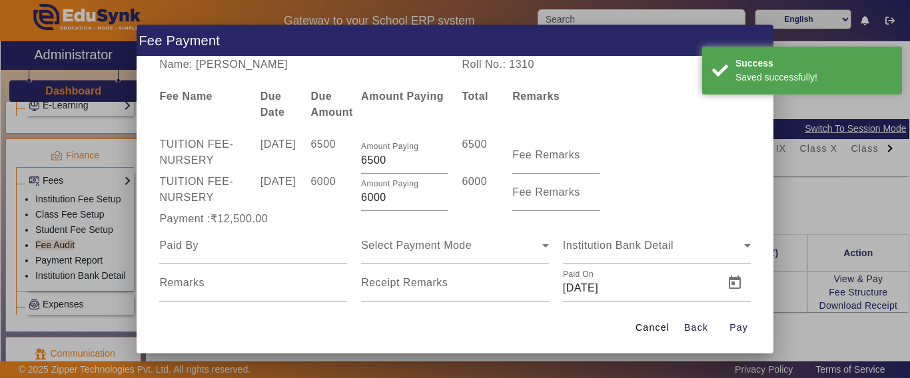
click at [330, 205] on div "TUITION FEE - NURSERY [DATE] 6000 Amount Paying 6000 6000 Fee Remarks" at bounding box center [454, 192] width 605 height 37
type input "3500"
drag, startPoint x: 324, startPoint y: 203, endPoint x: 326, endPoint y: 220, distance: 16.7
click at [325, 217] on span "TUITION FEE - NURSERY [DATE] 6500 Amount Paying 6500 6500 Fee Remarks TUITION F…" at bounding box center [454, 219] width 605 height 165
click at [232, 250] on input at bounding box center [253, 246] width 188 height 16
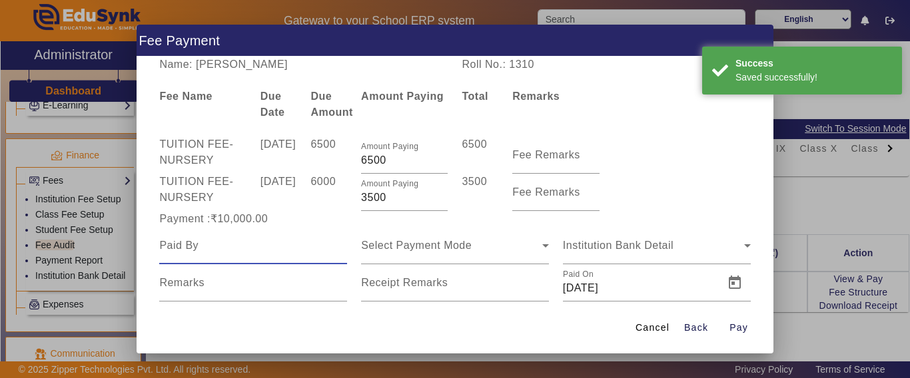
click at [201, 245] on input at bounding box center [253, 246] width 188 height 16
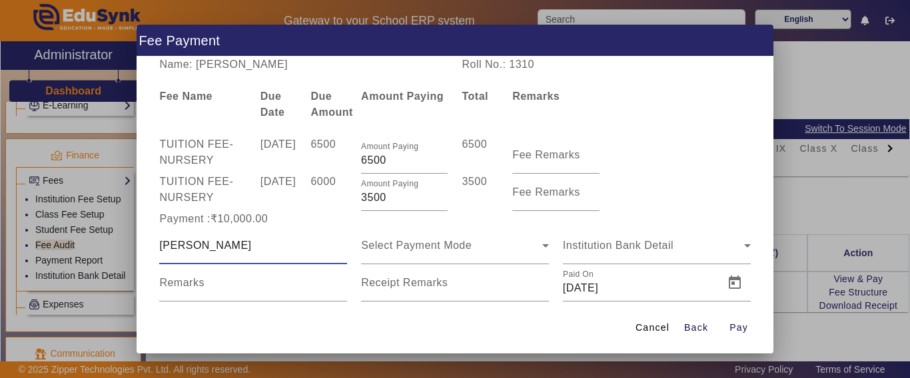
type input "[PERSON_NAME]"
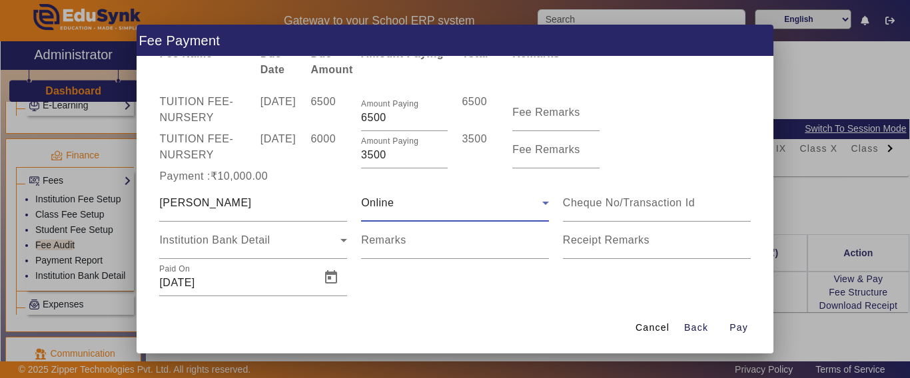
scroll to position [65, 0]
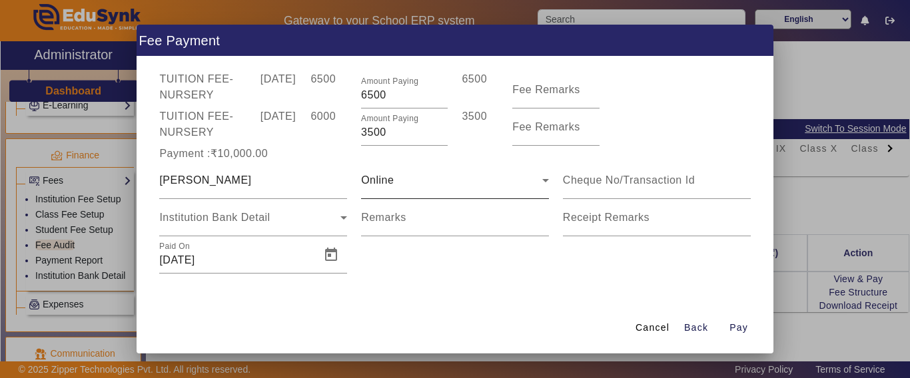
click at [382, 190] on div "Online" at bounding box center [455, 180] width 188 height 37
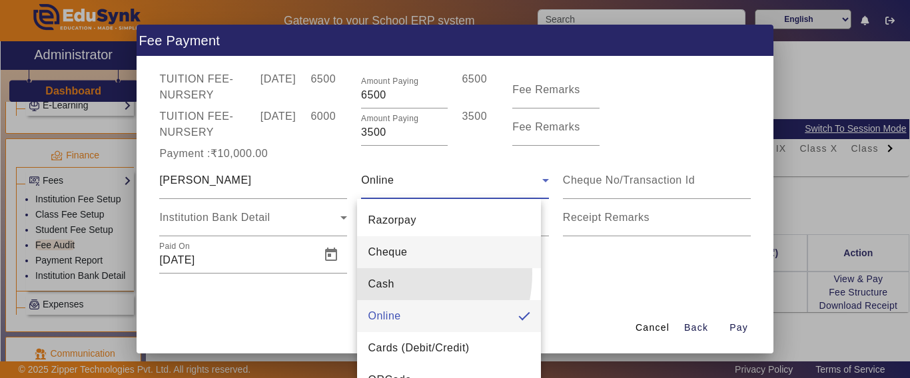
click at [392, 274] on mat-option "Cash" at bounding box center [449, 284] width 184 height 32
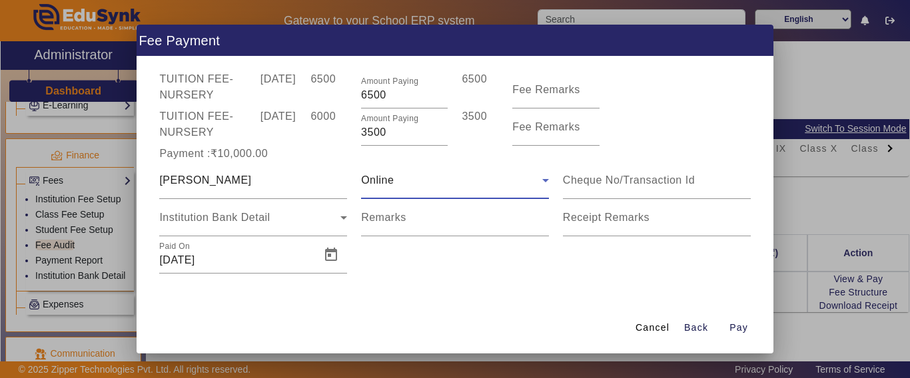
scroll to position [29, 0]
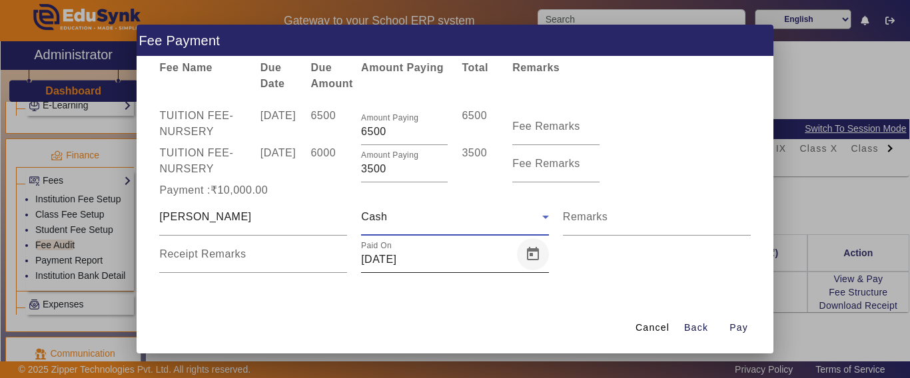
click at [530, 258] on span "Open calendar" at bounding box center [533, 254] width 32 height 32
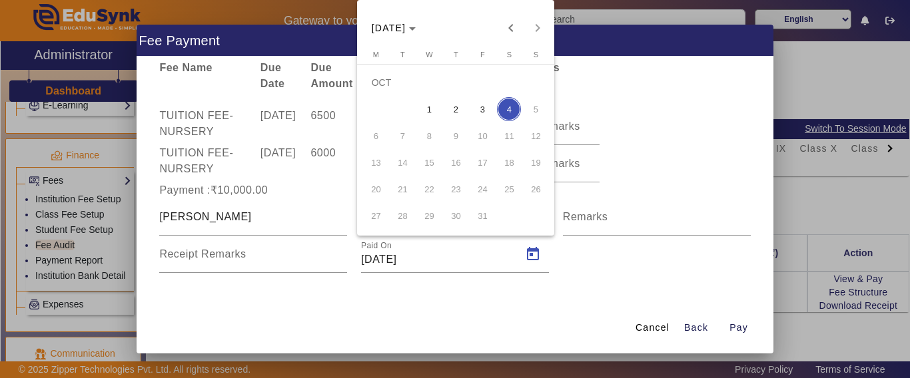
click at [478, 107] on span "3" at bounding box center [482, 109] width 24 height 24
type input "[DATE]"
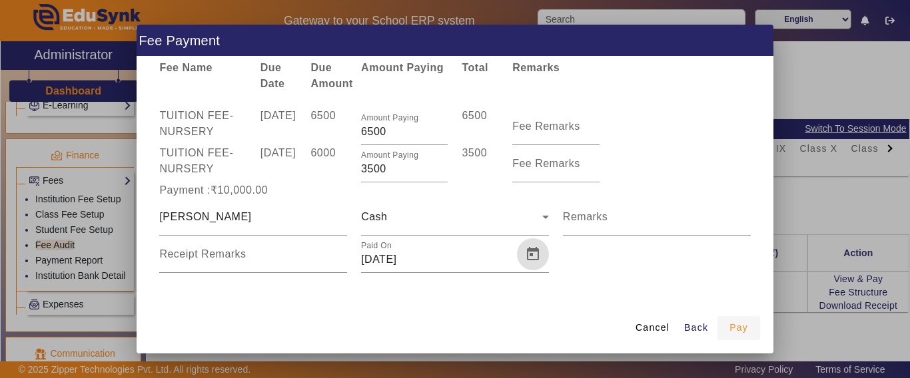
click at [737, 326] on span "Pay" at bounding box center [738, 328] width 19 height 14
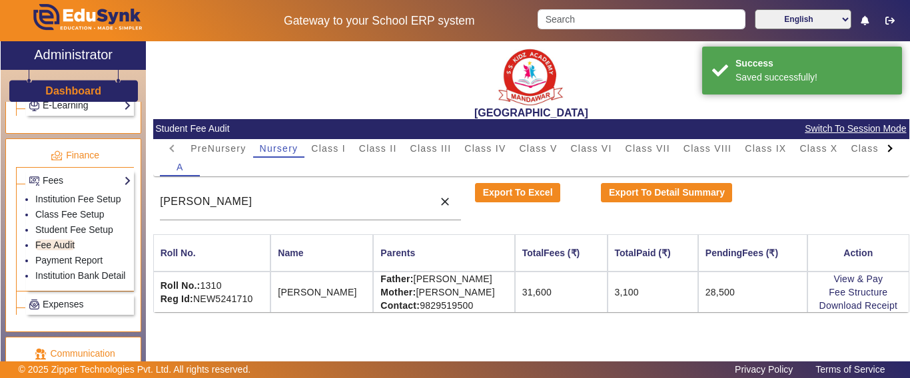
scroll to position [0, 0]
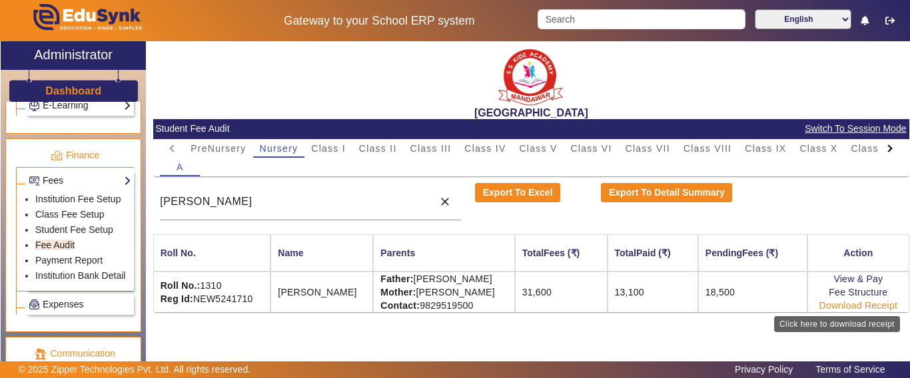
click at [848, 308] on link "Download Receipt" at bounding box center [858, 305] width 79 height 11
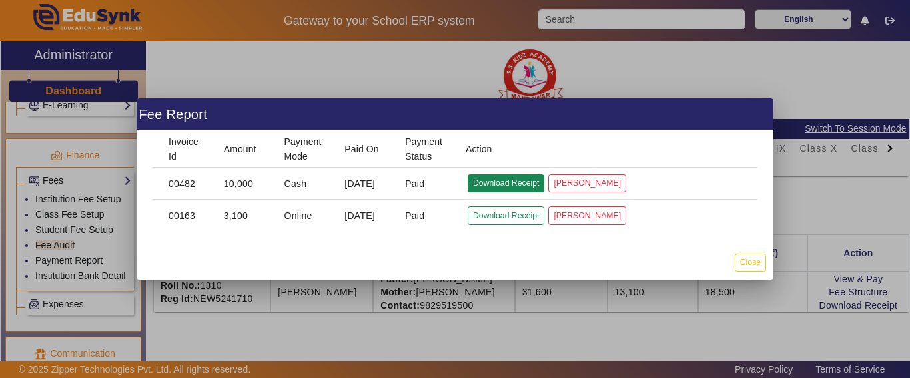
click at [503, 180] on button "Download Receipt" at bounding box center [505, 183] width 77 height 18
click at [752, 254] on button "Close" at bounding box center [750, 263] width 31 height 18
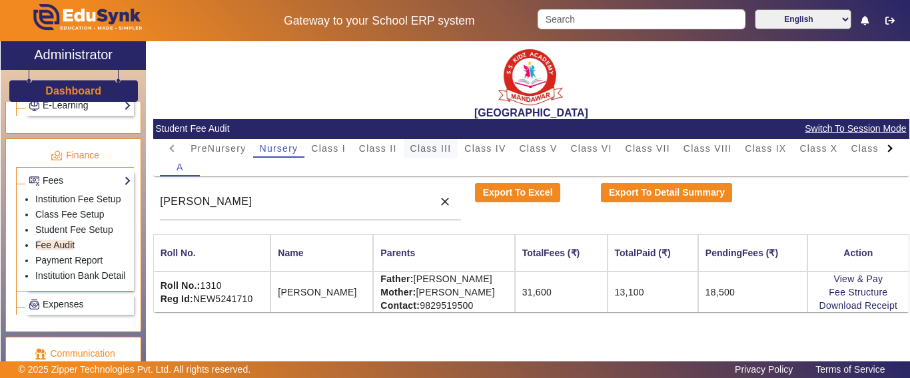
click at [436, 150] on span "Class III" at bounding box center [430, 148] width 41 height 9
drag, startPoint x: 277, startPoint y: 198, endPoint x: 97, endPoint y: 174, distance: 182.1
click at [97, 174] on div "X Administrator Dashboard Administration Institution Institution Details Sessio…" at bounding box center [455, 218] width 908 height 354
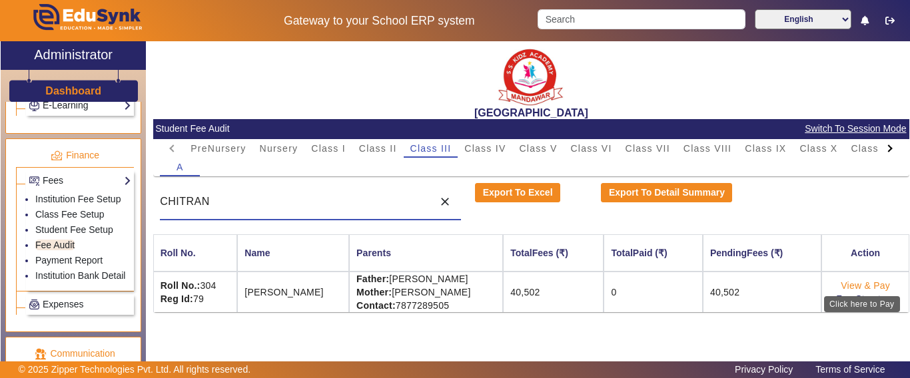
type input "CHITRAN"
click at [862, 283] on link "View & Pay" at bounding box center [864, 285] width 49 height 11
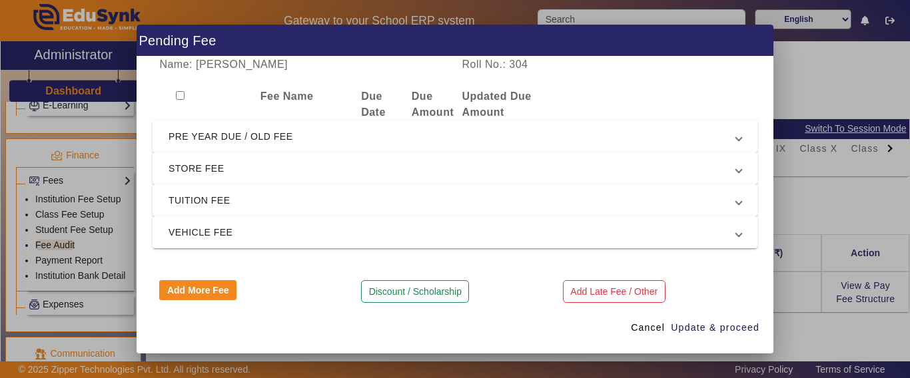
click at [210, 131] on span "PRE YEAR DUE / OLD FEE" at bounding box center [451, 137] width 567 height 16
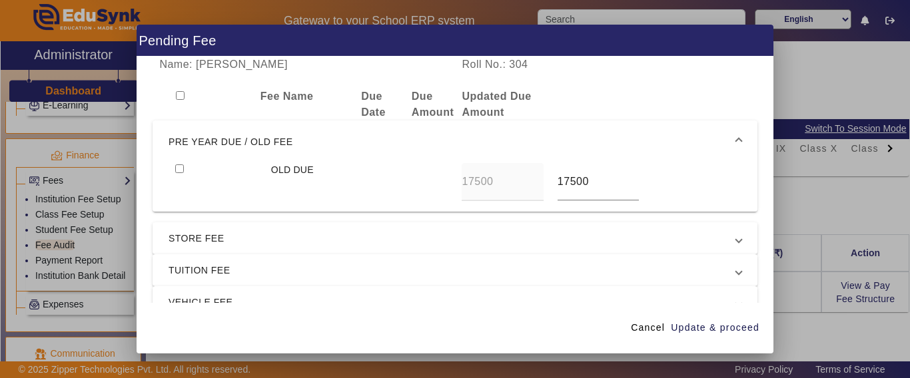
click at [177, 167] on input "checkbox" at bounding box center [179, 168] width 9 height 9
checkbox input "true"
drag, startPoint x: 593, startPoint y: 181, endPoint x: 535, endPoint y: 180, distance: 58.6
click at [535, 180] on div "OLD DUE 17500 17500" at bounding box center [454, 182] width 573 height 38
click at [731, 340] on span "button" at bounding box center [715, 328] width 90 height 32
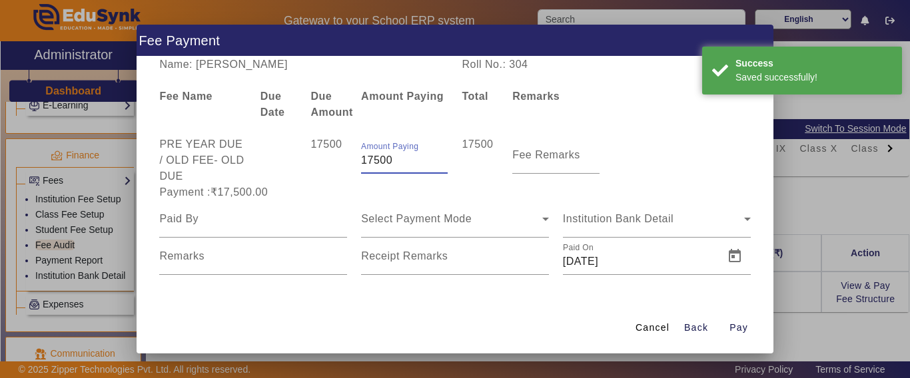
drag, startPoint x: 402, startPoint y: 156, endPoint x: 336, endPoint y: 157, distance: 65.9
click at [337, 156] on div "PRE YEAR DUE / OLD FEE - OLD DUE 17500 Amount Paying 17500 17500 Fee Remarks" at bounding box center [454, 161] width 605 height 48
type input "5000"
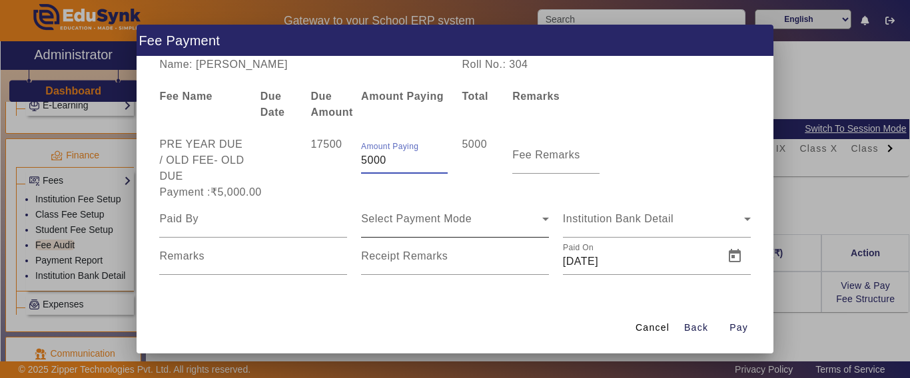
click at [372, 215] on span "Select Payment Mode" at bounding box center [416, 218] width 111 height 11
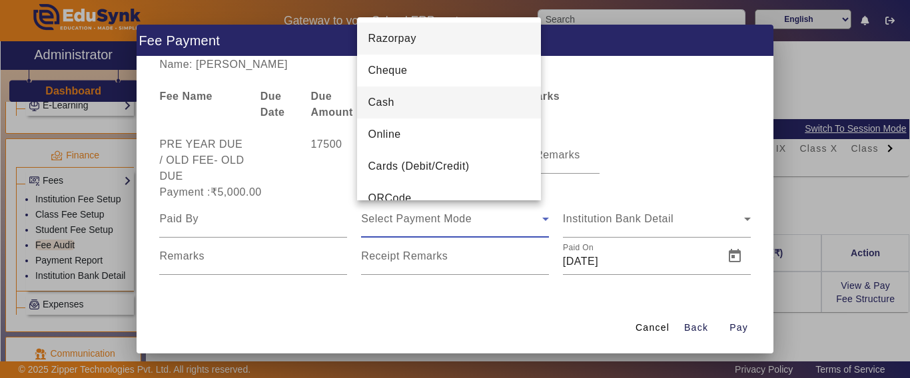
click at [404, 103] on mat-option "Cash" at bounding box center [449, 103] width 184 height 32
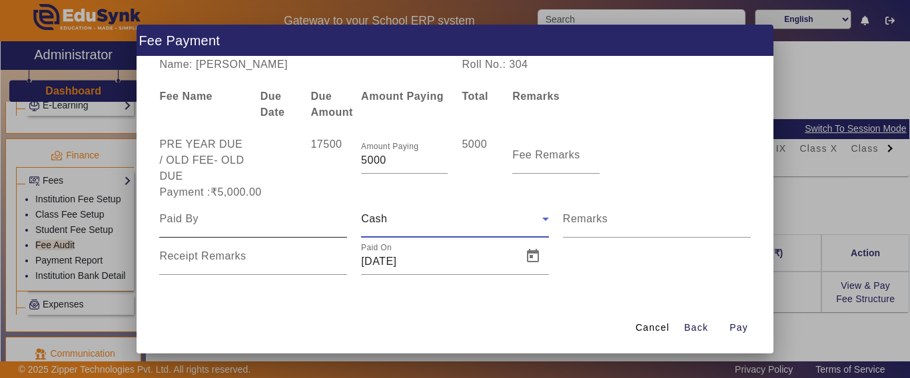
click at [202, 215] on input at bounding box center [253, 219] width 188 height 16
type input "[PERSON_NAME]"
click at [537, 258] on span "Open calendar" at bounding box center [533, 256] width 32 height 32
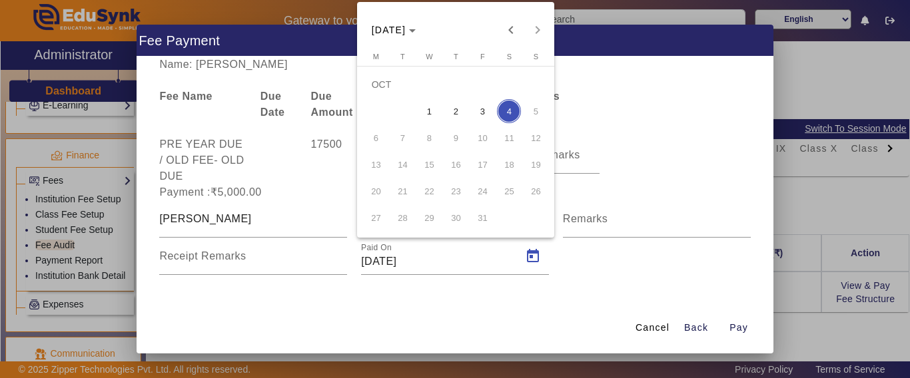
click at [482, 109] on span "3" at bounding box center [482, 111] width 24 height 24
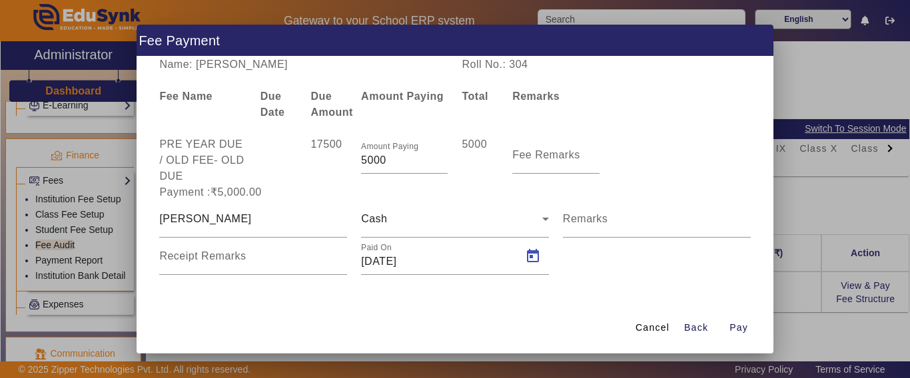
type input "[DATE]"
click at [743, 322] on span "Pay" at bounding box center [738, 328] width 19 height 14
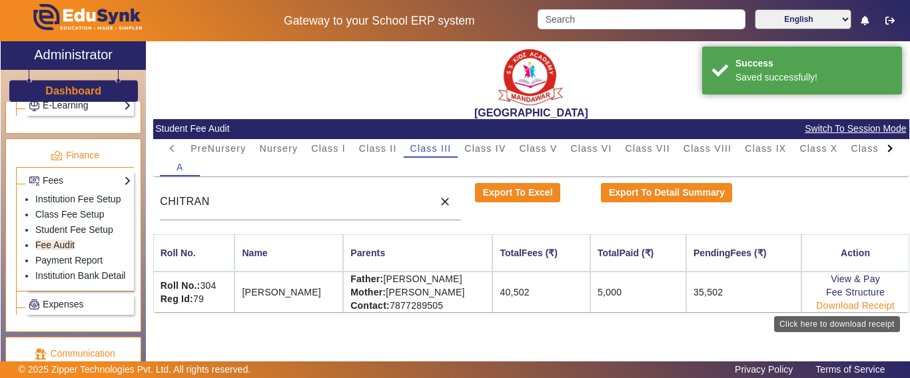
click at [844, 305] on link "Download Receipt" at bounding box center [855, 305] width 79 height 11
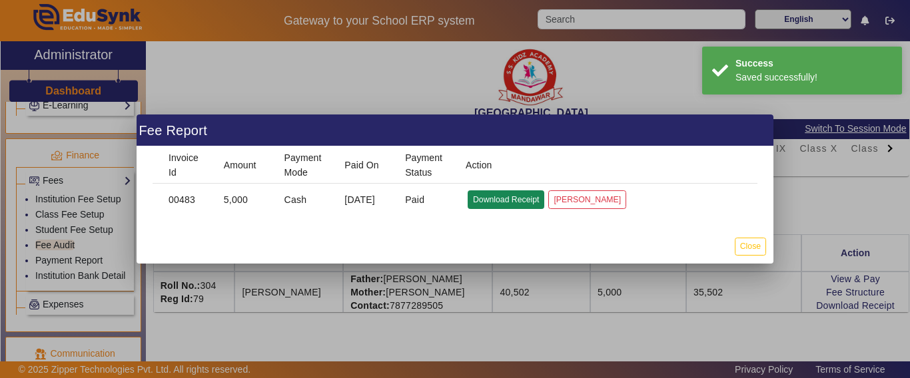
click at [505, 193] on button "Download Receipt" at bounding box center [505, 199] width 77 height 18
click at [756, 244] on button "Close" at bounding box center [750, 247] width 31 height 18
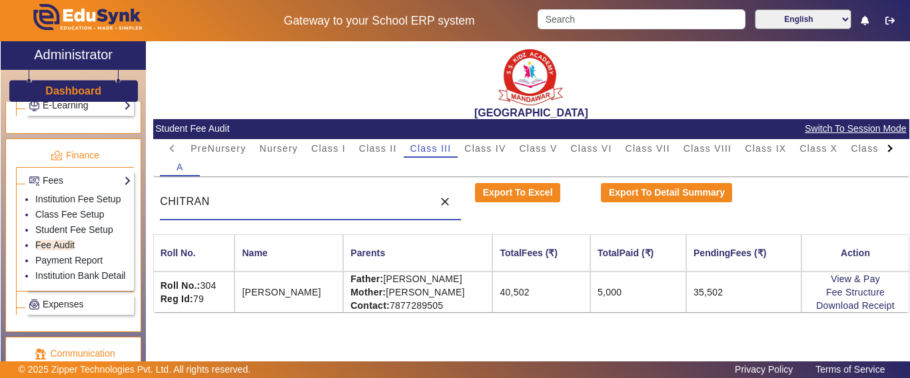
drag, startPoint x: 284, startPoint y: 202, endPoint x: 154, endPoint y: 194, distance: 130.8
click at [154, 194] on div "CHITRAN close" at bounding box center [310, 201] width 315 height 37
click at [603, 145] on span "Class VI" at bounding box center [590, 148] width 41 height 9
click at [639, 141] on span "Class VII" at bounding box center [647, 148] width 45 height 19
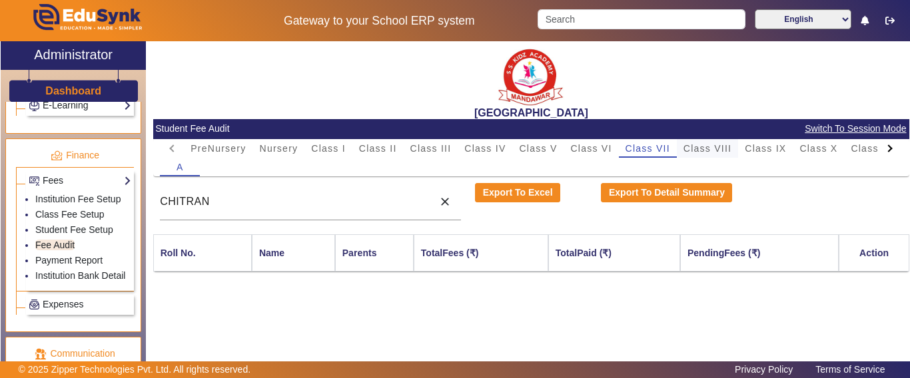
click at [706, 149] on span "Class VIII" at bounding box center [707, 148] width 48 height 9
drag, startPoint x: 253, startPoint y: 208, endPoint x: 49, endPoint y: 203, distance: 203.8
click at [50, 203] on div "X Administrator Dashboard Administration Institution Institution Details Sessio…" at bounding box center [455, 218] width 908 height 354
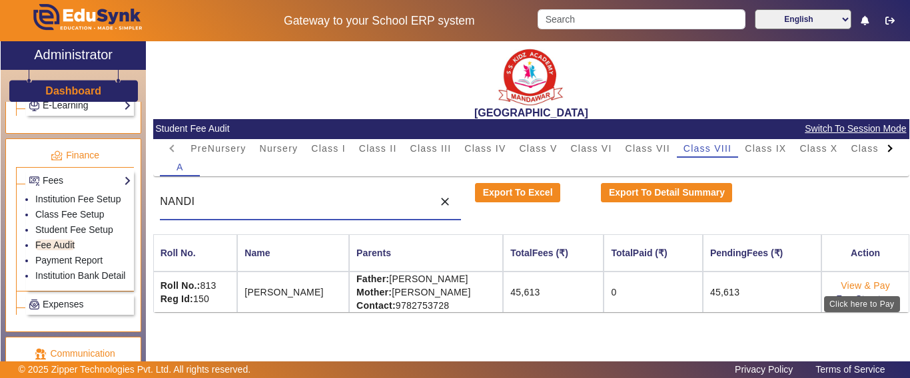
type input "NANDI"
click at [868, 284] on link "View & Pay" at bounding box center [864, 285] width 49 height 11
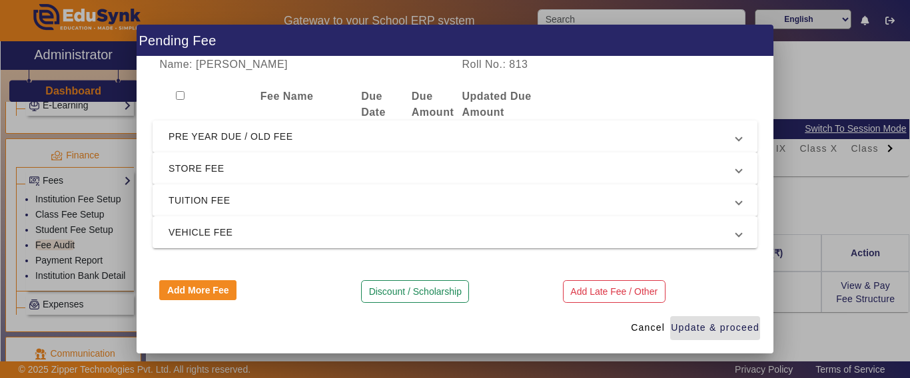
click at [198, 137] on span "PRE YEAR DUE / OLD FEE" at bounding box center [451, 137] width 567 height 16
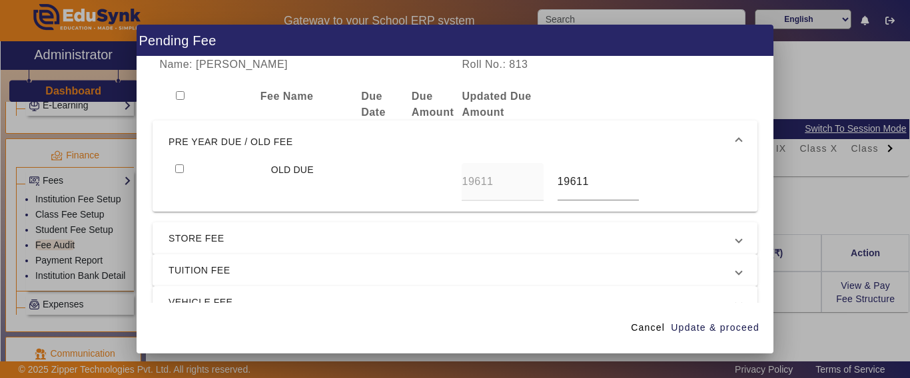
drag, startPoint x: 178, startPoint y: 166, endPoint x: 229, endPoint y: 176, distance: 52.4
click at [178, 167] on input "checkbox" at bounding box center [179, 168] width 9 height 9
checkbox input "true"
drag, startPoint x: 582, startPoint y: 188, endPoint x: 530, endPoint y: 188, distance: 51.9
click at [530, 188] on div "OLD DUE 19611 19611" at bounding box center [454, 182] width 573 height 38
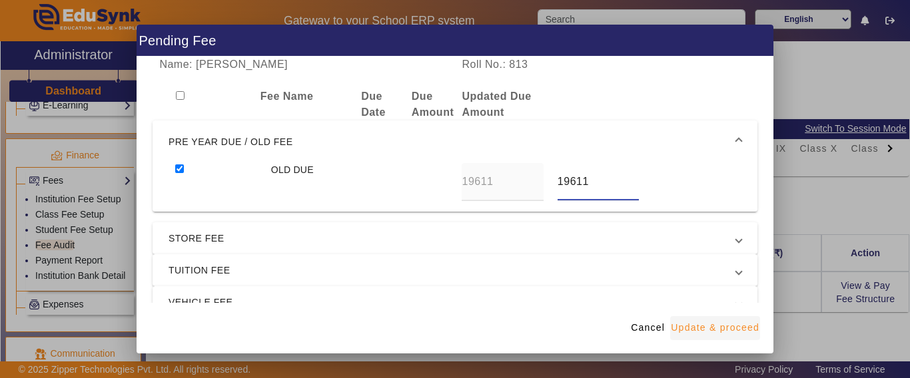
click at [710, 323] on span "Update & proceed" at bounding box center [715, 328] width 89 height 14
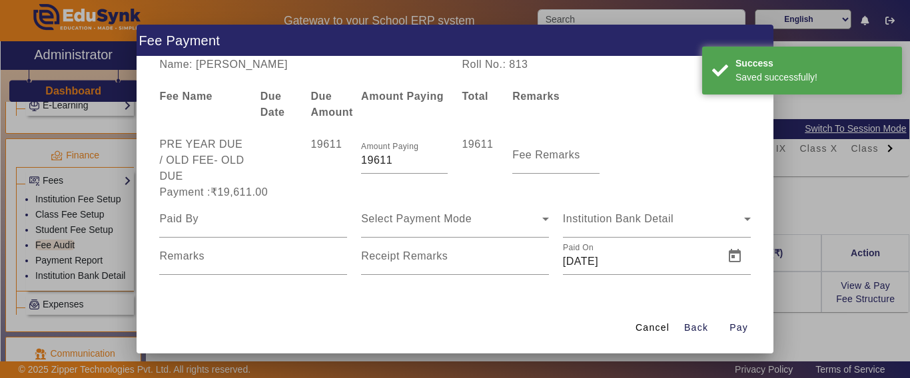
drag, startPoint x: 400, startPoint y: 162, endPoint x: 310, endPoint y: 164, distance: 89.3
click at [330, 162] on div "PRE YEAR DUE / OLD FEE - OLD DUE 19611 Amount Paying 19611 19611 Fee Remarks" at bounding box center [454, 161] width 605 height 48
type input "5000"
click at [293, 173] on div at bounding box center [278, 161] width 51 height 48
click at [250, 212] on div at bounding box center [253, 218] width 188 height 37
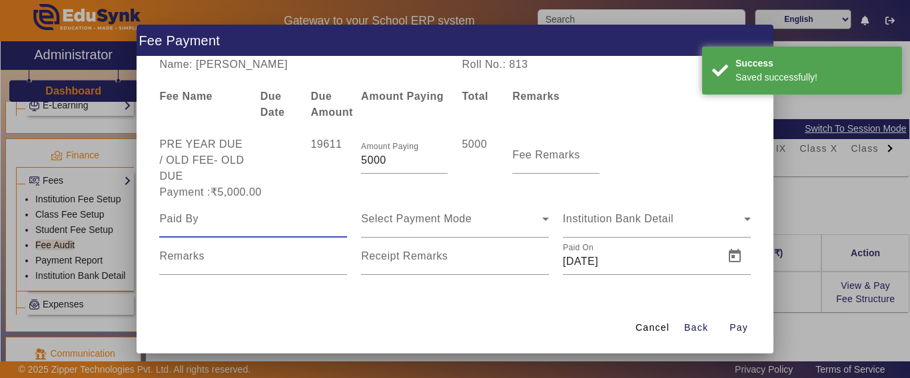
click at [246, 214] on input at bounding box center [253, 219] width 188 height 16
type input "NANDINI"
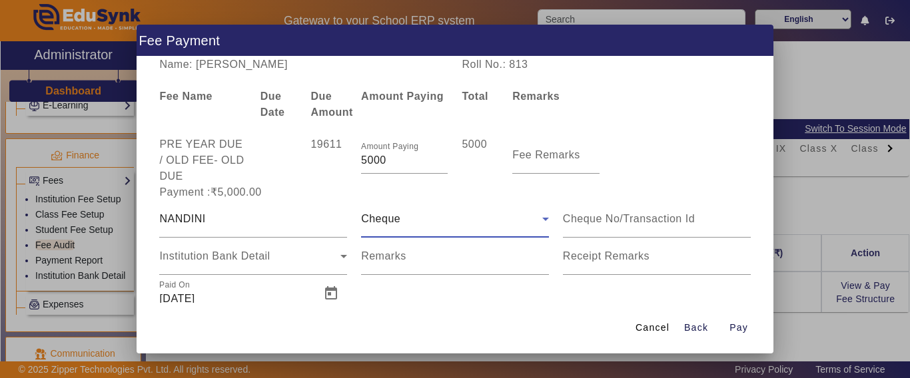
click at [383, 222] on span "Cheque" at bounding box center [380, 218] width 39 height 11
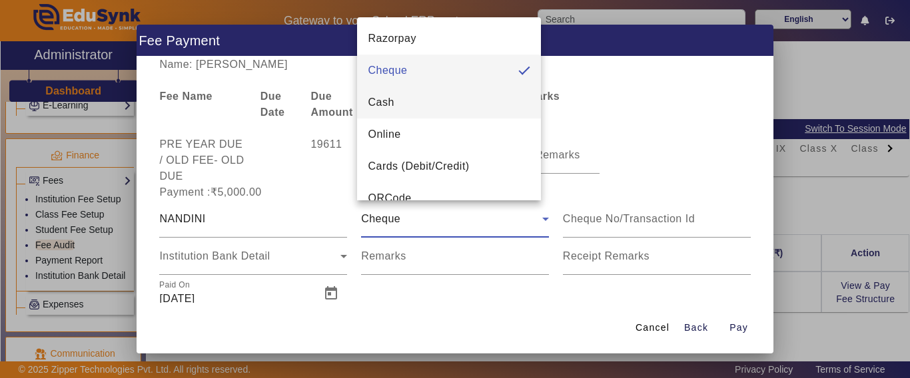
click at [388, 104] on span "Cash" at bounding box center [381, 103] width 26 height 16
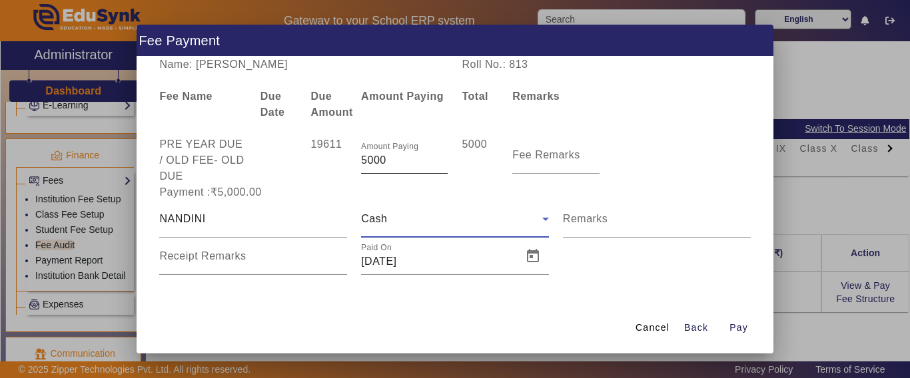
scroll to position [1, 0]
drag, startPoint x: 505, startPoint y: 250, endPoint x: 514, endPoint y: 254, distance: 10.4
click at [506, 250] on div "Paid On [DATE]" at bounding box center [455, 254] width 188 height 37
click at [517, 251] on span "Open calendar" at bounding box center [533, 255] width 32 height 32
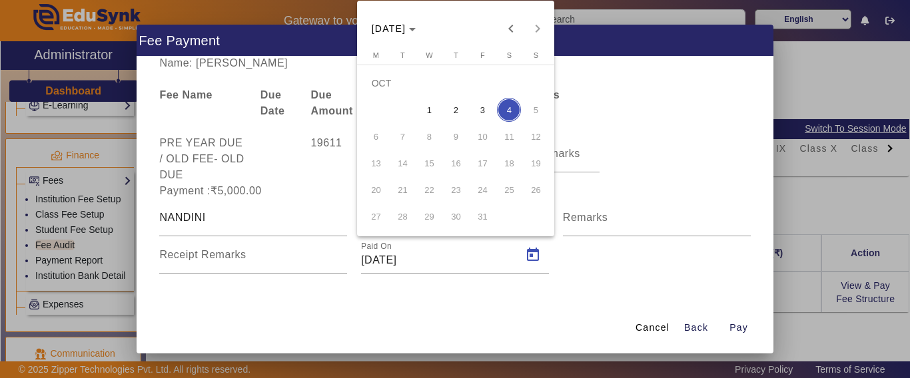
click at [481, 111] on span "3" at bounding box center [482, 110] width 24 height 24
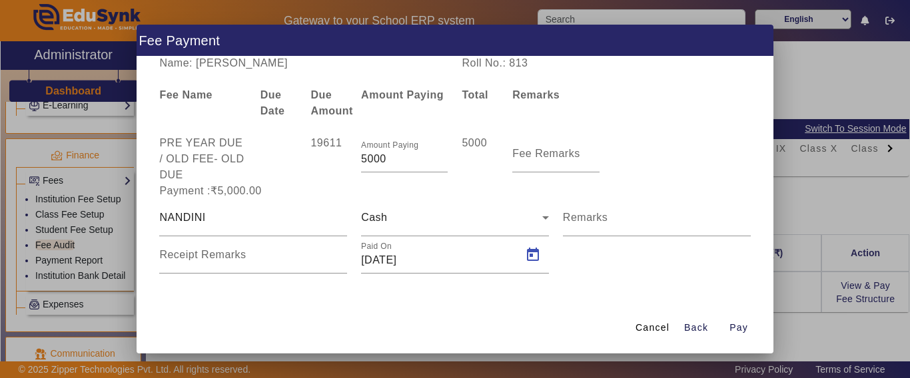
type input "[DATE]"
click at [751, 324] on span "button" at bounding box center [738, 328] width 43 height 32
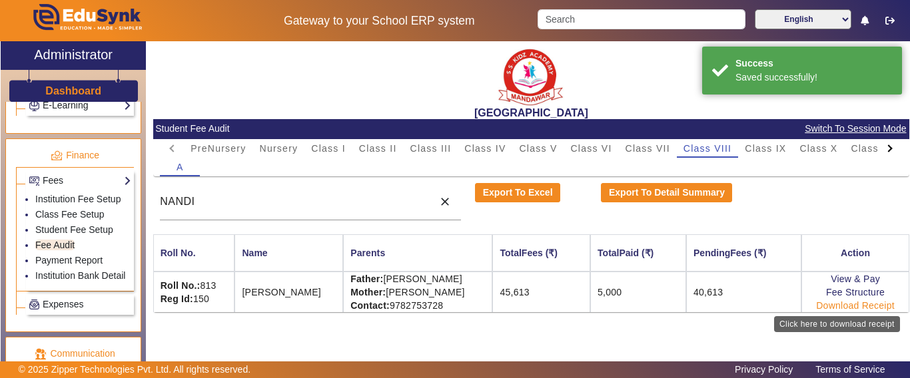
click at [847, 302] on link "Download Receipt" at bounding box center [855, 305] width 79 height 11
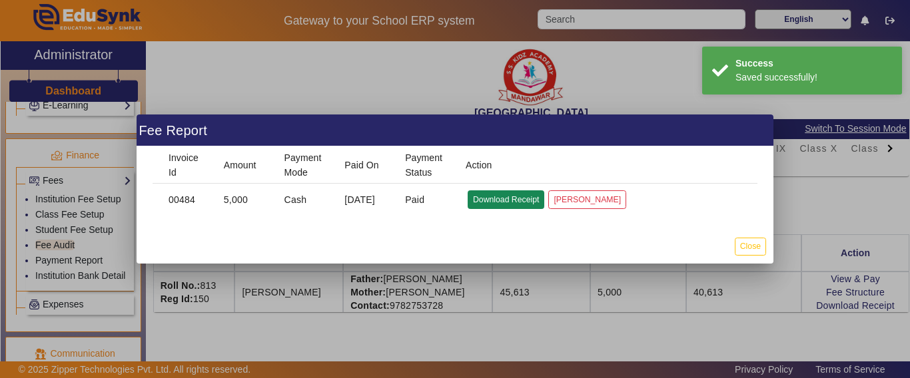
click at [513, 198] on button "Download Receipt" at bounding box center [505, 199] width 77 height 18
click at [755, 249] on button "Close" at bounding box center [750, 247] width 31 height 18
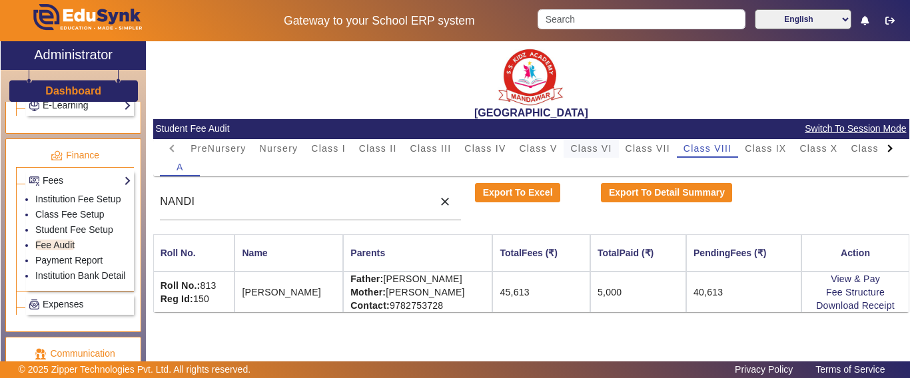
click at [596, 145] on span "Class VI" at bounding box center [590, 148] width 41 height 9
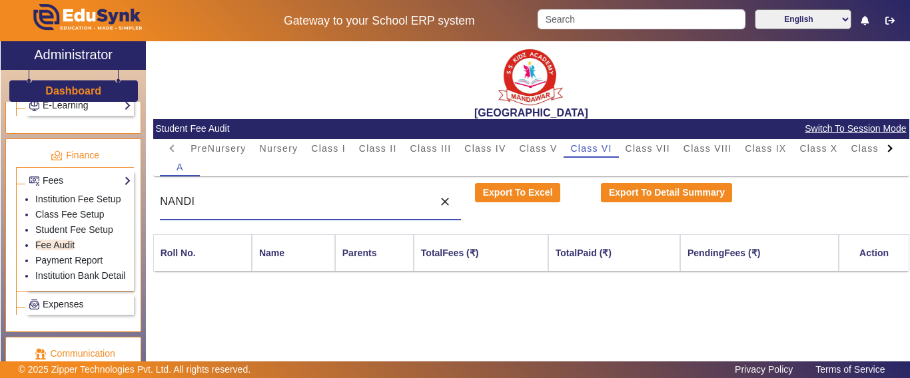
drag, startPoint x: 320, startPoint y: 196, endPoint x: 99, endPoint y: 191, distance: 221.2
click at [99, 191] on div "X Administrator Dashboard Administration Institution Institution Details Sessio…" at bounding box center [455, 218] width 908 height 354
drag, startPoint x: 204, startPoint y: 208, endPoint x: 156, endPoint y: 206, distance: 48.0
click at [156, 206] on div "[PERSON_NAME] close" at bounding box center [310, 201] width 315 height 37
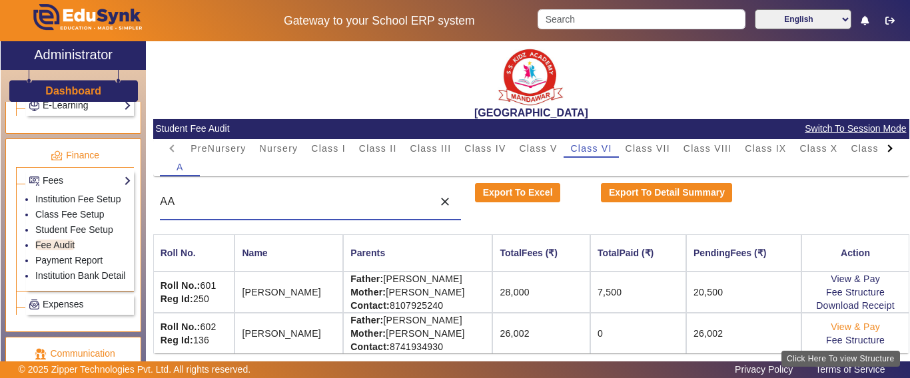
type input "AA"
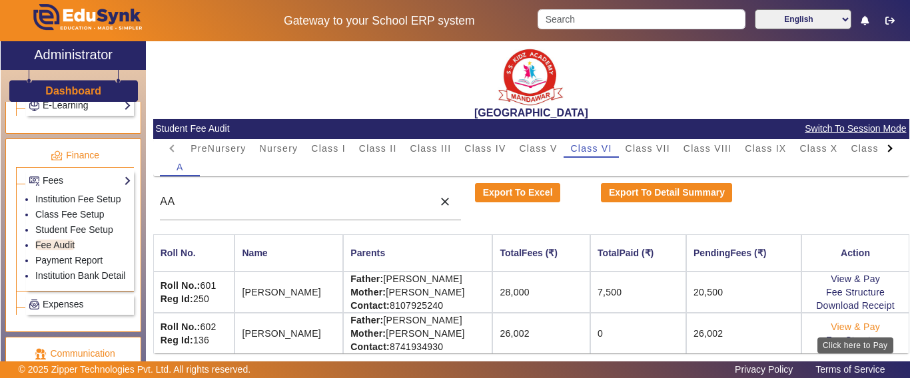
click at [848, 330] on link "View & Pay" at bounding box center [854, 327] width 49 height 11
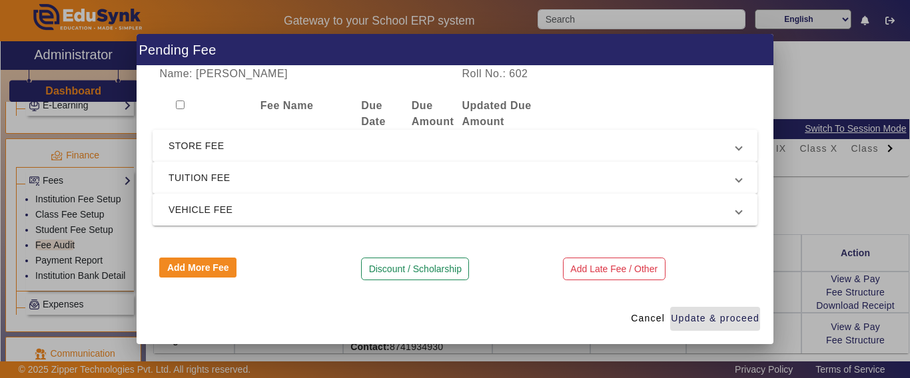
click at [212, 139] on span "STORE FEE" at bounding box center [451, 146] width 567 height 16
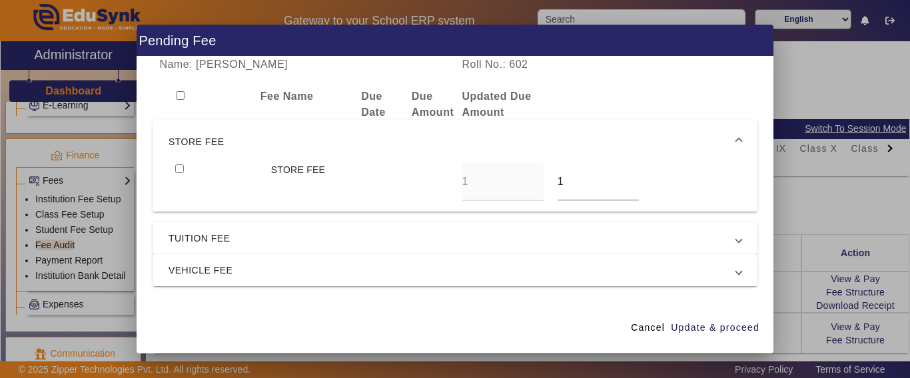
click at [212, 141] on span "STORE FEE" at bounding box center [451, 142] width 567 height 16
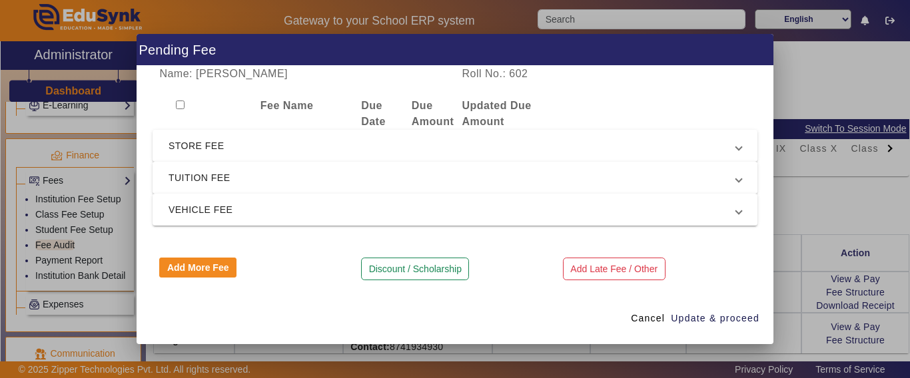
click at [182, 182] on span "TUITION FEE" at bounding box center [451, 178] width 567 height 16
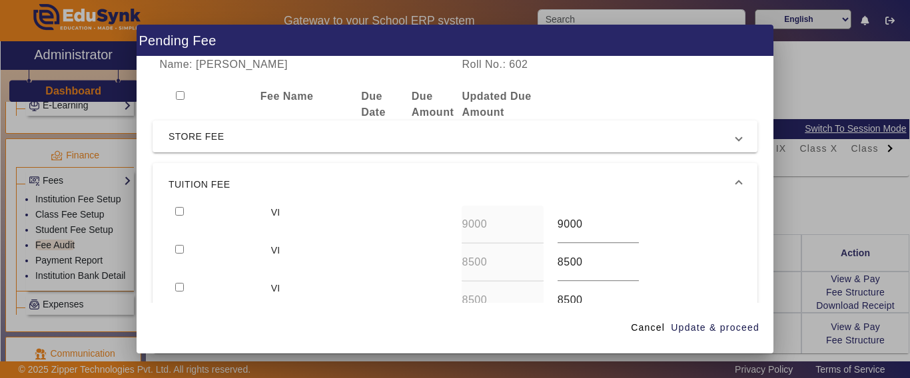
click at [176, 209] on input "checkbox" at bounding box center [179, 211] width 9 height 9
checkbox input "true"
click at [176, 252] on input "checkbox" at bounding box center [179, 249] width 9 height 9
checkbox input "true"
click at [692, 330] on span "Update & proceed" at bounding box center [715, 328] width 89 height 14
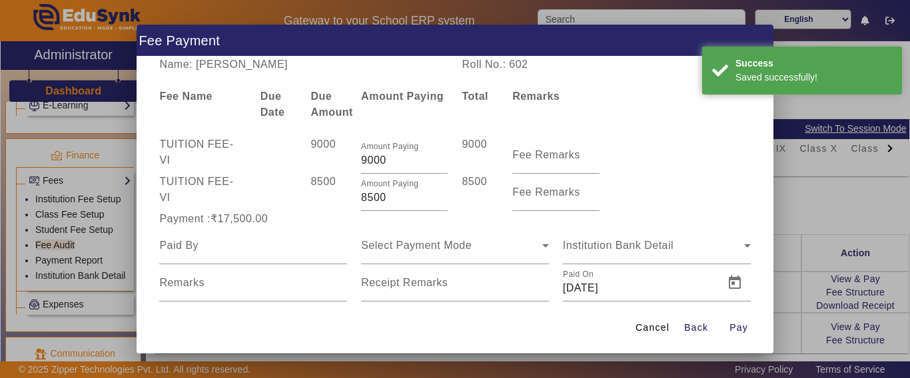
drag, startPoint x: 387, startPoint y: 195, endPoint x: 331, endPoint y: 202, distance: 56.4
click at [331, 202] on div "TUITION FEE - VI 8500 Amount Paying 8500 8500 Fee Remarks" at bounding box center [454, 192] width 605 height 37
type input "3500"
click at [330, 202] on div "8500" at bounding box center [329, 192] width 51 height 37
click at [224, 245] on input at bounding box center [253, 246] width 188 height 16
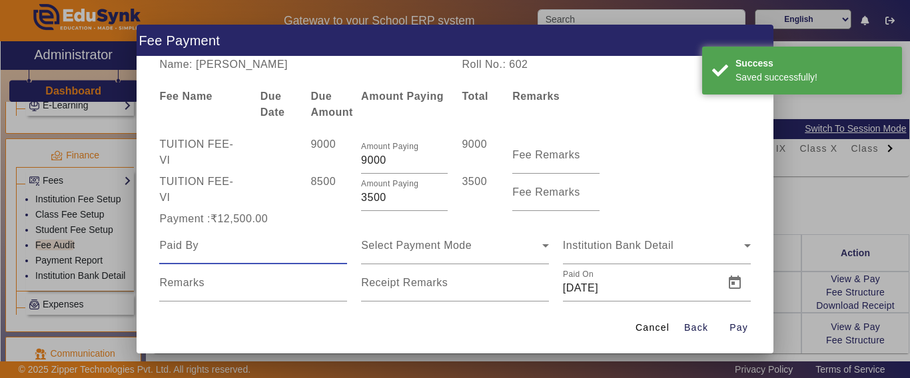
click at [224, 245] on input at bounding box center [253, 246] width 188 height 16
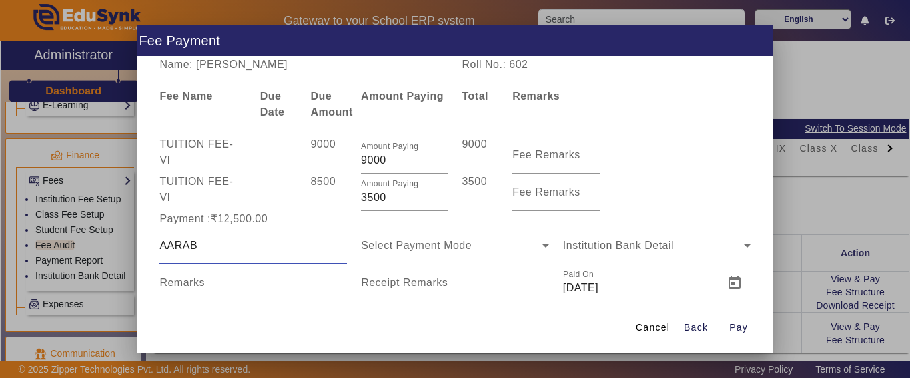
type input "AARAB"
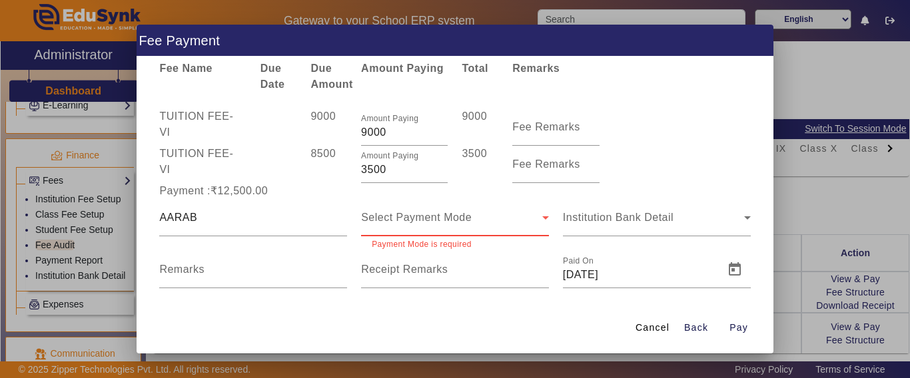
scroll to position [43, 0]
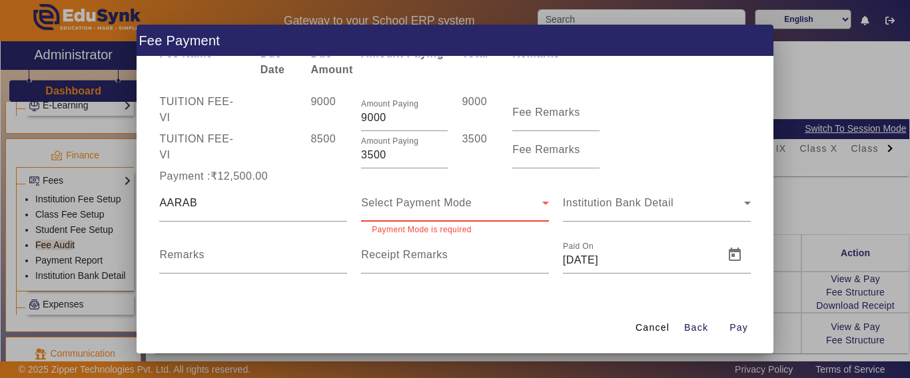
click at [402, 204] on span "Select Payment Mode" at bounding box center [416, 202] width 111 height 11
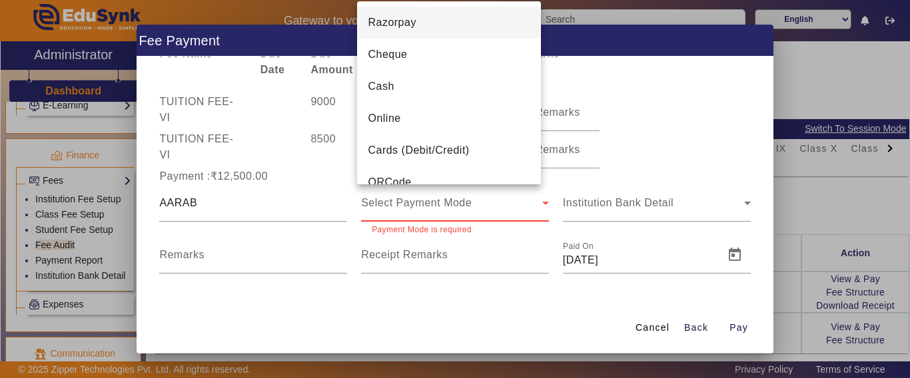
click at [394, 111] on span "Online" at bounding box center [384, 119] width 33 height 16
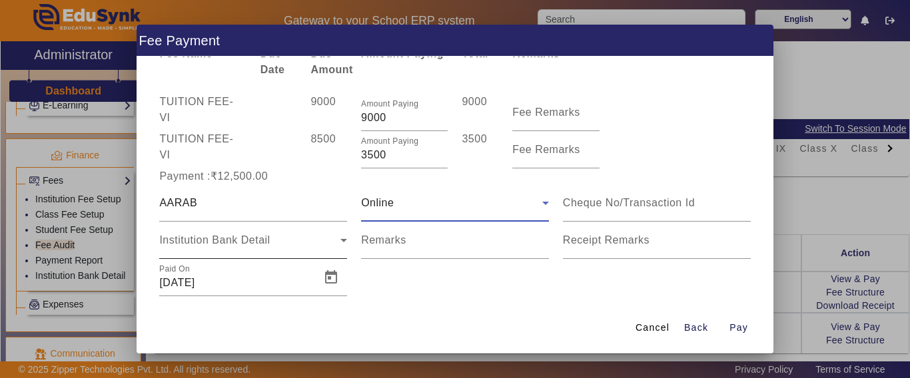
click at [214, 236] on span "Institution Bank Detail" at bounding box center [214, 239] width 111 height 11
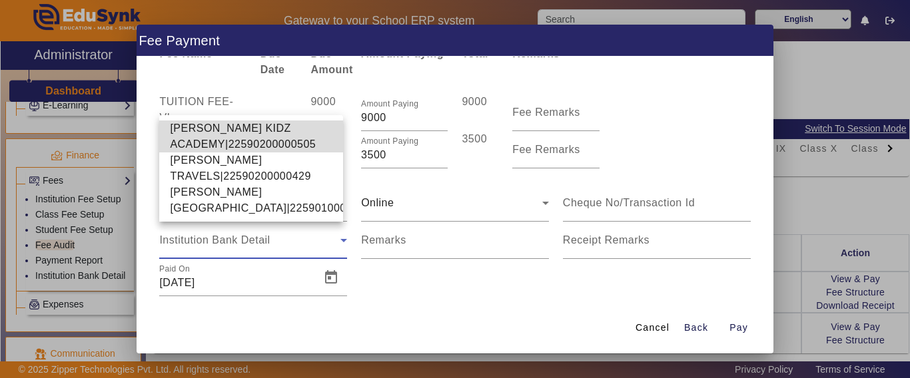
click at [202, 121] on span "[PERSON_NAME] KIDZ ACADEMY|22590200000505" at bounding box center [251, 137] width 162 height 32
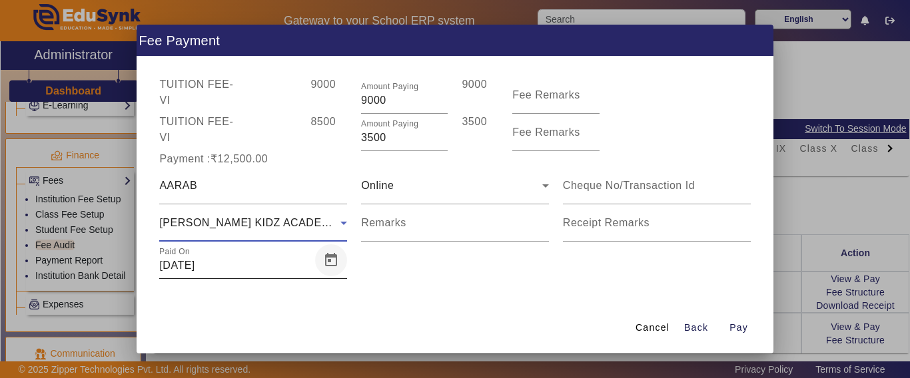
scroll to position [65, 0]
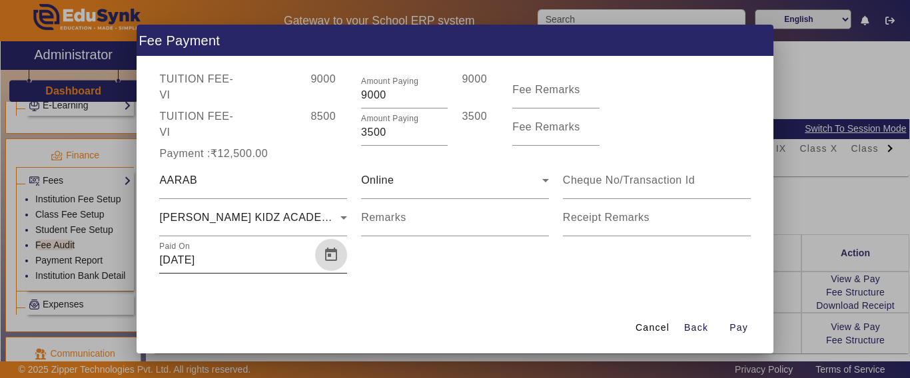
click at [316, 256] on span "Open calendar" at bounding box center [331, 255] width 32 height 32
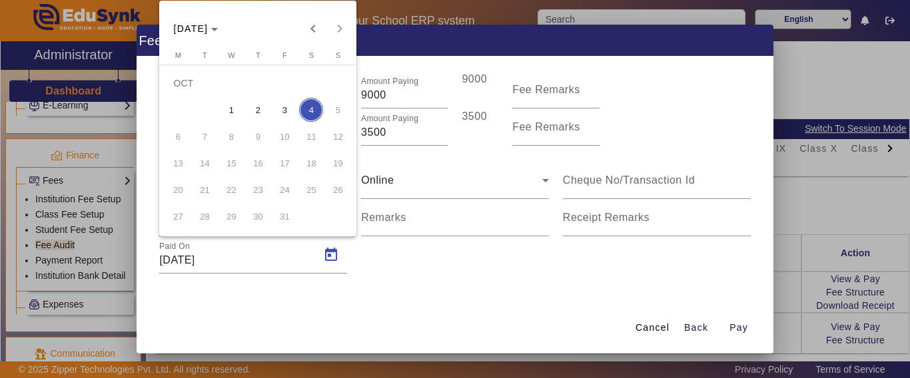
click at [745, 328] on div at bounding box center [455, 189] width 910 height 378
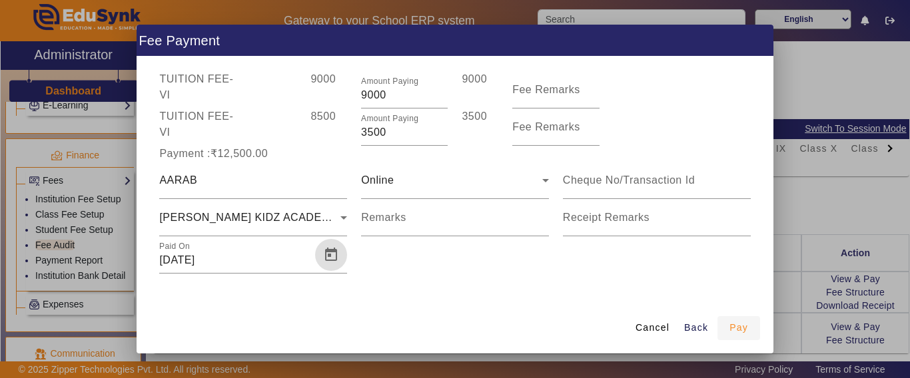
click at [742, 328] on span "Pay" at bounding box center [738, 328] width 19 height 14
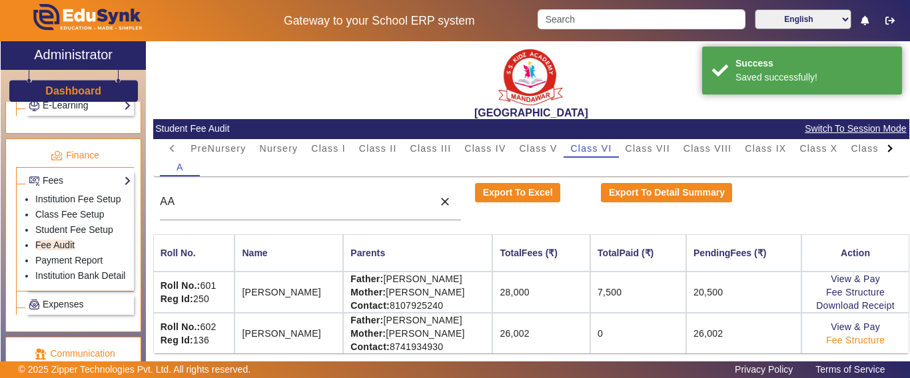
scroll to position [0, 0]
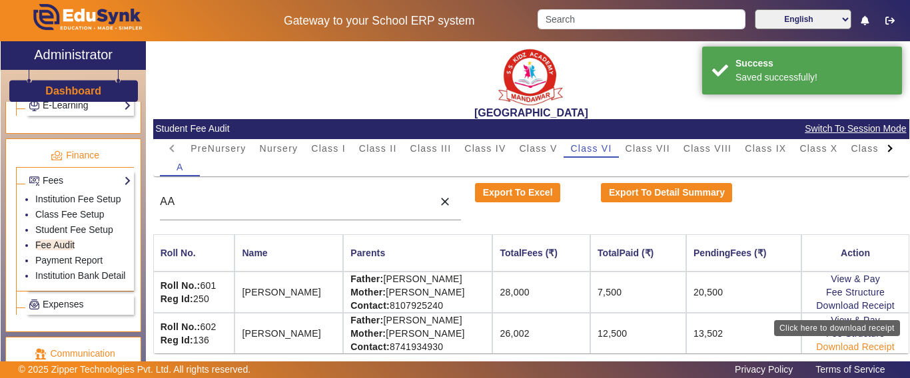
click at [832, 344] on link "Download Receipt" at bounding box center [855, 347] width 79 height 11
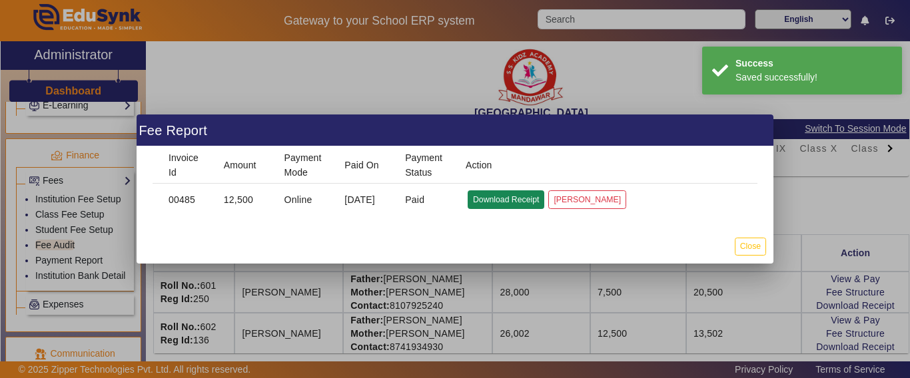
click at [507, 197] on button "Download Receipt" at bounding box center [505, 199] width 77 height 18
click at [753, 244] on button "Close" at bounding box center [750, 247] width 31 height 18
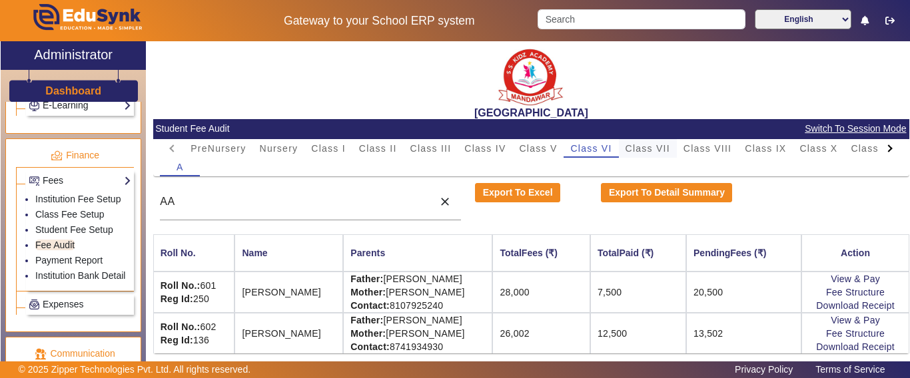
click at [645, 148] on span "Class VII" at bounding box center [647, 148] width 45 height 9
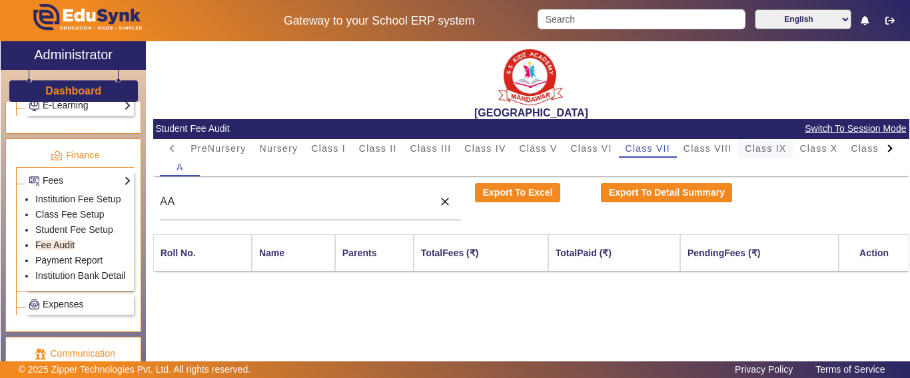
click at [762, 149] on span "Class IX" at bounding box center [765, 148] width 41 height 9
drag, startPoint x: 286, startPoint y: 200, endPoint x: 111, endPoint y: 190, distance: 174.8
click at [111, 187] on div "X Administrator Dashboard Administration Institution Institution Details Sessio…" at bounding box center [455, 218] width 908 height 354
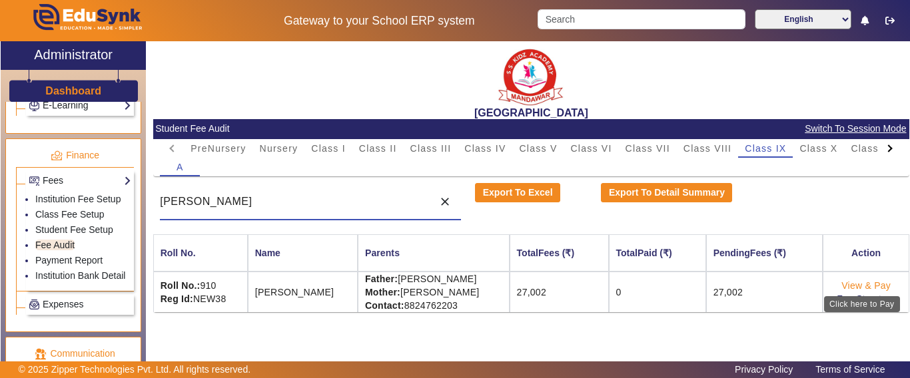
type input "[PERSON_NAME]"
click at [857, 284] on link "View & Pay" at bounding box center [865, 285] width 49 height 11
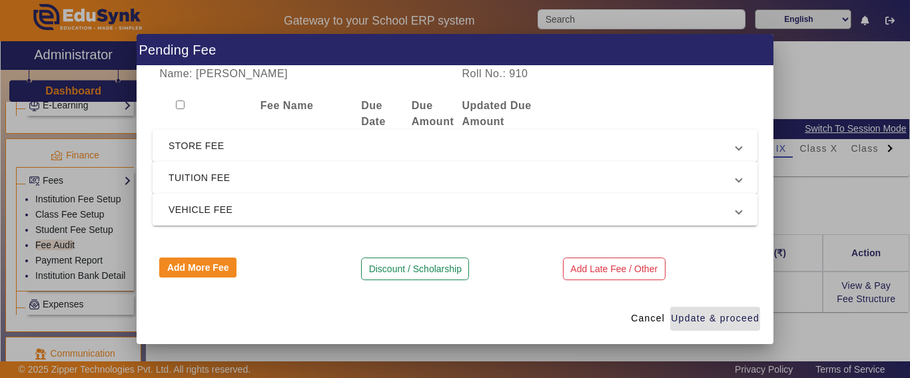
drag, startPoint x: 219, startPoint y: 175, endPoint x: 222, endPoint y: 184, distance: 9.1
click at [219, 176] on span "TUITION FEE" at bounding box center [451, 178] width 567 height 16
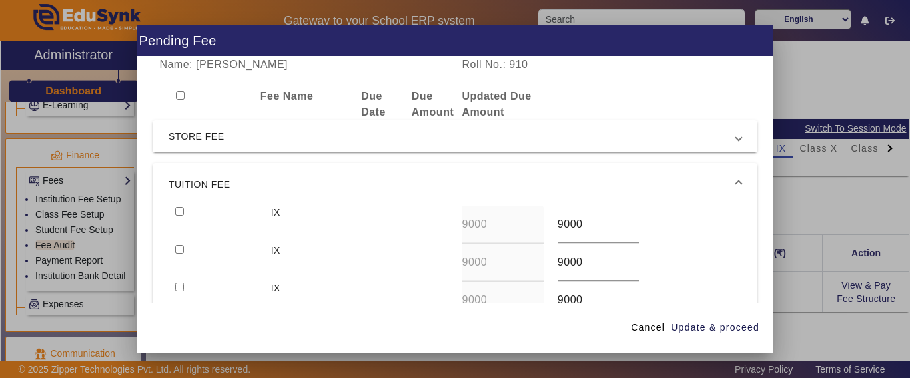
click at [175, 210] on input "checkbox" at bounding box center [179, 211] width 9 height 9
checkbox input "true"
click at [178, 246] on input "checkbox" at bounding box center [179, 249] width 9 height 9
checkbox input "true"
click at [743, 325] on span "Update & proceed" at bounding box center [715, 328] width 89 height 14
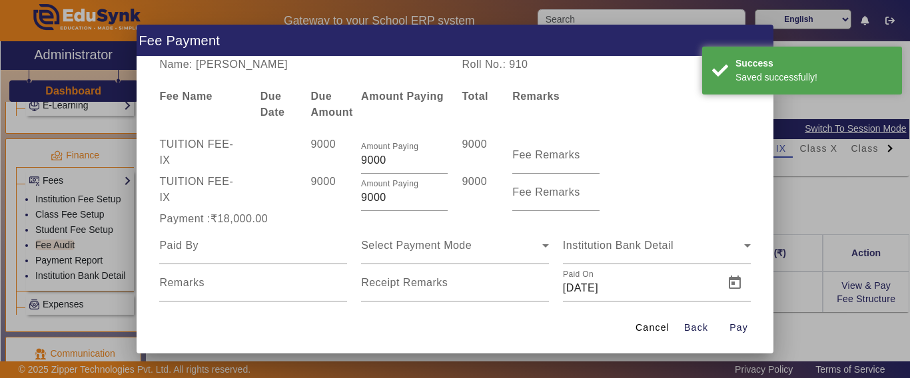
drag, startPoint x: 405, startPoint y: 194, endPoint x: 318, endPoint y: 195, distance: 86.6
click at [318, 195] on div "TUITION FEE - IX 9000 Amount Paying 9000 9000 Fee Remarks" at bounding box center [454, 192] width 605 height 37
type input "3500"
click at [318, 195] on div "9000" at bounding box center [329, 192] width 51 height 37
click at [254, 240] on input at bounding box center [253, 246] width 188 height 16
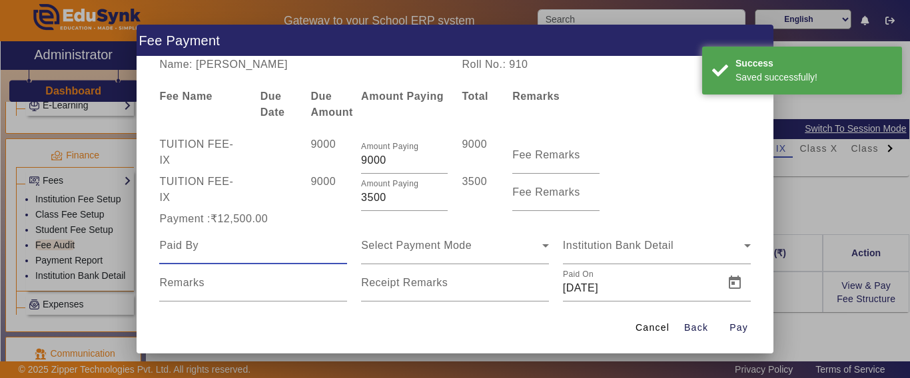
click at [254, 240] on input at bounding box center [253, 246] width 188 height 16
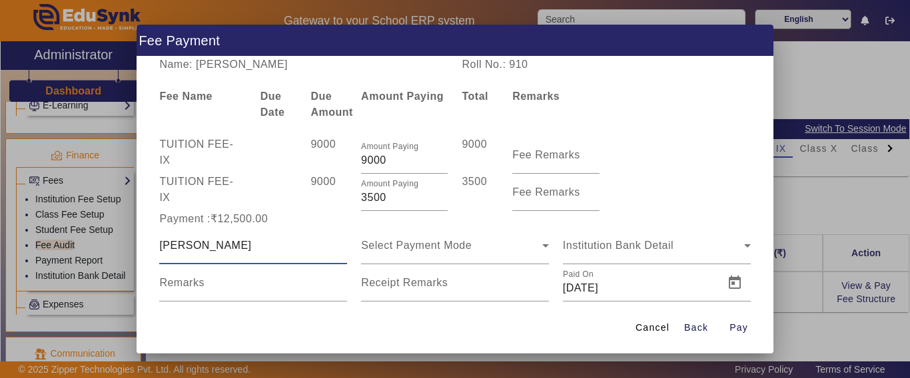
type input "[PERSON_NAME]"
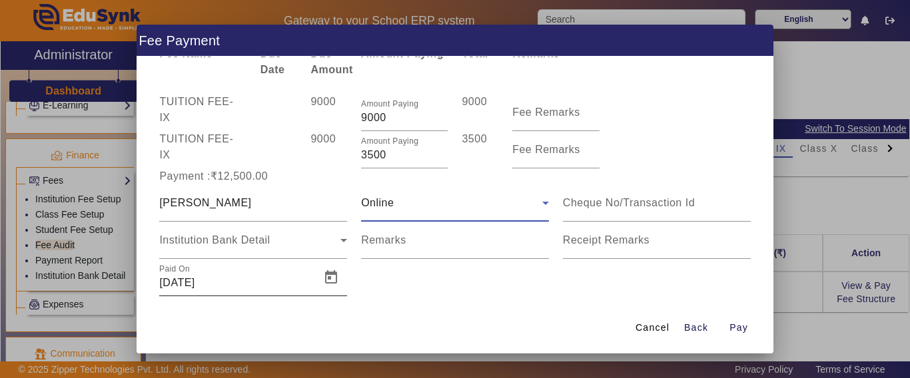
scroll to position [65, 0]
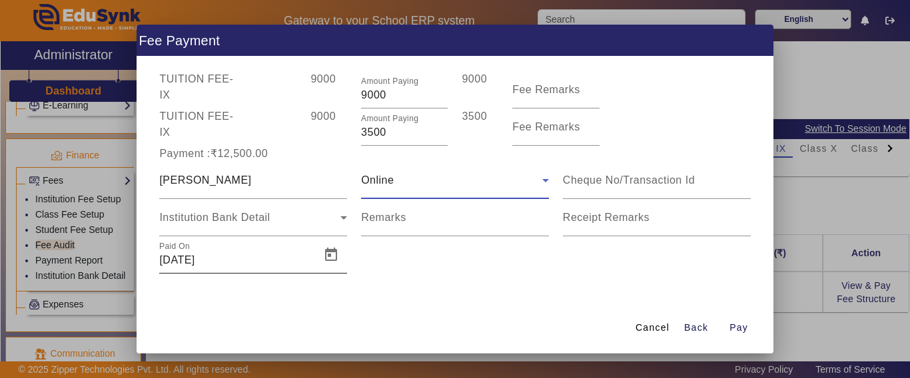
click at [260, 242] on div "Paid On [DATE]" at bounding box center [235, 254] width 153 height 37
click at [246, 225] on div "Institution Bank Detail" at bounding box center [249, 218] width 181 height 16
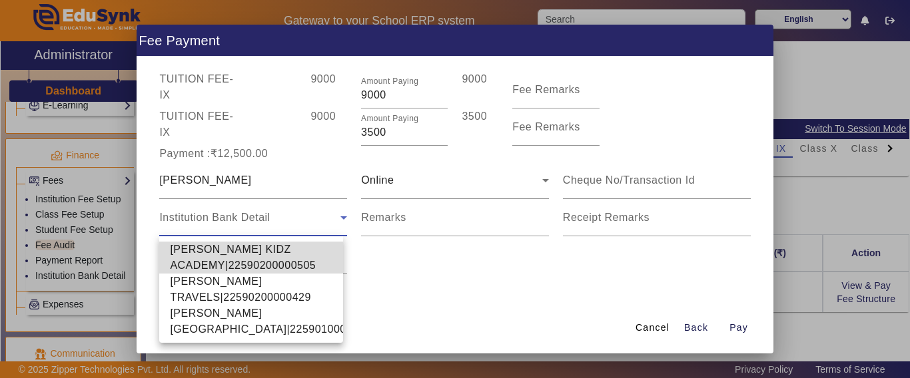
click at [231, 254] on span "[PERSON_NAME] KIDZ ACADEMY|22590200000505" at bounding box center [251, 258] width 162 height 32
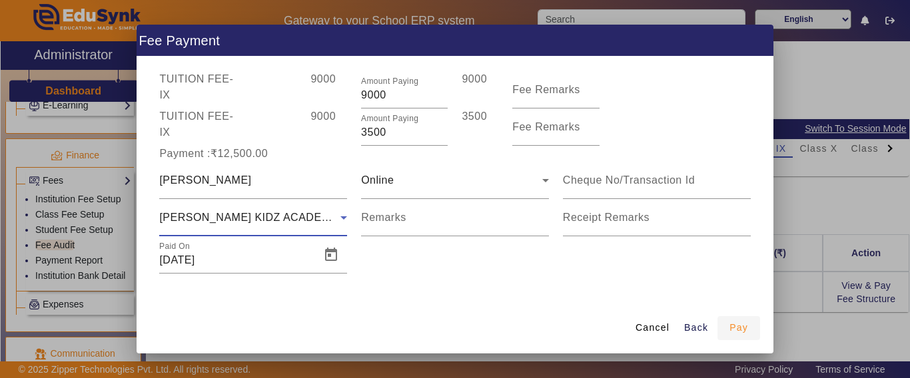
click at [739, 328] on span "Pay" at bounding box center [738, 328] width 19 height 14
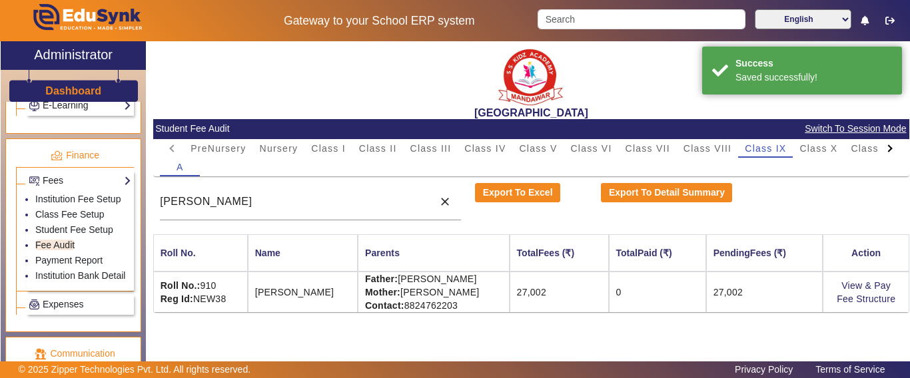
scroll to position [0, 0]
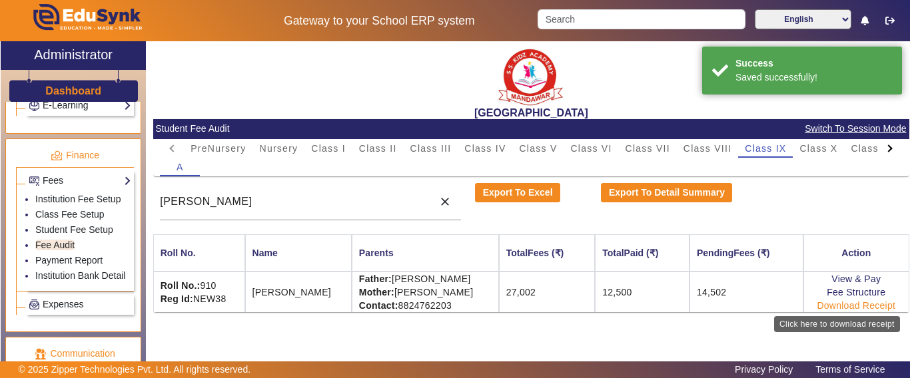
click at [852, 301] on link "Download Receipt" at bounding box center [855, 305] width 79 height 11
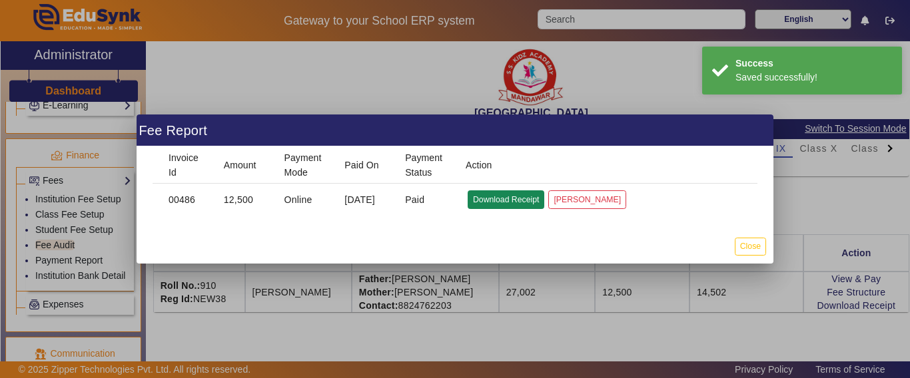
click at [519, 200] on button "Download Receipt" at bounding box center [505, 199] width 77 height 18
drag, startPoint x: 752, startPoint y: 244, endPoint x: 727, endPoint y: 262, distance: 30.5
click at [749, 244] on button "Close" at bounding box center [750, 247] width 31 height 18
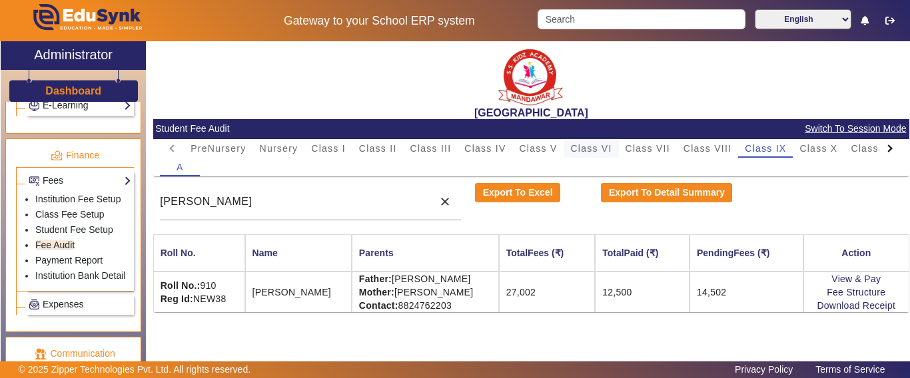
click at [592, 147] on span "Class VI" at bounding box center [590, 148] width 41 height 9
drag, startPoint x: 300, startPoint y: 204, endPoint x: 133, endPoint y: 198, distance: 167.9
click at [135, 198] on div "X Administrator Dashboard Administration Institution Institution Details Sessio…" at bounding box center [455, 218] width 908 height 354
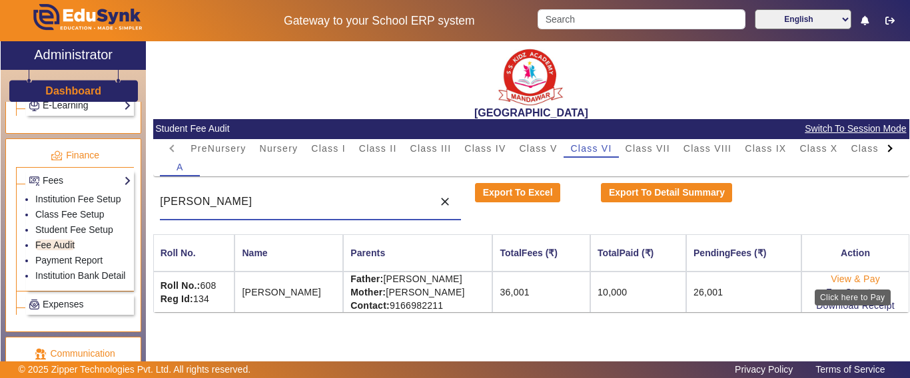
type input "[PERSON_NAME]"
click at [844, 278] on link "View & Pay" at bounding box center [854, 279] width 49 height 11
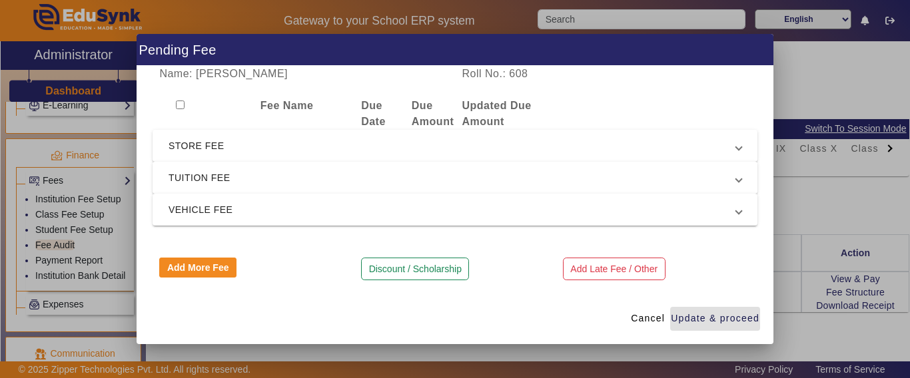
click at [238, 178] on span "TUITION FEE" at bounding box center [451, 178] width 567 height 16
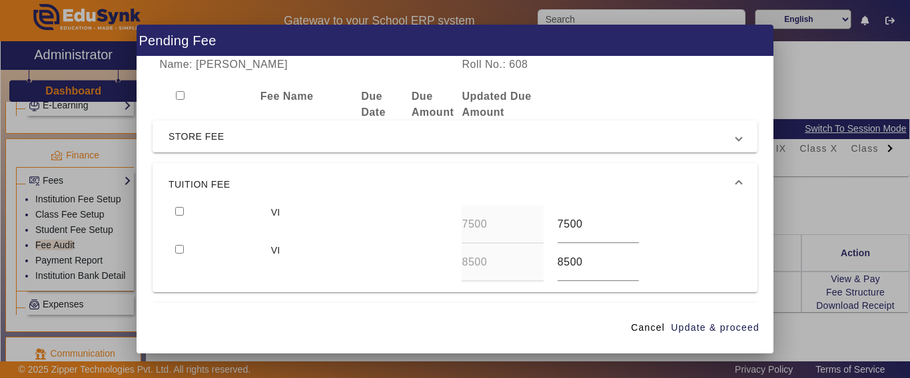
click at [178, 210] on input "checkbox" at bounding box center [179, 211] width 9 height 9
checkbox input "true"
click at [178, 250] on input "checkbox" at bounding box center [179, 249] width 9 height 9
checkbox input "true"
click at [719, 325] on span "Update & proceed" at bounding box center [715, 328] width 89 height 14
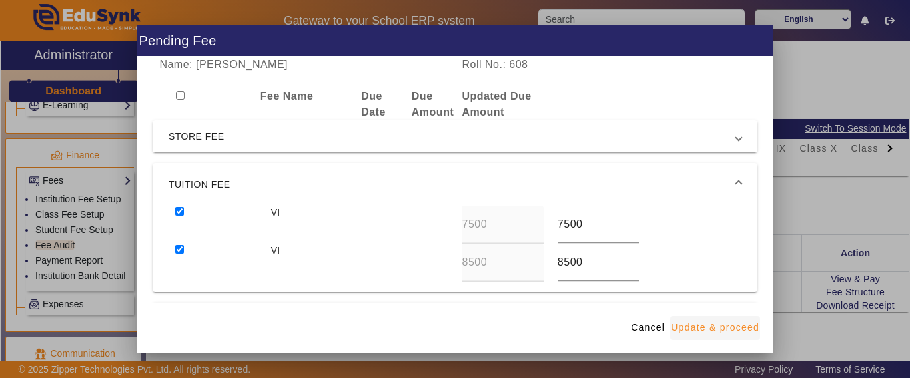
type input "8500"
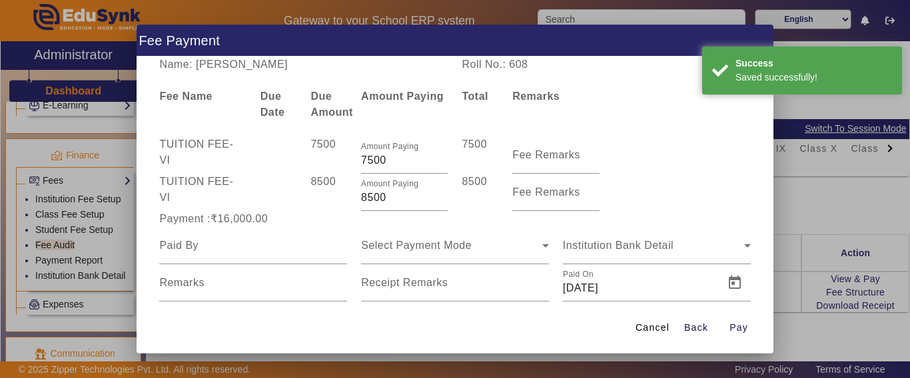
drag, startPoint x: 398, startPoint y: 196, endPoint x: 350, endPoint y: 197, distance: 48.0
click at [354, 196] on div "Amount Paying 8500" at bounding box center [404, 192] width 101 height 37
type input "5000"
click at [346, 197] on div "8500" at bounding box center [329, 192] width 51 height 37
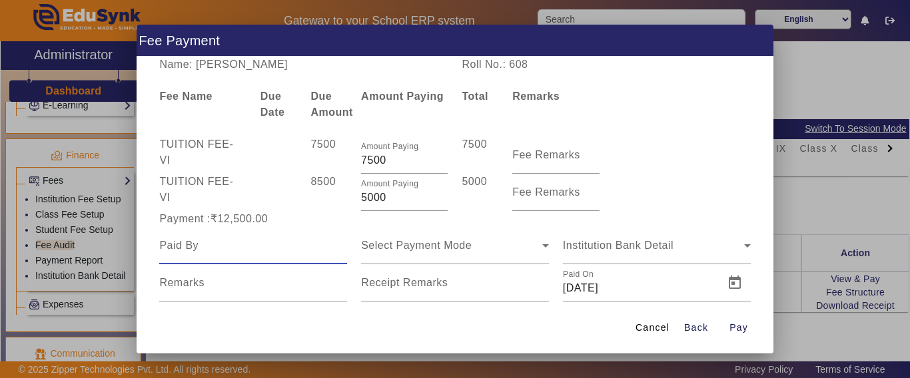
click at [214, 242] on input at bounding box center [253, 246] width 188 height 16
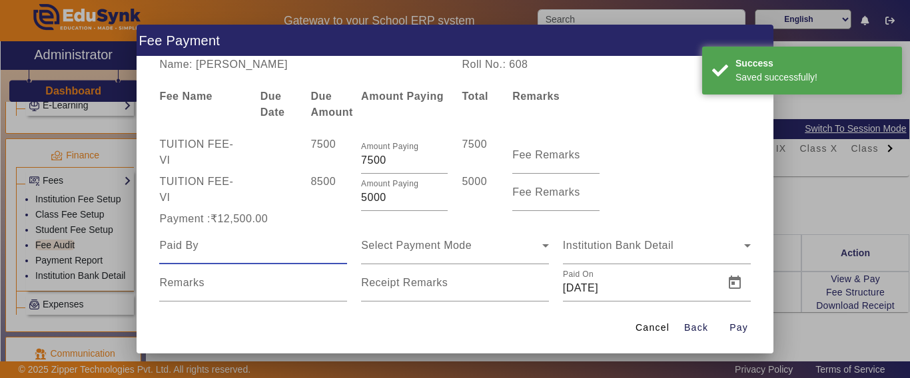
click at [214, 242] on input at bounding box center [253, 246] width 188 height 16
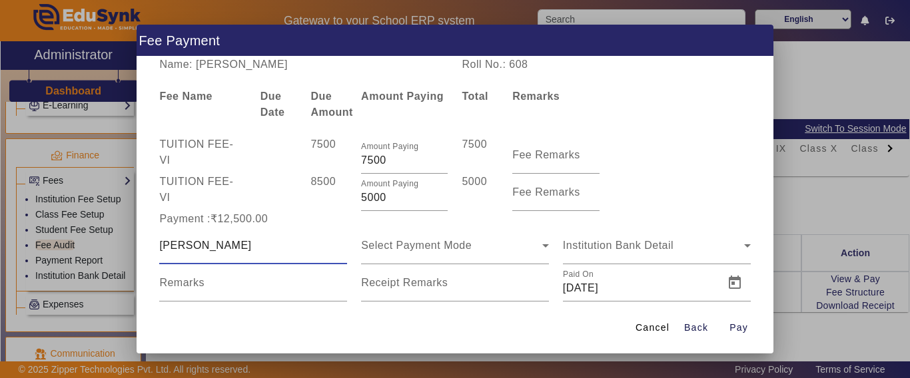
type input "[PERSON_NAME]"
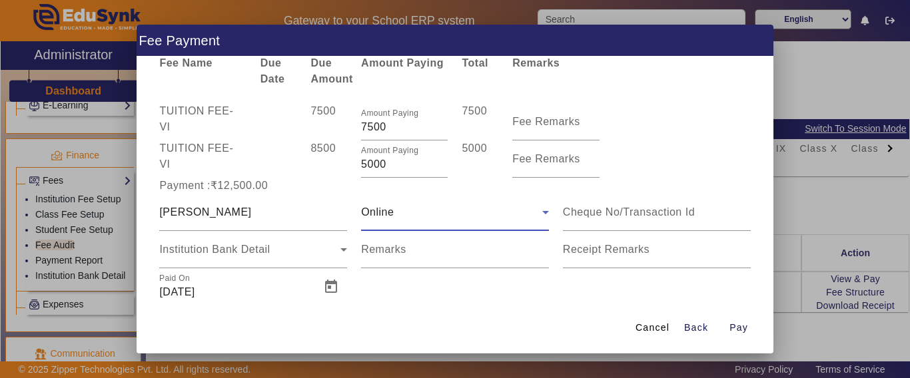
scroll to position [65, 0]
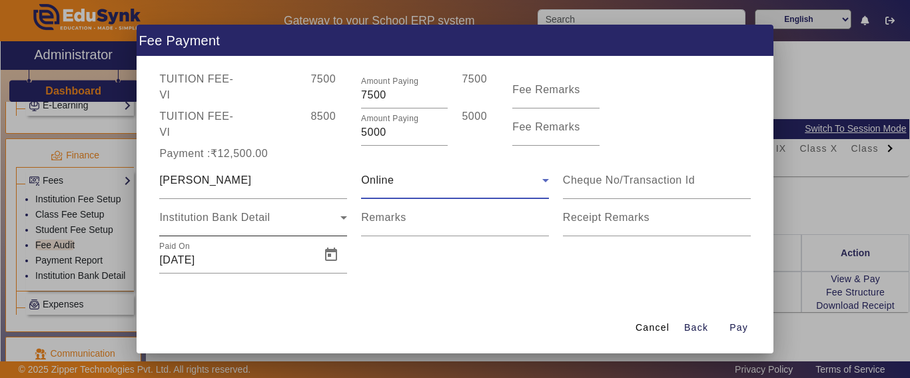
click at [204, 214] on span "Institution Bank Detail" at bounding box center [214, 217] width 111 height 11
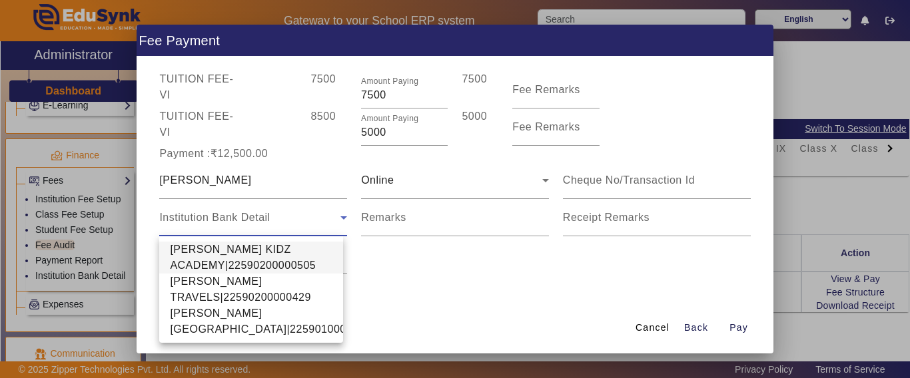
drag, startPoint x: 218, startPoint y: 250, endPoint x: 514, endPoint y: 262, distance: 295.9
click at [222, 250] on span "[PERSON_NAME] KIDZ ACADEMY|22590200000505" at bounding box center [251, 258] width 162 height 32
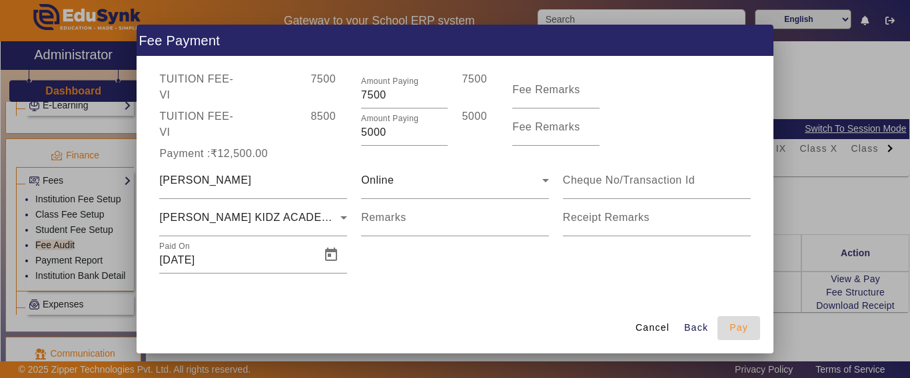
click at [735, 326] on span "Pay" at bounding box center [738, 328] width 19 height 14
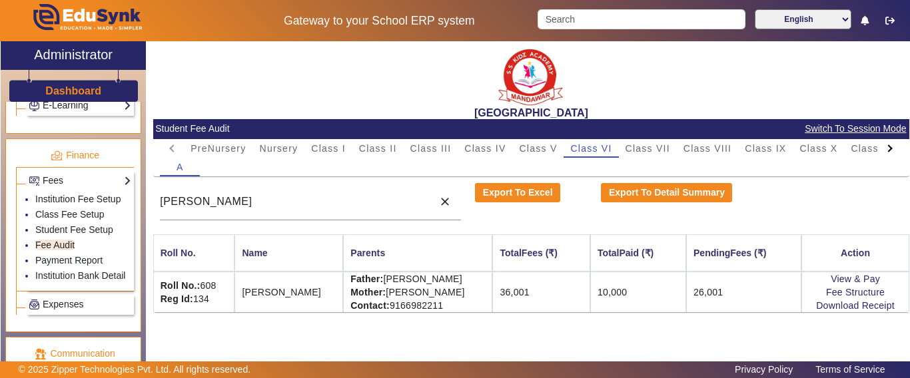
scroll to position [0, 0]
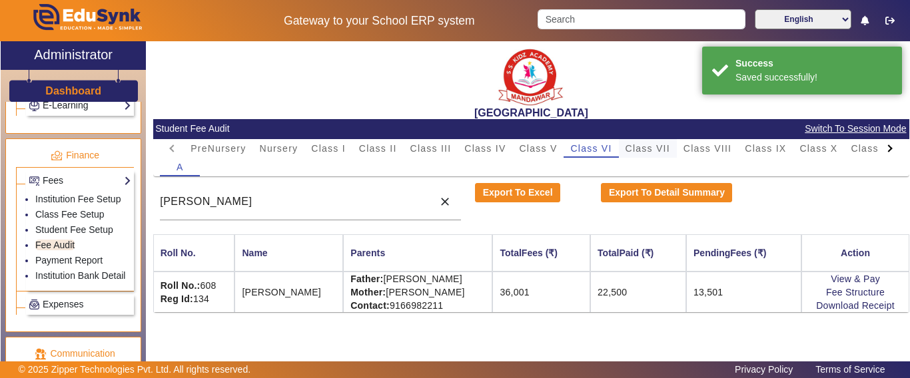
click at [650, 148] on span "Class VII" at bounding box center [647, 148] width 45 height 9
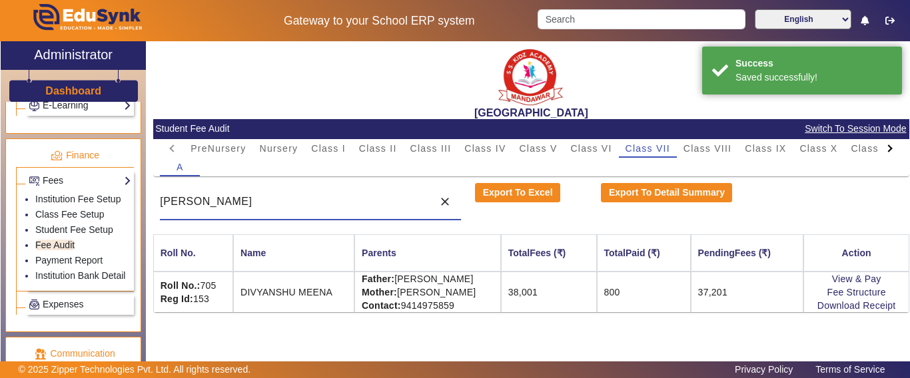
drag, startPoint x: 256, startPoint y: 203, endPoint x: 172, endPoint y: 192, distance: 84.0
click at [172, 192] on div "[PERSON_NAME]" at bounding box center [293, 201] width 266 height 37
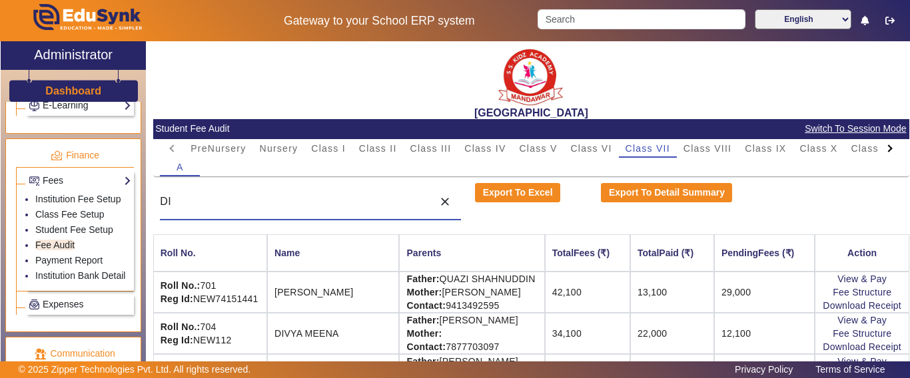
type input "D"
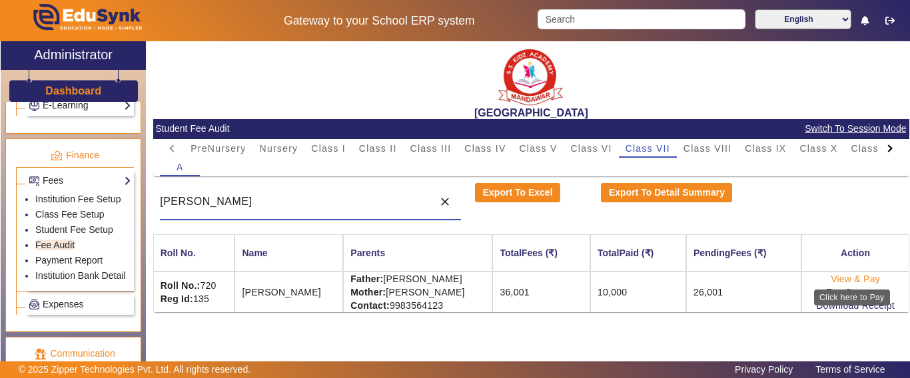
type input "[PERSON_NAME]"
click at [840, 278] on link "View & Pay" at bounding box center [854, 279] width 49 height 11
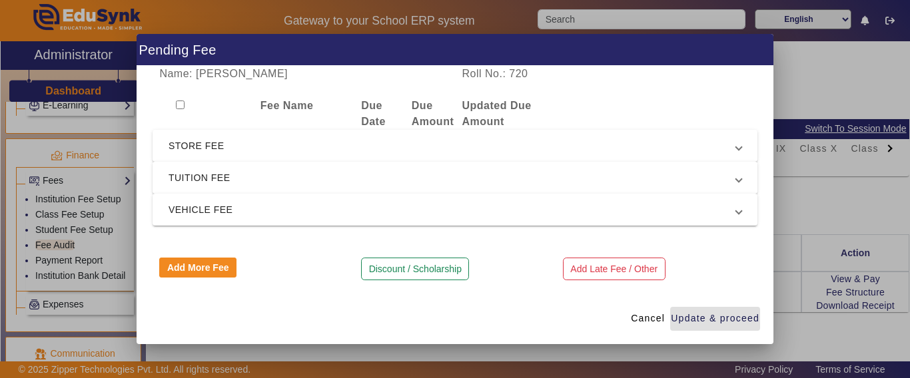
click at [206, 170] on span "TUITION FEE" at bounding box center [451, 178] width 567 height 16
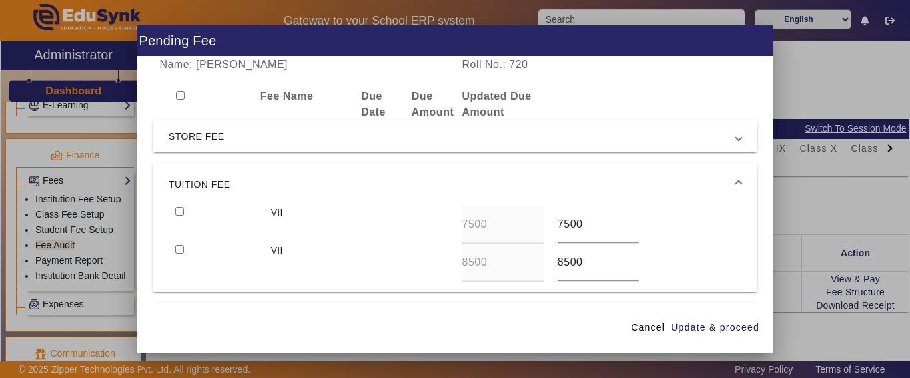
click at [183, 212] on input "checkbox" at bounding box center [179, 211] width 9 height 9
checkbox input "true"
click at [177, 246] on input "checkbox" at bounding box center [179, 249] width 9 height 9
checkbox input "true"
click at [737, 328] on span "Update & proceed" at bounding box center [715, 328] width 89 height 14
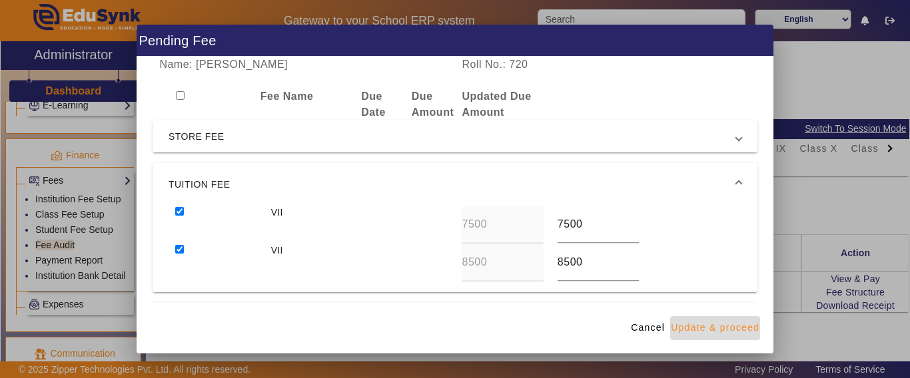
type input "8500"
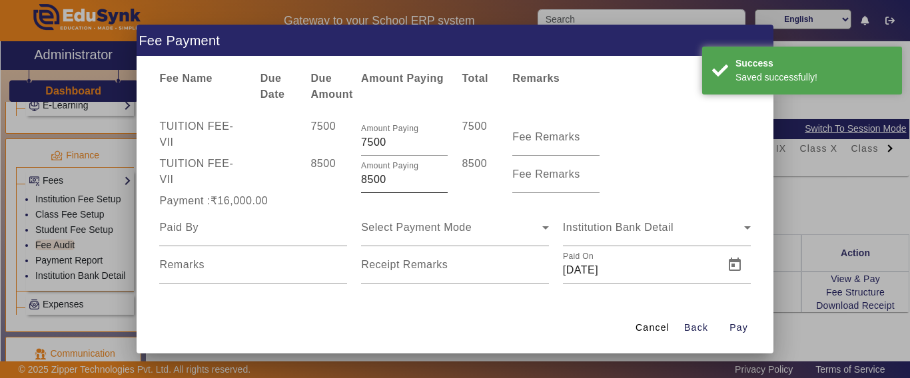
scroll to position [28, 0]
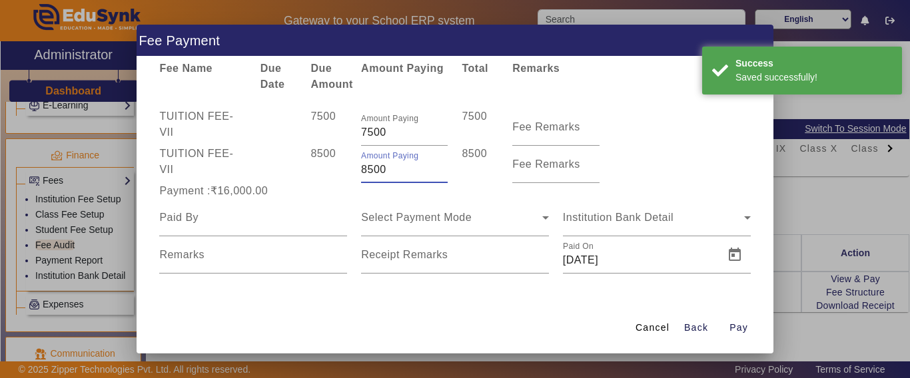
drag, startPoint x: 392, startPoint y: 164, endPoint x: 356, endPoint y: 169, distance: 36.3
click at [356, 169] on div "Amount Paying 8500" at bounding box center [404, 164] width 101 height 37
type input "5000"
click at [296, 222] on input at bounding box center [253, 218] width 188 height 16
click at [203, 219] on input at bounding box center [253, 218] width 188 height 16
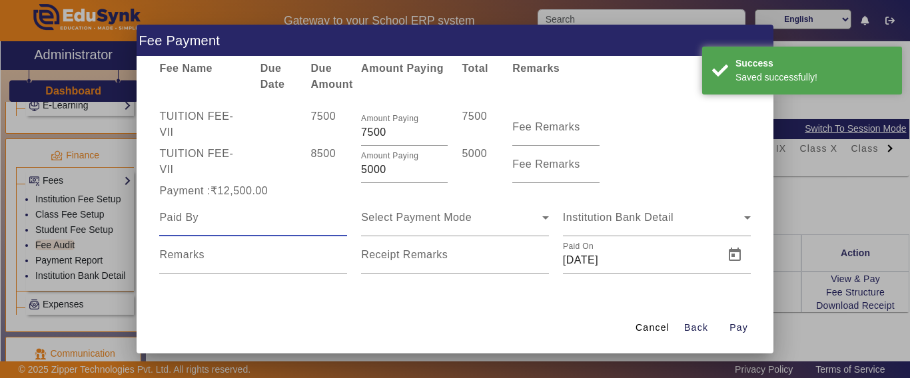
click at [201, 219] on input at bounding box center [253, 218] width 188 height 16
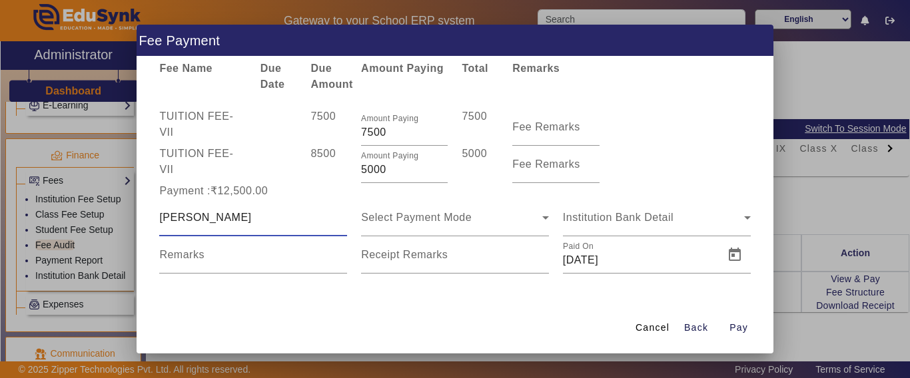
type input "[PERSON_NAME]"
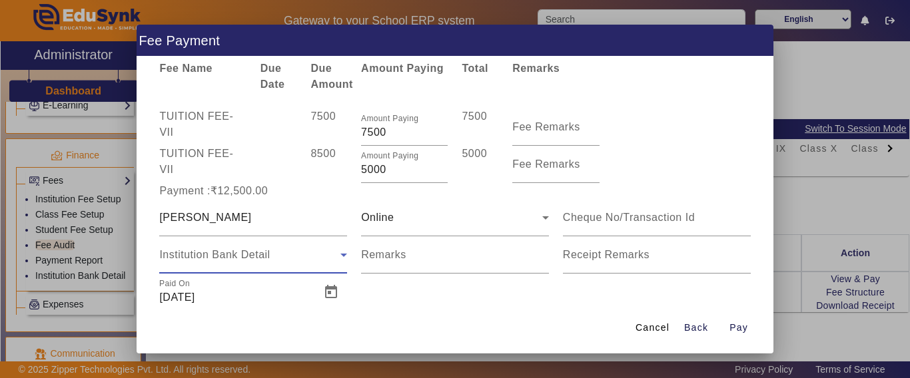
click at [209, 253] on span "Institution Bank Detail" at bounding box center [214, 254] width 111 height 11
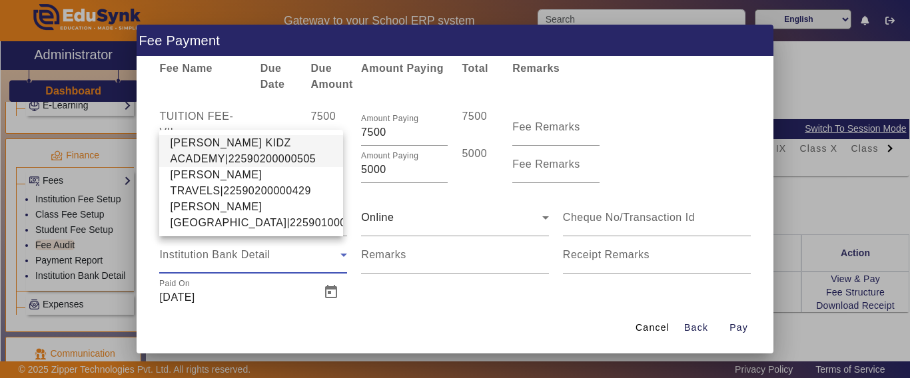
click at [217, 135] on span "[PERSON_NAME] KIDZ ACADEMY|22590200000505" at bounding box center [251, 151] width 162 height 32
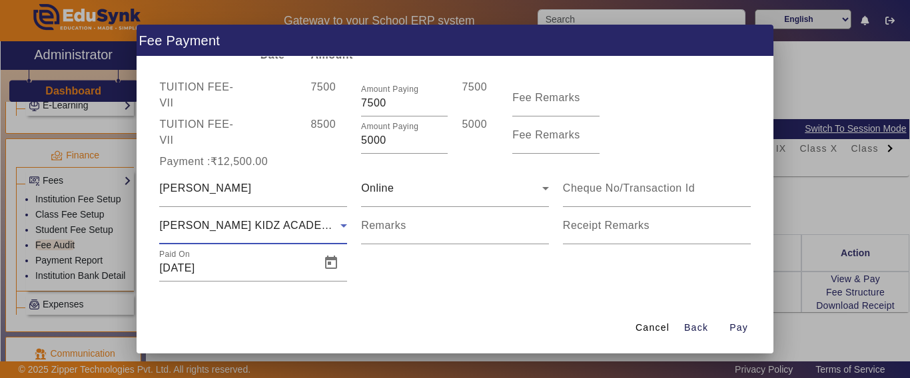
scroll to position [65, 0]
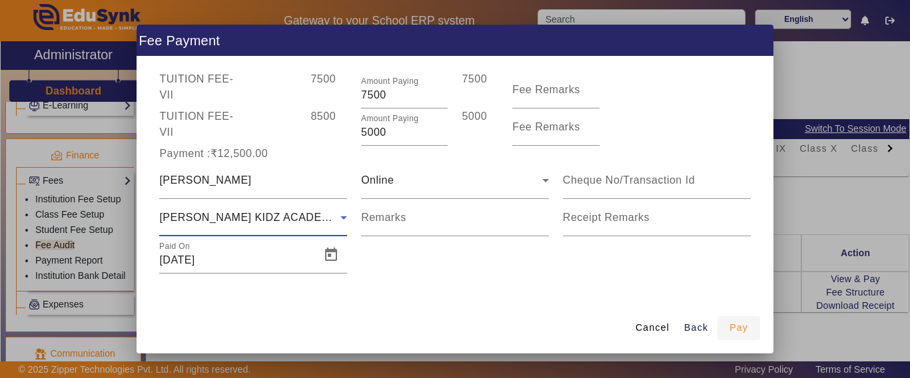
click at [739, 330] on span "Pay" at bounding box center [738, 328] width 19 height 14
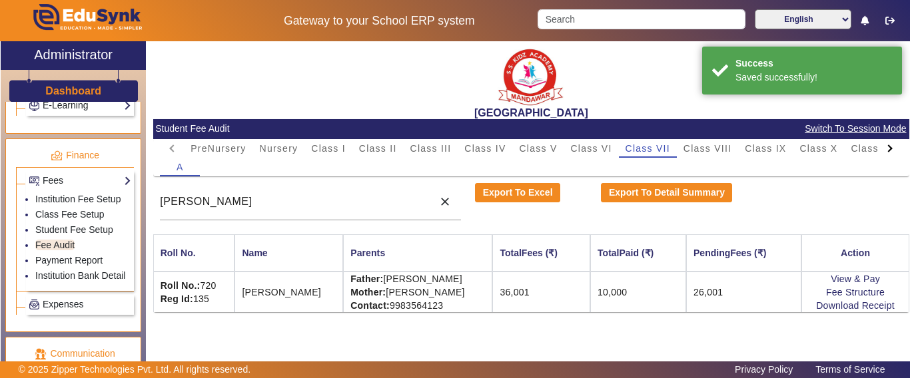
scroll to position [0, 0]
click at [850, 308] on link "Download Receipt" at bounding box center [855, 305] width 79 height 11
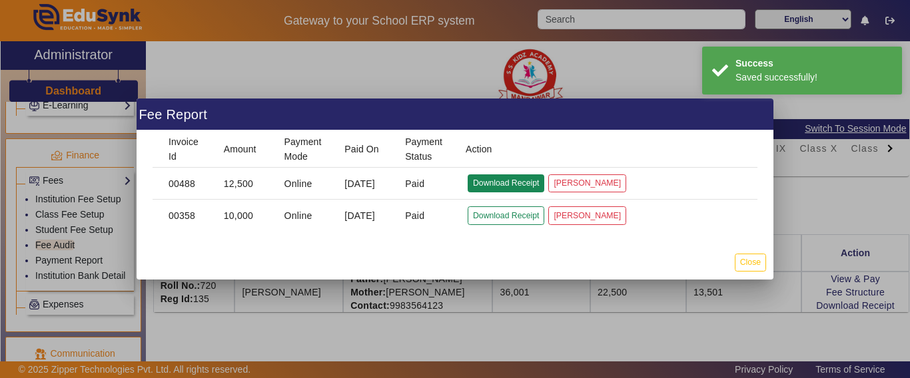
click at [494, 182] on button "Download Receipt" at bounding box center [505, 183] width 77 height 18
drag, startPoint x: 754, startPoint y: 260, endPoint x: 383, endPoint y: 112, distance: 399.3
click at [754, 260] on button "Close" at bounding box center [750, 263] width 31 height 18
